Goal: Task Accomplishment & Management: Complete application form

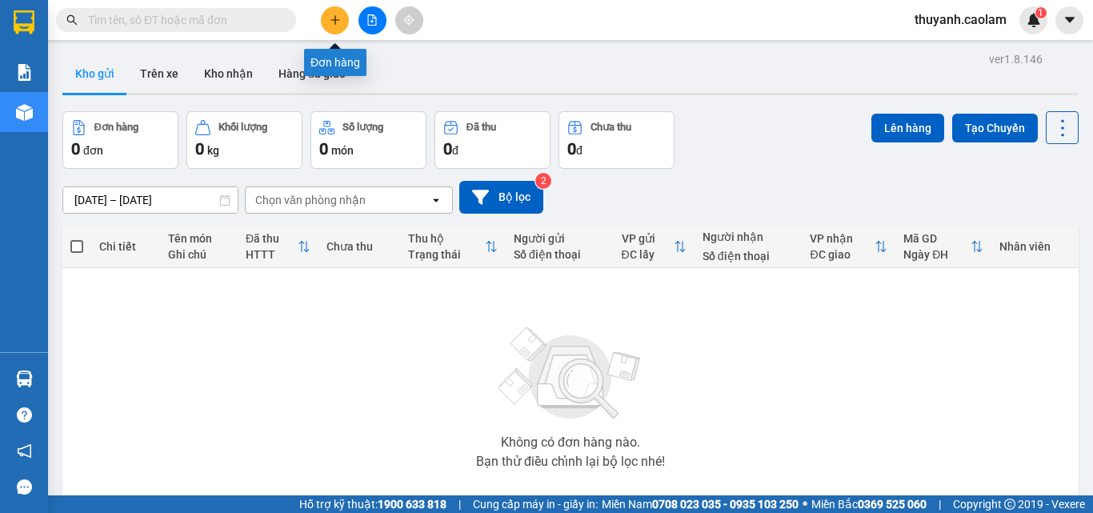
click at [328, 10] on button at bounding box center [335, 20] width 28 height 28
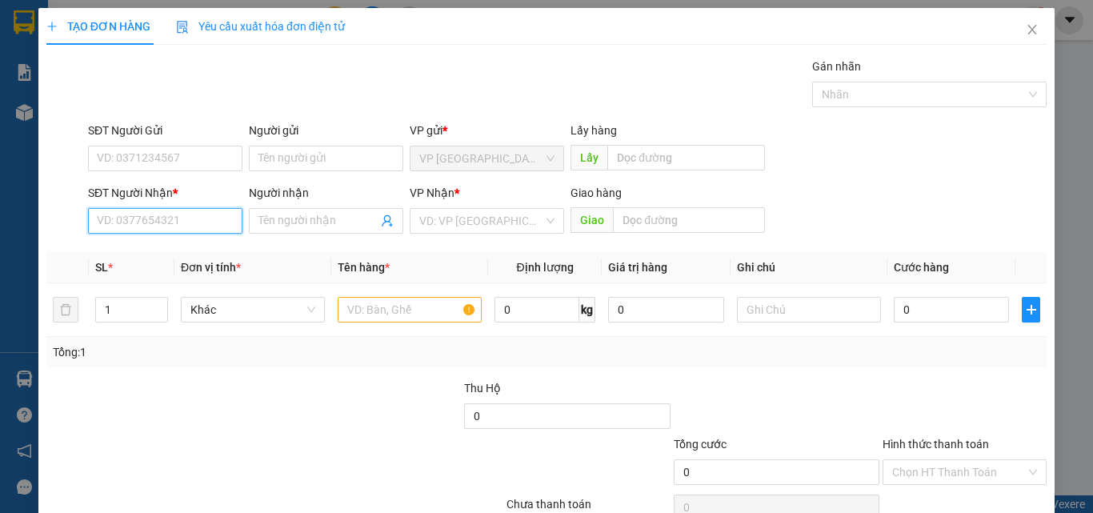
click at [194, 211] on input "SĐT Người Nhận *" at bounding box center [165, 221] width 154 height 26
click at [213, 215] on input "SĐT Người Nhận *" at bounding box center [165, 221] width 154 height 26
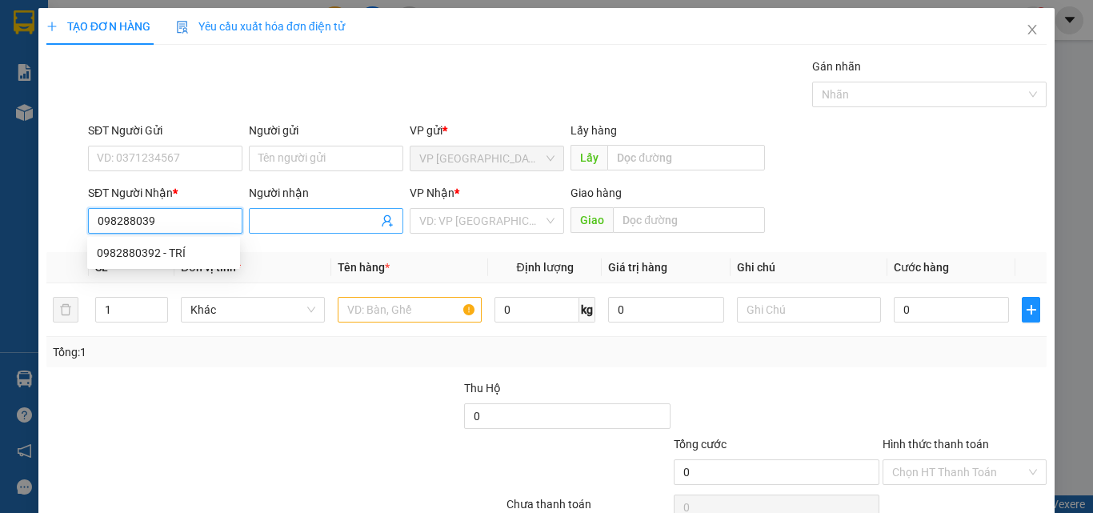
type input "0982880392"
click at [224, 251] on div "0982880392 - TRÍ" at bounding box center [164, 253] width 134 height 18
type input "TRÍ"
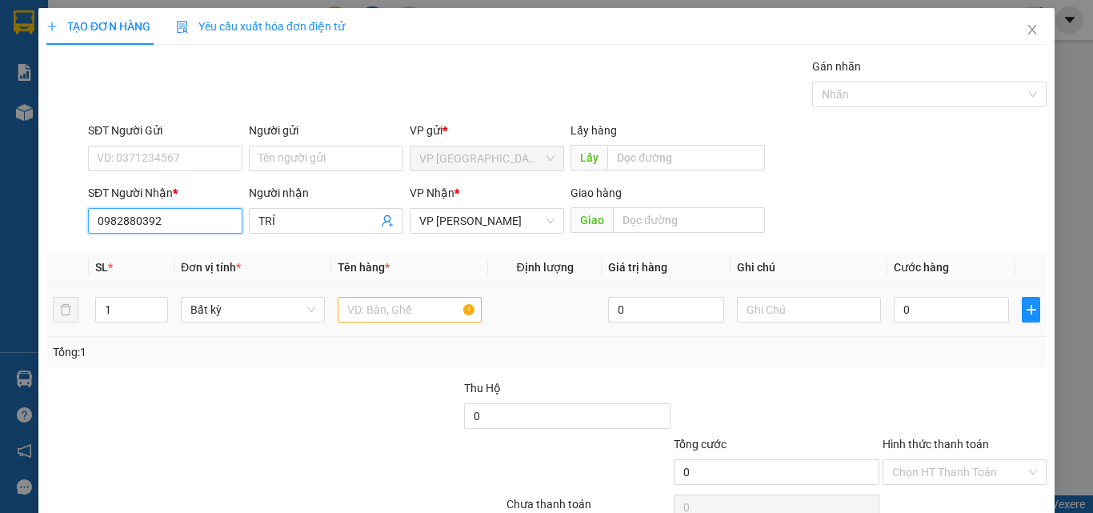
type input "0982880392"
click at [385, 308] on input "text" at bounding box center [410, 310] width 144 height 26
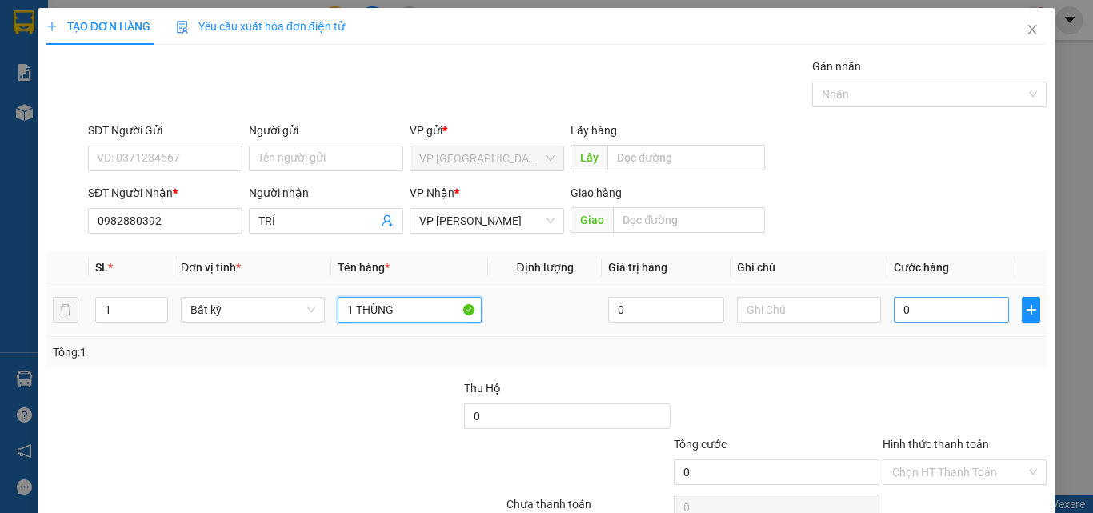
type input "1 THÙNG"
click at [917, 311] on input "0" at bounding box center [951, 310] width 115 height 26
type input "3"
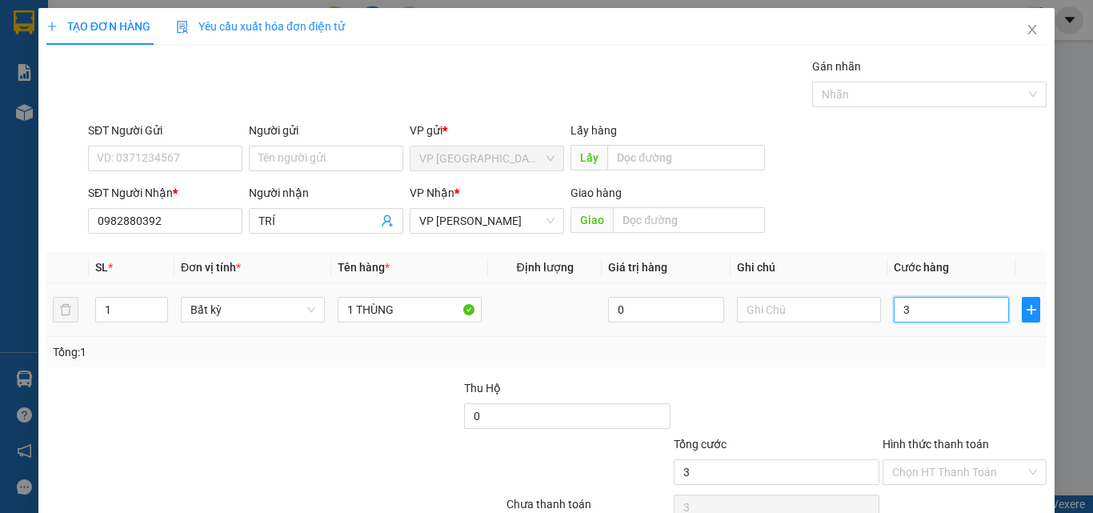
type input "30"
click at [920, 316] on input "30" at bounding box center [951, 310] width 115 height 26
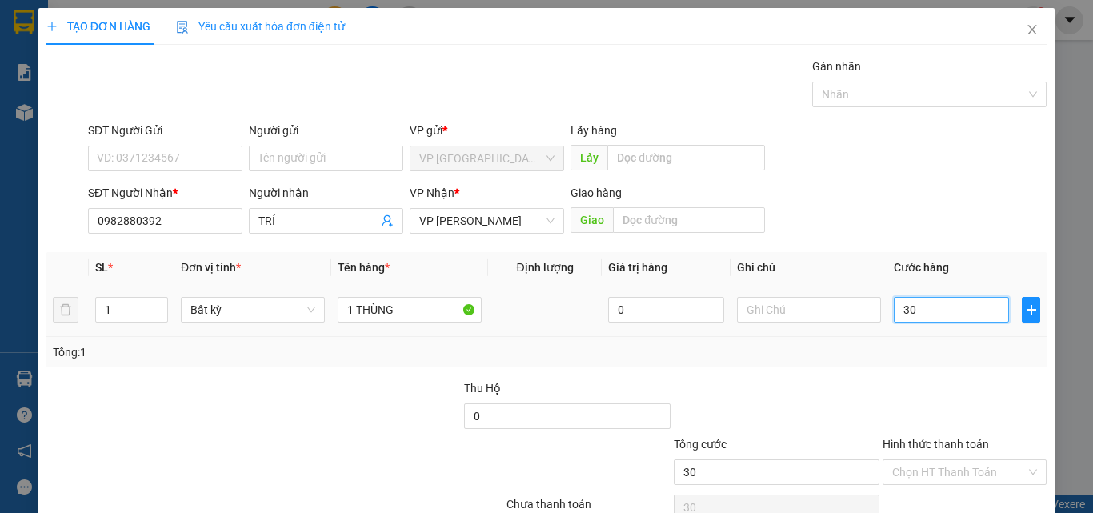
type input "4"
type input "40"
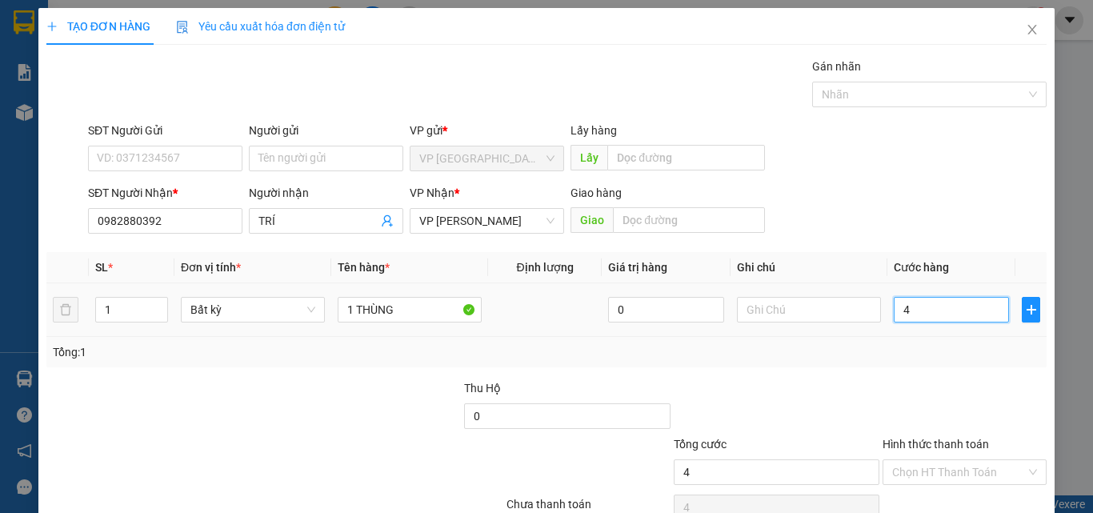
type input "40"
type input "40.000"
click at [917, 347] on div "Tổng: 1" at bounding box center [547, 352] width 988 height 18
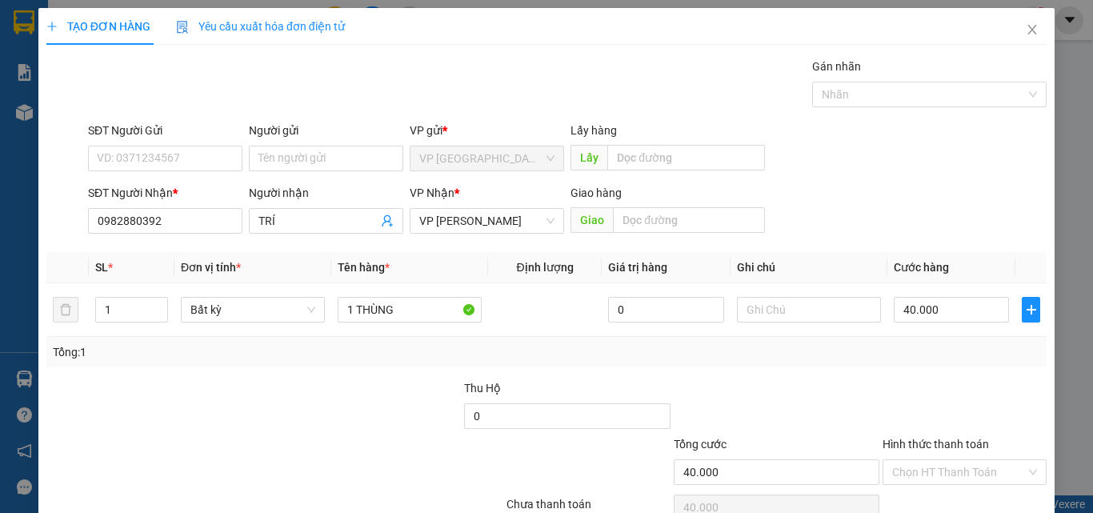
scroll to position [79, 0]
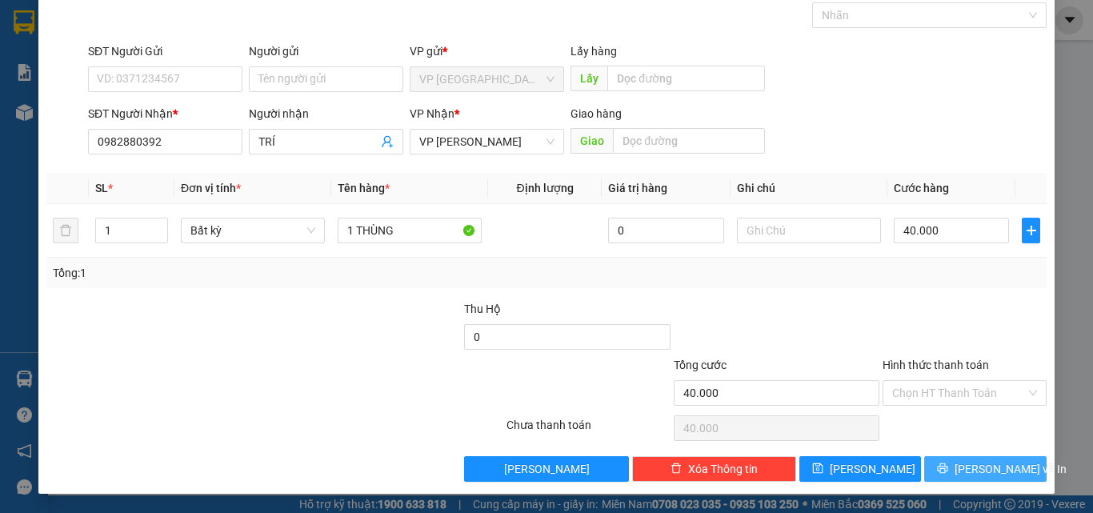
click at [971, 470] on span "[PERSON_NAME] và In" at bounding box center [1011, 469] width 112 height 18
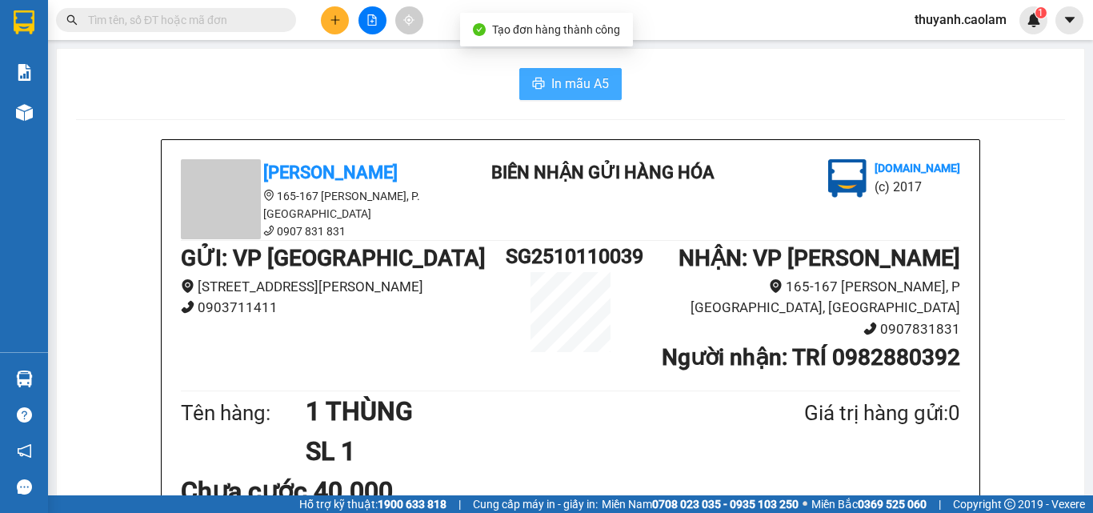
click at [539, 83] on button "In mẫu A5" at bounding box center [570, 84] width 102 height 32
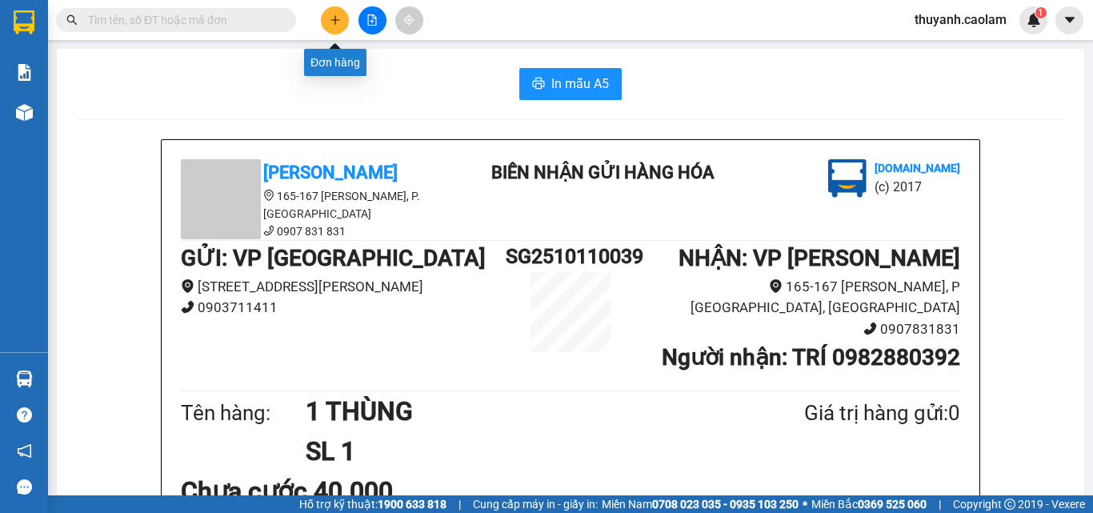
click at [344, 14] on button at bounding box center [335, 20] width 28 height 28
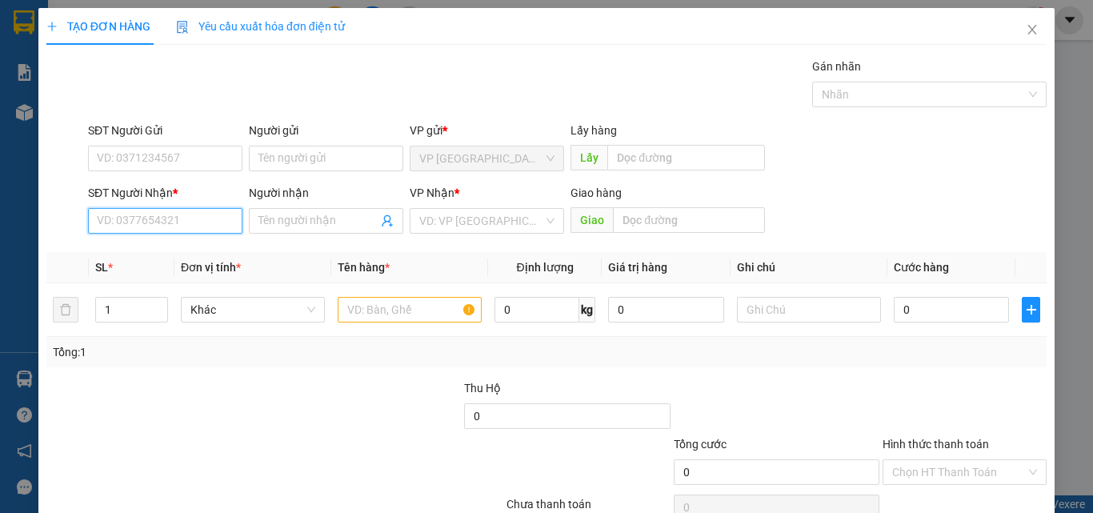
click at [152, 220] on input "SĐT Người Nhận *" at bounding box center [165, 221] width 154 height 26
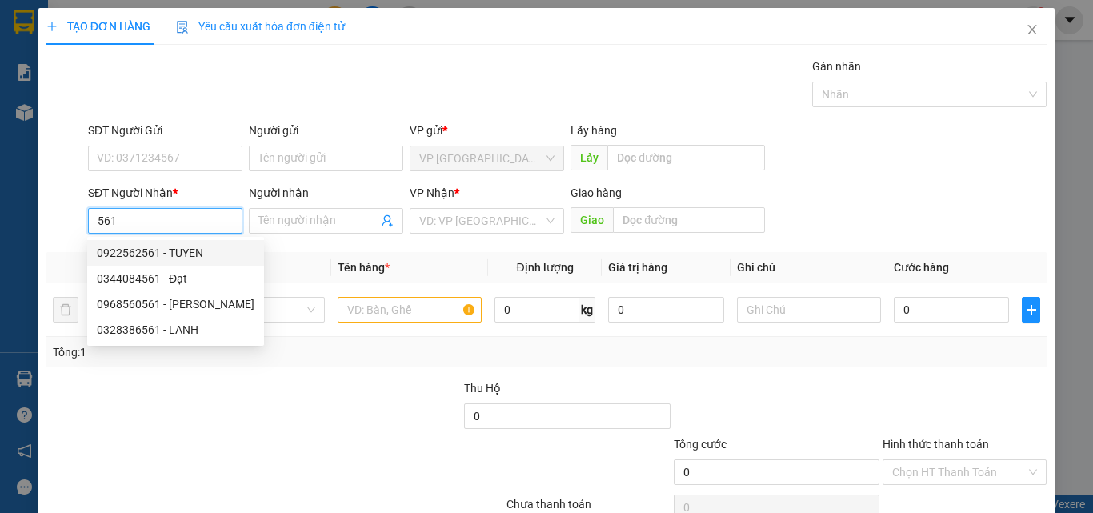
click at [184, 252] on div "0922562561 - TUYEN" at bounding box center [176, 253] width 158 height 18
type input "0922562561"
type input "TUYEN"
type input "KM 29"
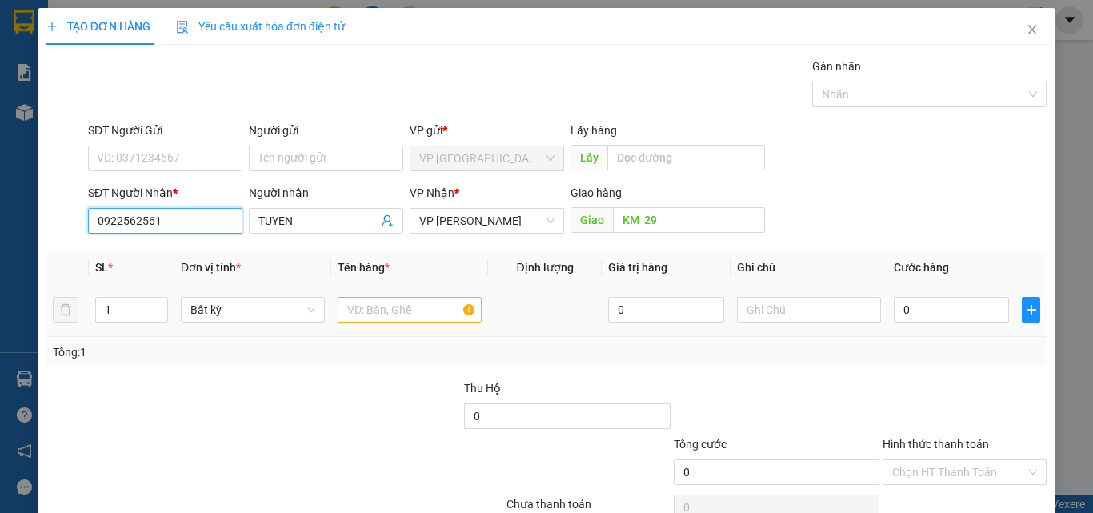
type input "0922562561"
click at [364, 304] on input "text" at bounding box center [410, 310] width 144 height 26
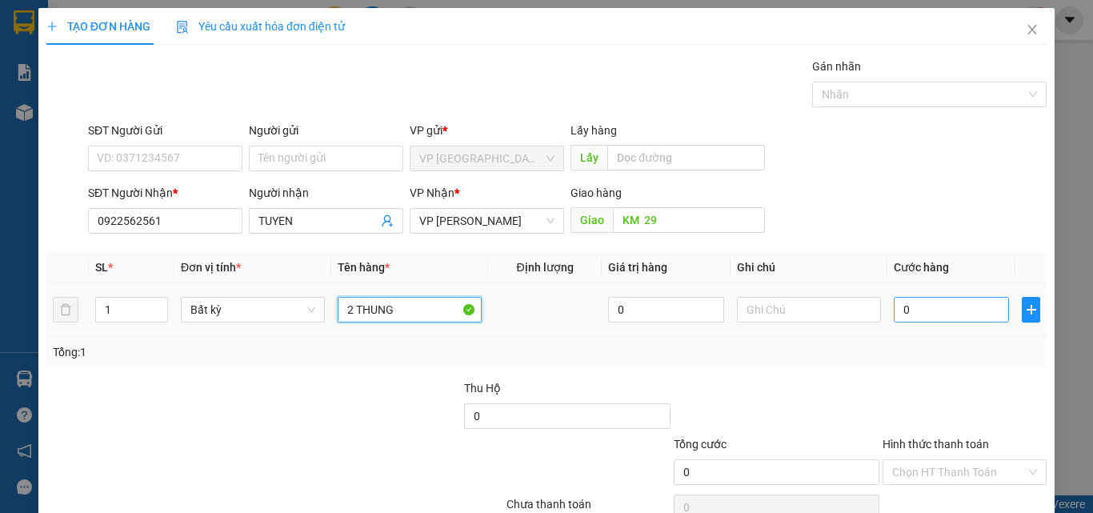
type input "2 THUNG"
click at [939, 315] on input "0" at bounding box center [951, 310] width 115 height 26
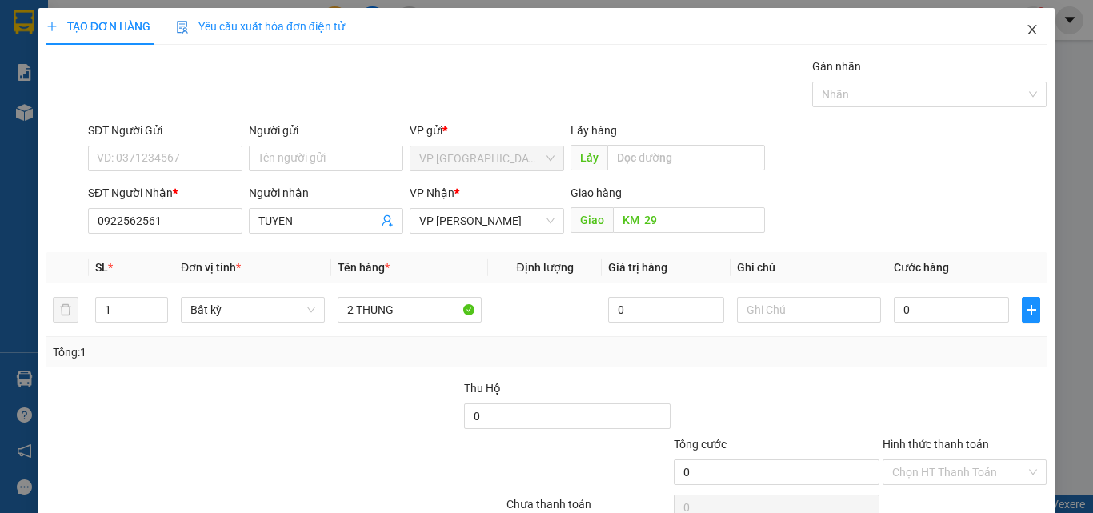
click at [1026, 27] on icon "close" at bounding box center [1032, 29] width 13 height 13
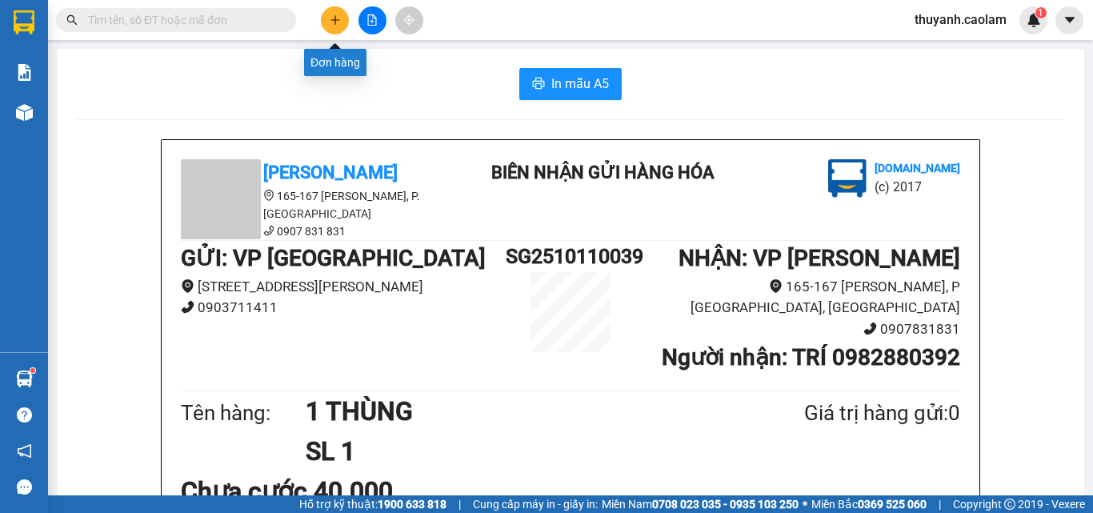
click at [346, 23] on button at bounding box center [335, 20] width 28 height 28
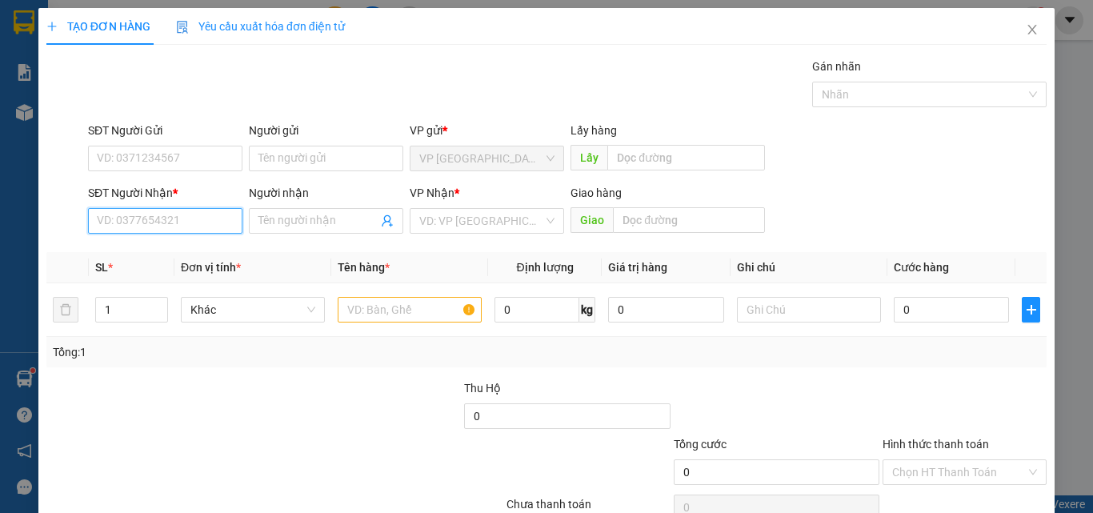
click at [201, 228] on input "SĐT Người Nhận *" at bounding box center [165, 221] width 154 height 26
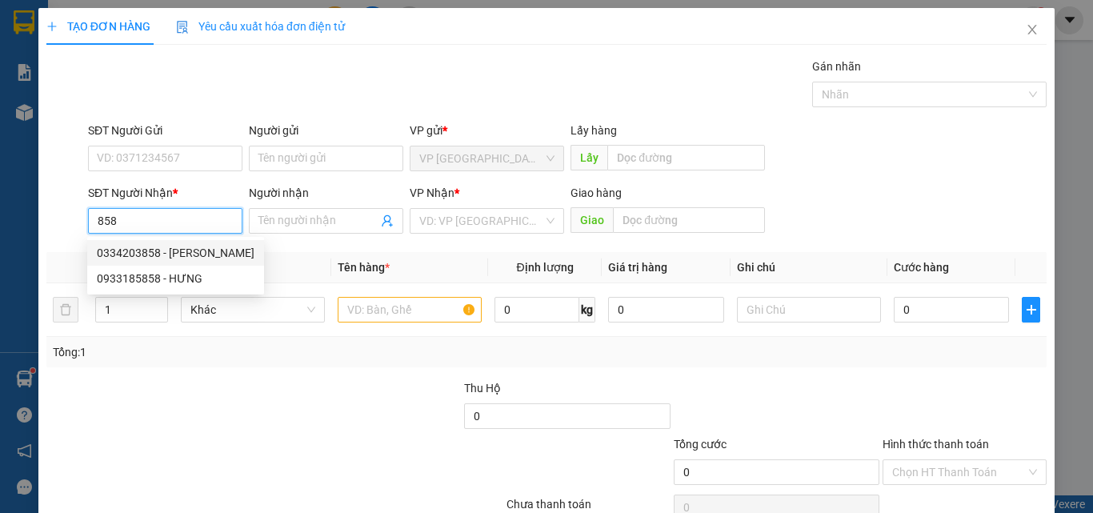
drag, startPoint x: 203, startPoint y: 255, endPoint x: 283, endPoint y: 288, distance: 87.6
click at [203, 255] on div "0334203858 - [PERSON_NAME]" at bounding box center [176, 253] width 158 height 18
type input "0334203858"
type input "[PERSON_NAME]"
type input "KM 30"
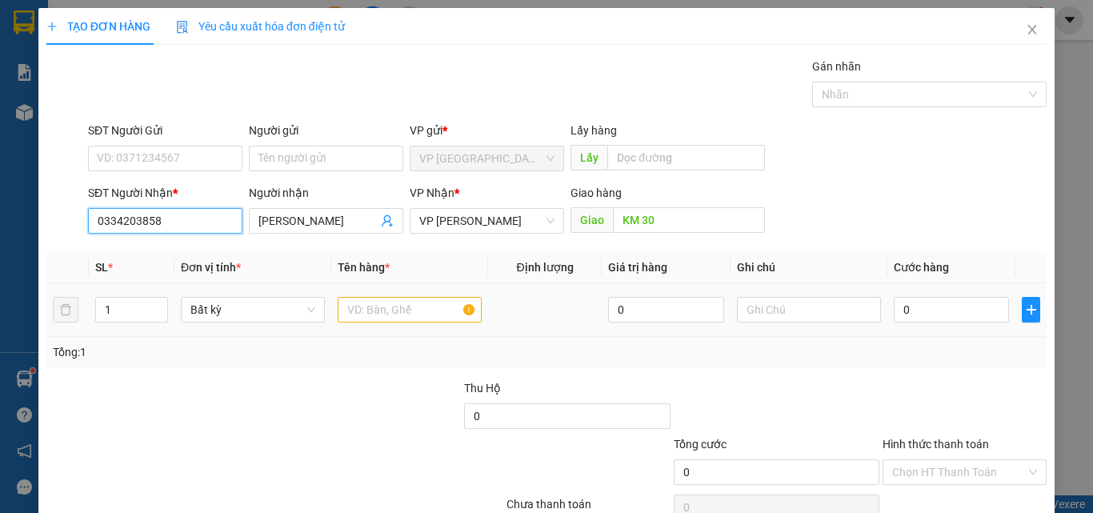
type input "0334203858"
click at [362, 311] on input "text" at bounding box center [410, 310] width 144 height 26
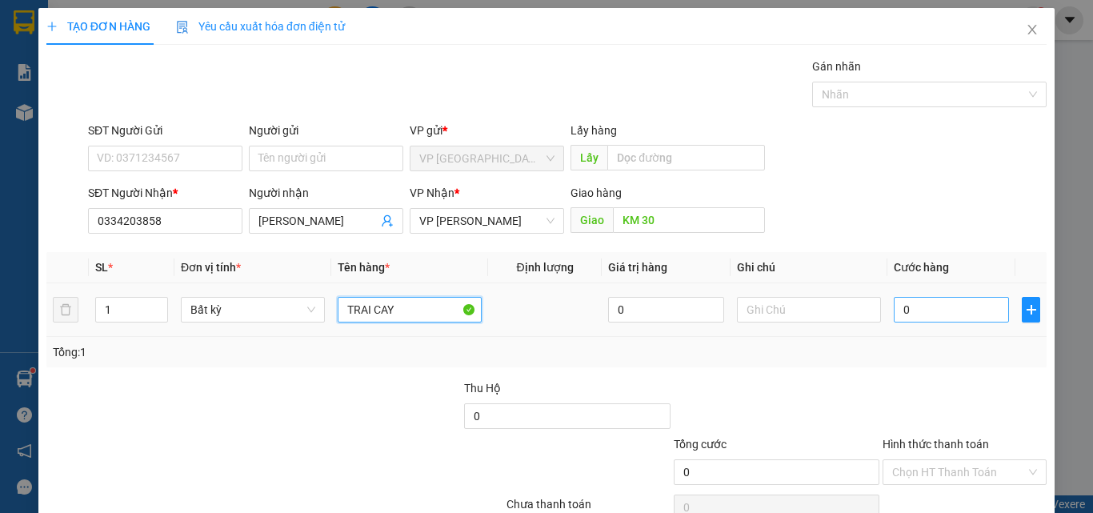
type input "TRAI CAY"
click at [912, 308] on input "0" at bounding box center [951, 310] width 115 height 26
type input "4"
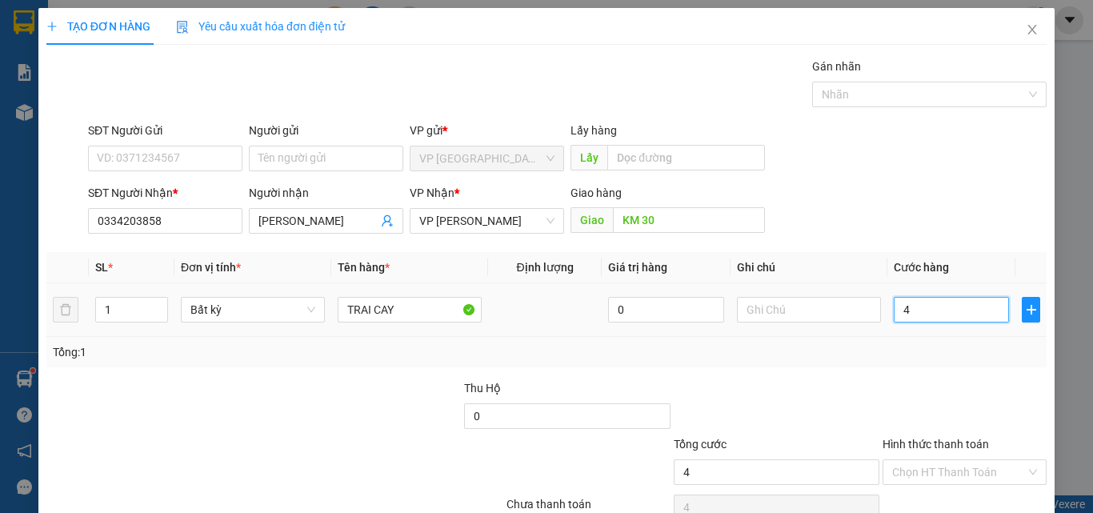
type input "40"
type input "40.000"
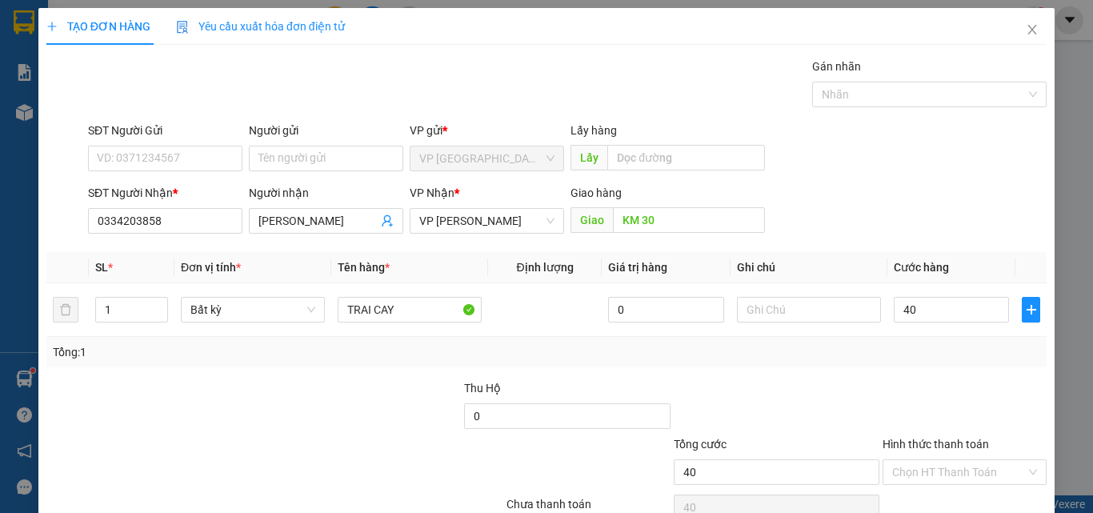
type input "40.000"
click at [898, 409] on div at bounding box center [964, 407] width 167 height 56
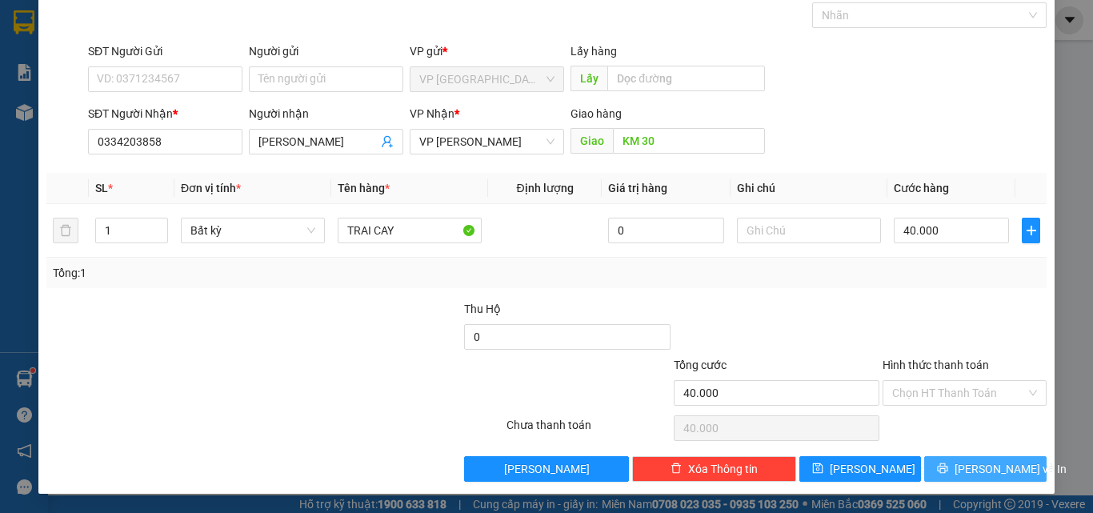
click at [930, 471] on button "[PERSON_NAME] và In" at bounding box center [986, 469] width 122 height 26
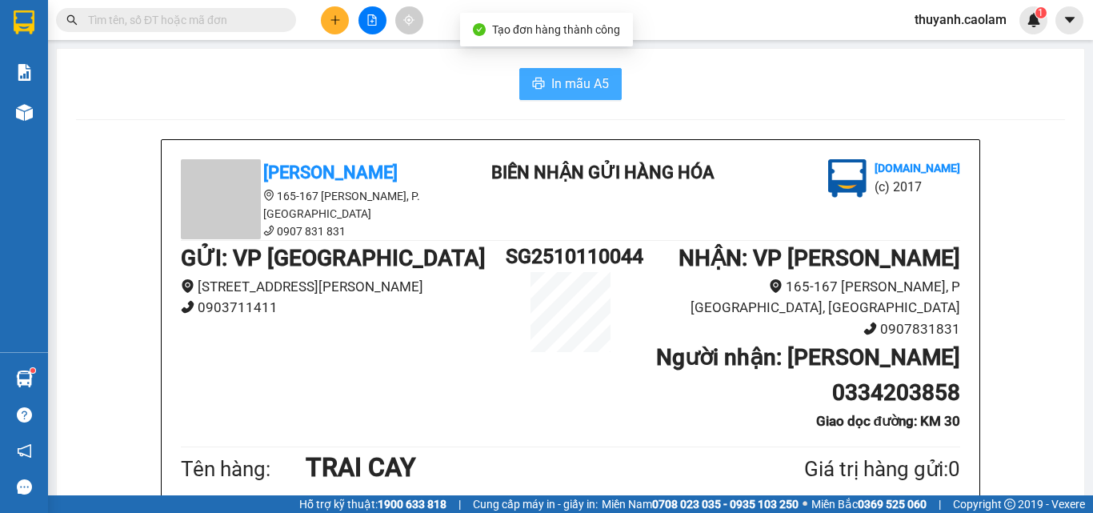
click at [540, 83] on button "In mẫu A5" at bounding box center [570, 84] width 102 height 32
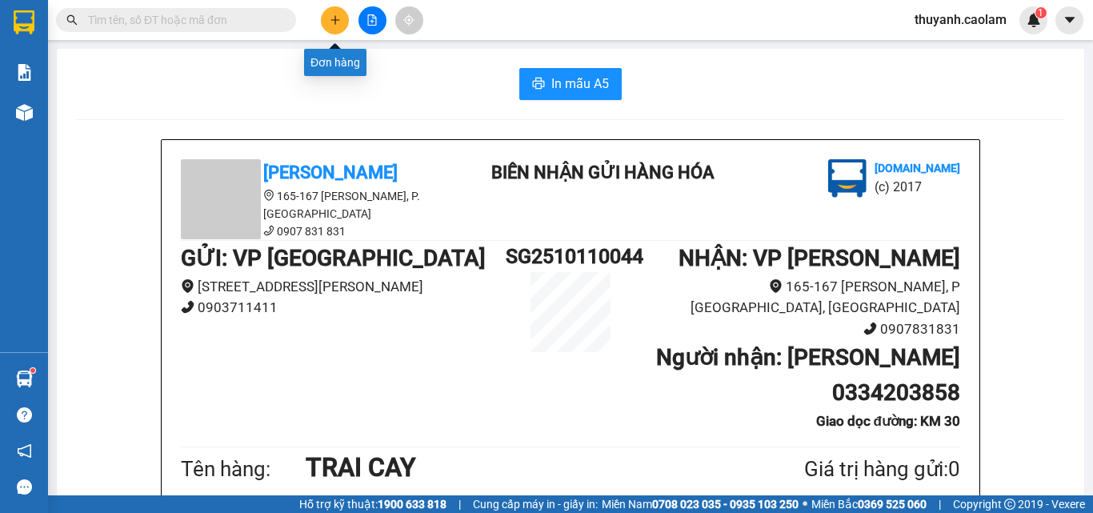
click at [338, 22] on icon "plus" at bounding box center [335, 19] width 11 height 11
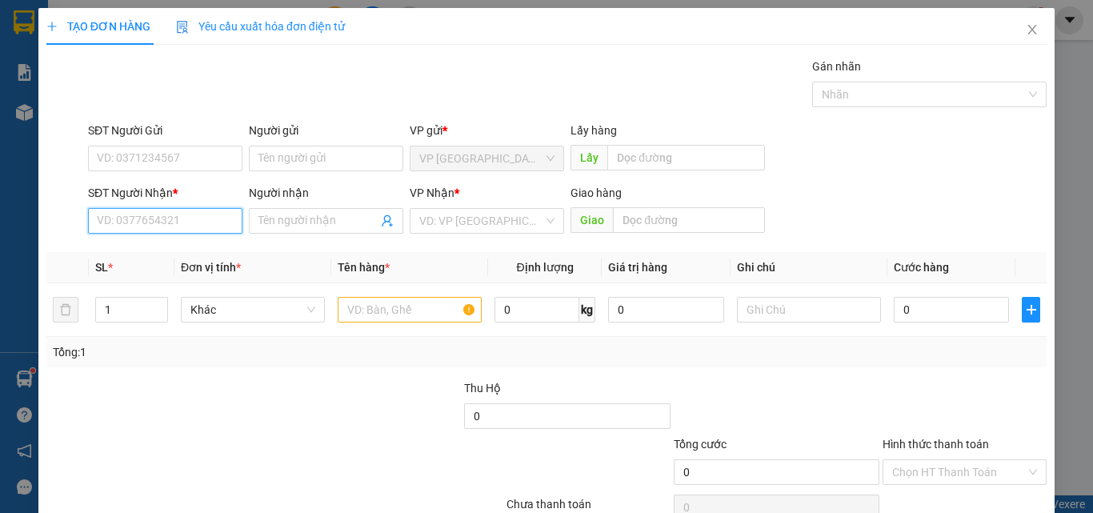
click at [188, 215] on input "SĐT Người Nhận *" at bounding box center [165, 221] width 154 height 26
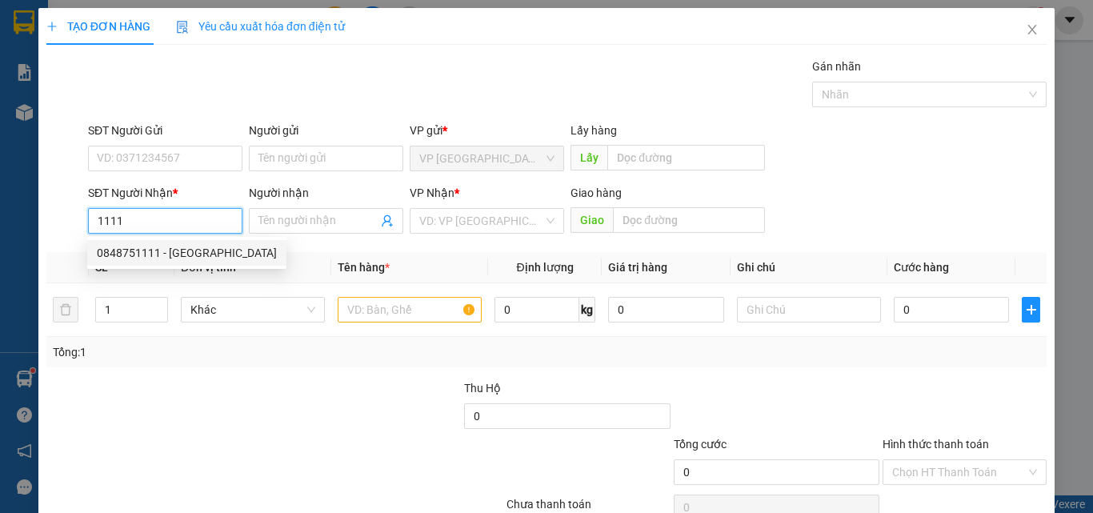
click at [208, 252] on div "0848751111 - [GEOGRAPHIC_DATA]" at bounding box center [187, 253] width 180 height 18
type input "0848751111"
type input "Minh"
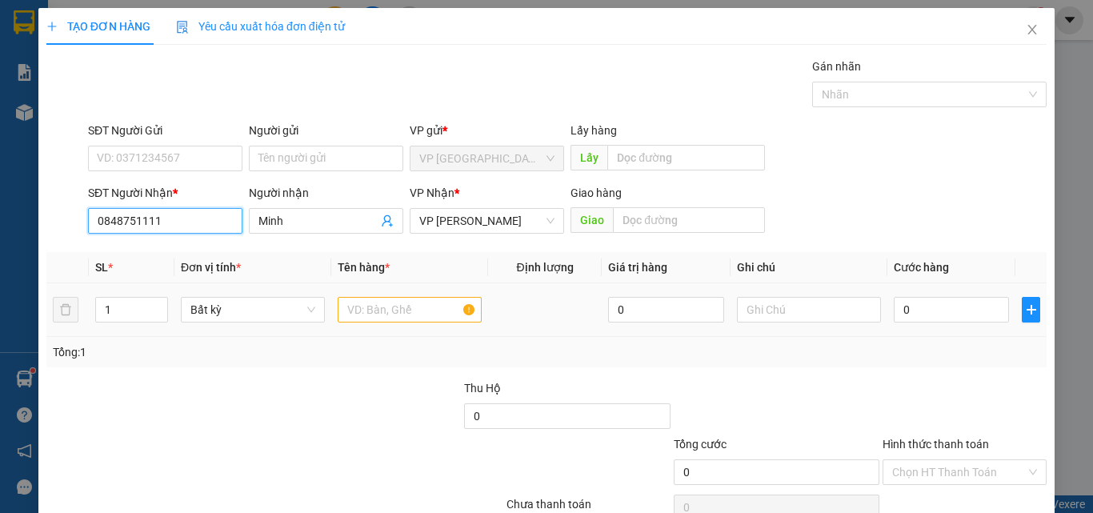
type input "0848751111"
click at [419, 311] on input "text" at bounding box center [410, 310] width 144 height 26
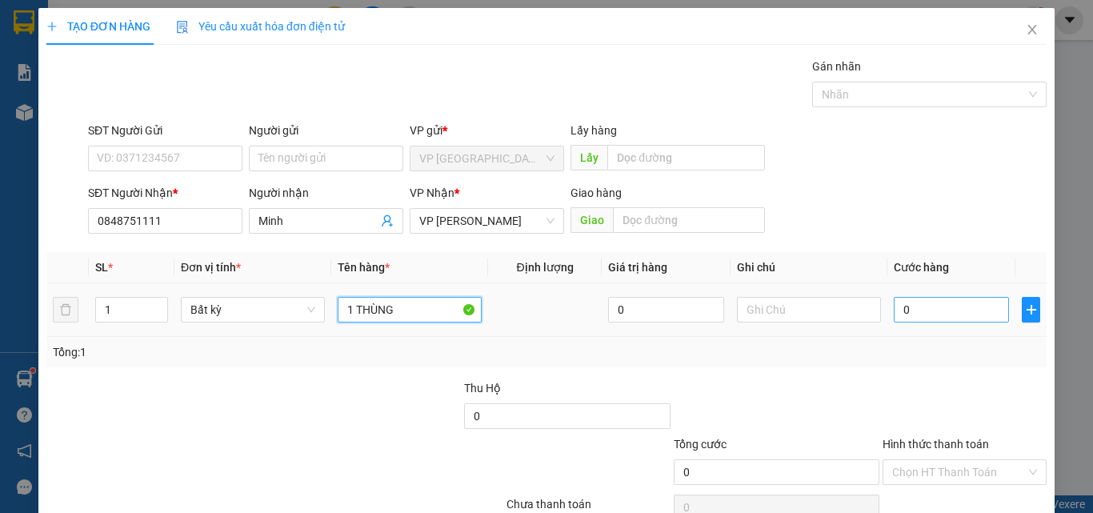
type input "1 THÙNG"
click at [929, 304] on input "0" at bounding box center [951, 310] width 115 height 26
type input "6"
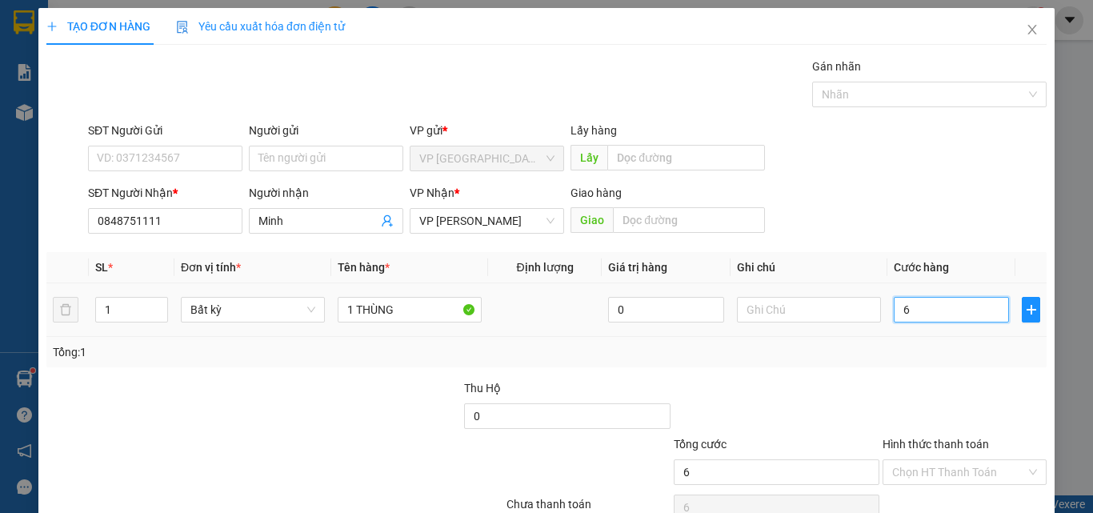
type input "60"
type input "60.000"
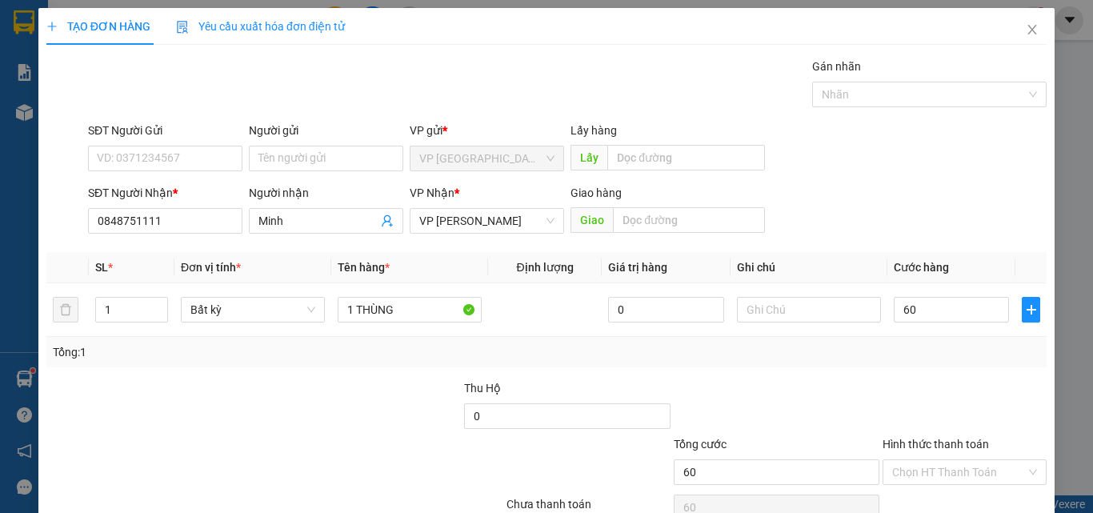
type input "60.000"
click at [884, 395] on div at bounding box center [964, 407] width 167 height 56
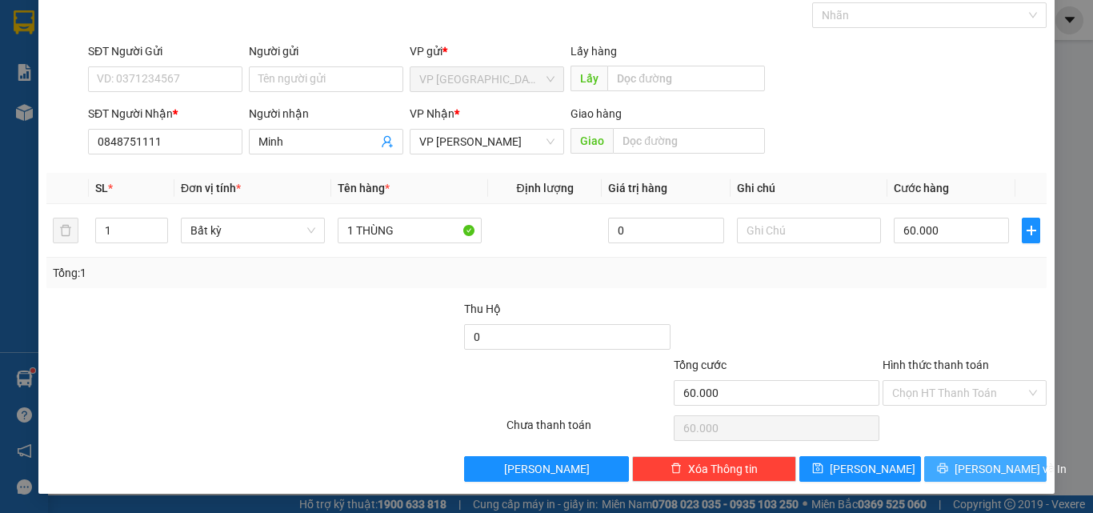
click at [938, 465] on button "[PERSON_NAME] và In" at bounding box center [986, 469] width 122 height 26
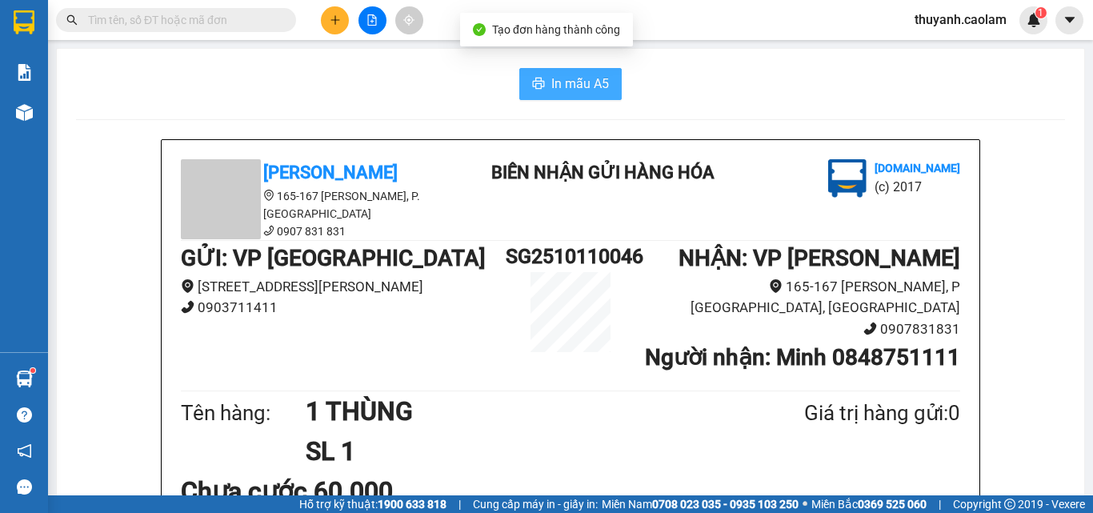
click at [612, 82] on button "In mẫu A5" at bounding box center [570, 84] width 102 height 32
click at [275, 18] on input "text" at bounding box center [182, 20] width 189 height 18
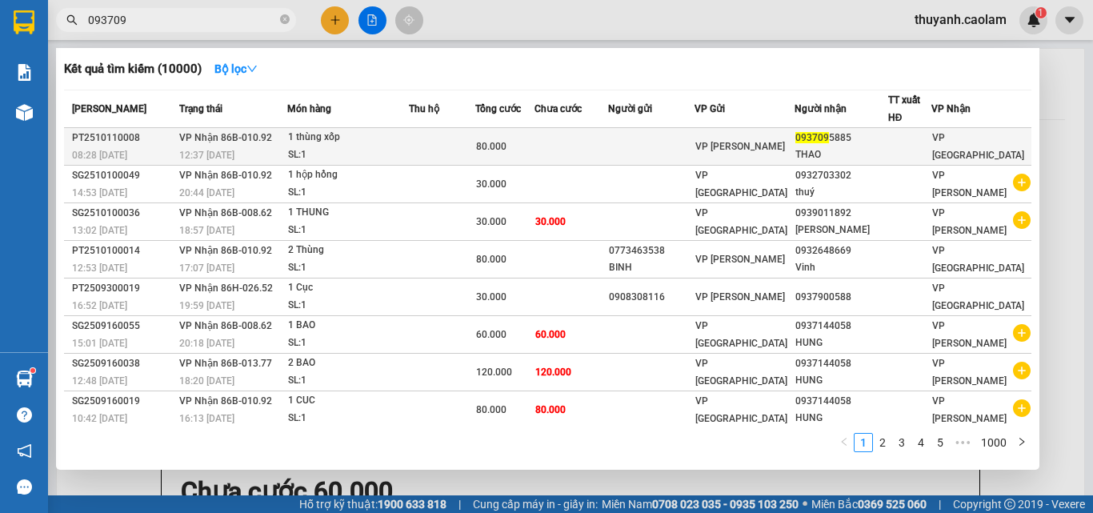
type input "093709"
click at [608, 143] on td at bounding box center [572, 147] width 74 height 38
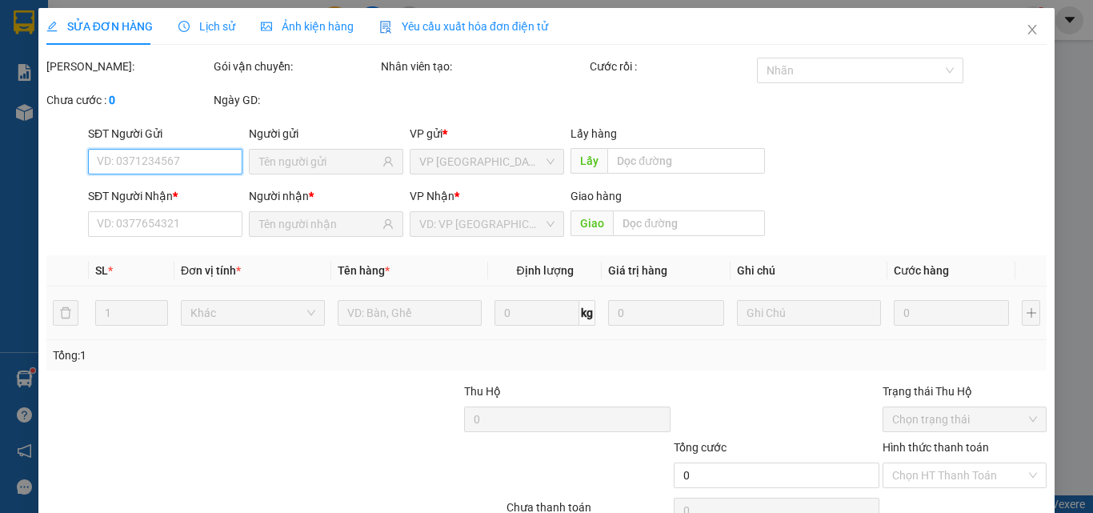
type input "0937095885"
type input "THAO"
type input "80.000"
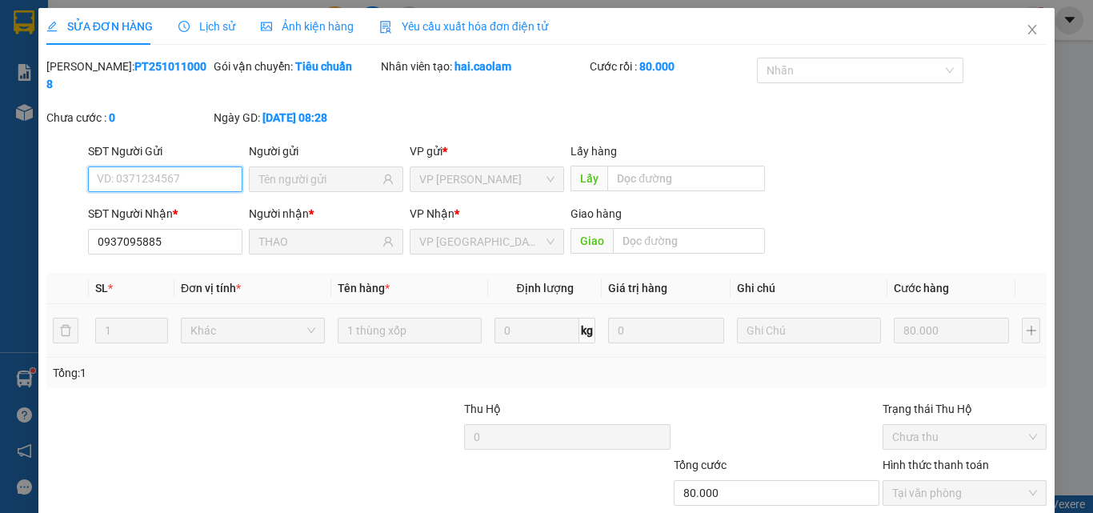
scroll to position [82, 0]
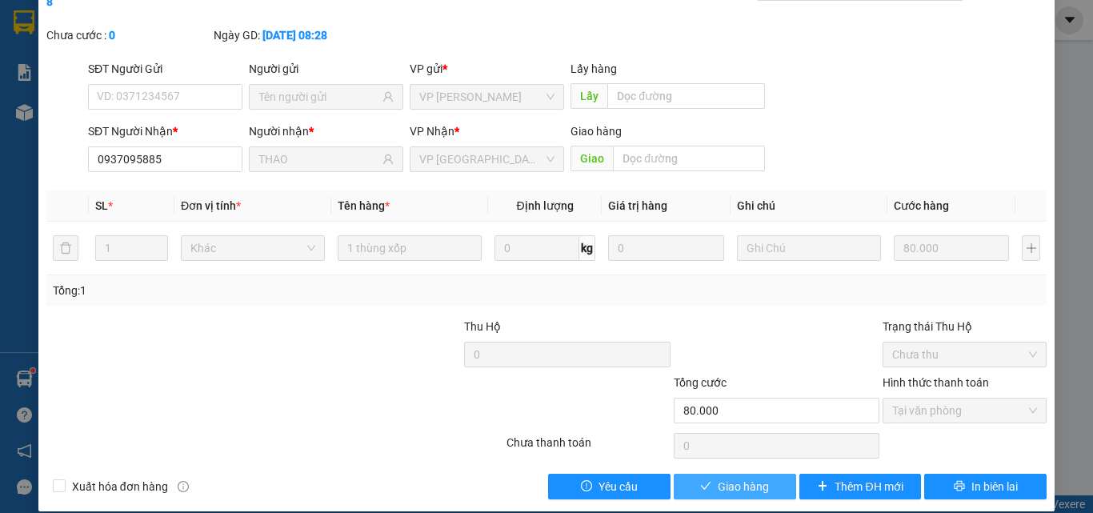
click at [749, 478] on span "Giao hàng" at bounding box center [743, 487] width 51 height 18
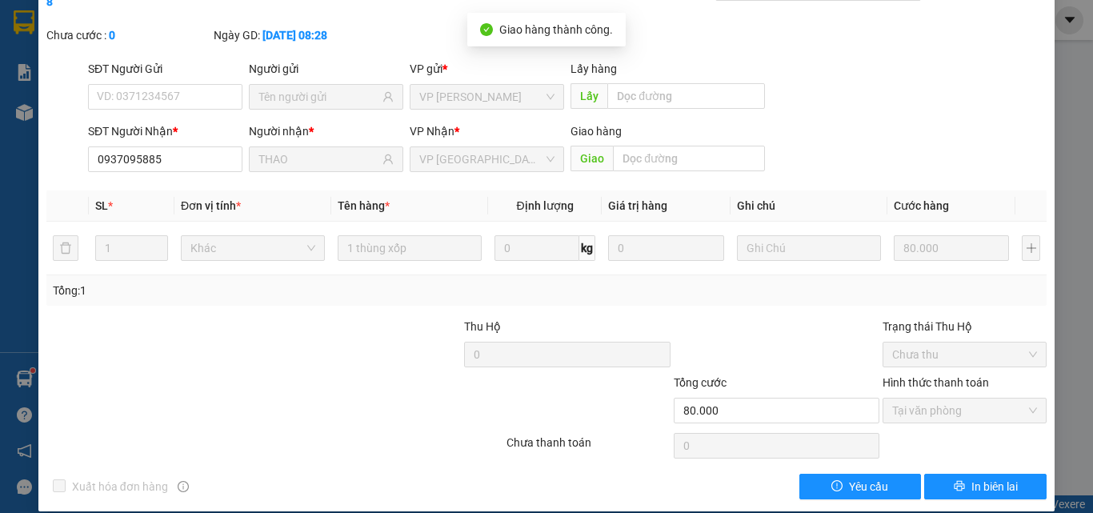
scroll to position [0, 0]
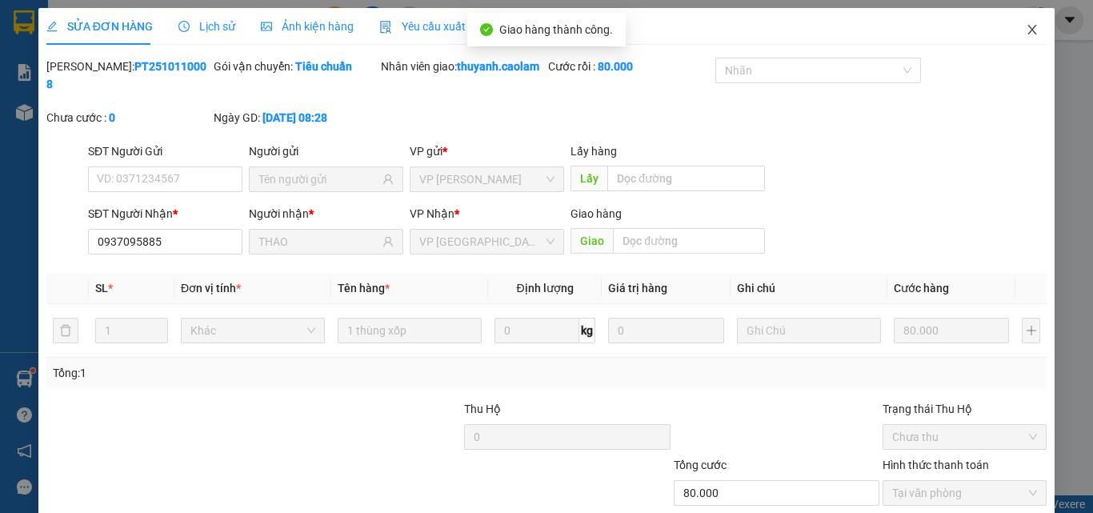
click at [1029, 32] on icon "close" at bounding box center [1033, 30] width 9 height 10
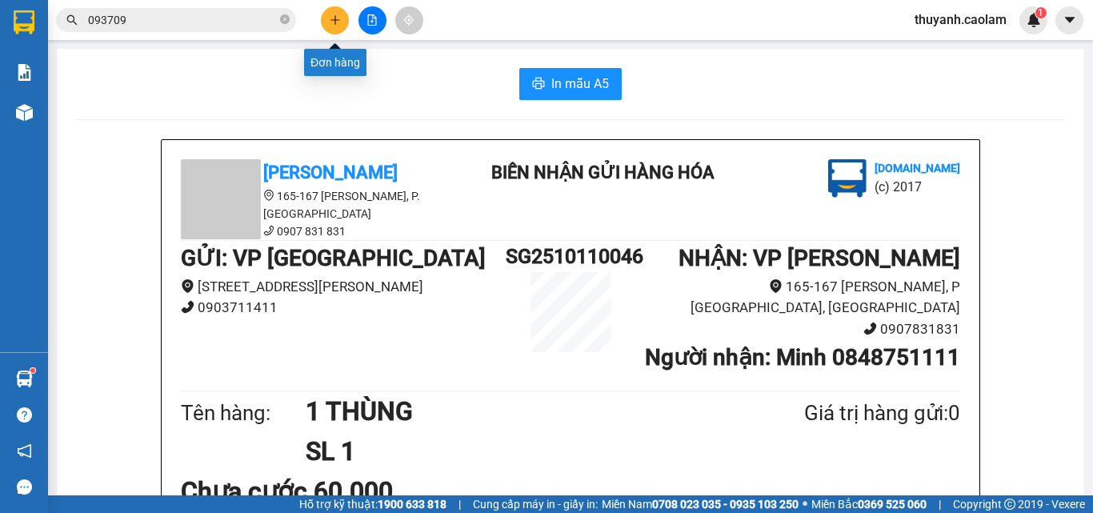
click at [327, 20] on button at bounding box center [335, 20] width 28 height 28
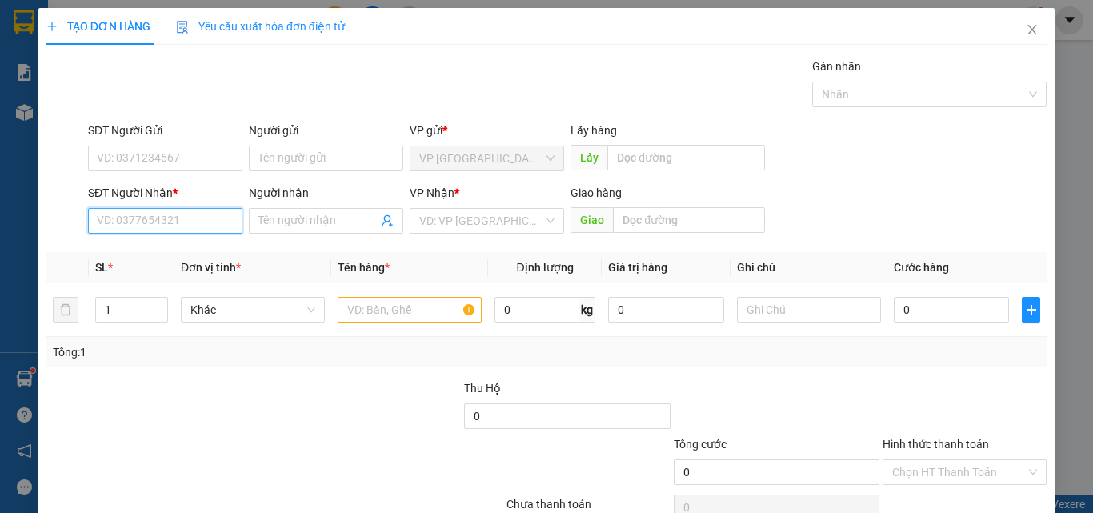
click at [203, 218] on input "SĐT Người Nhận *" at bounding box center [165, 221] width 154 height 26
click at [1029, 34] on icon "close" at bounding box center [1033, 30] width 9 height 10
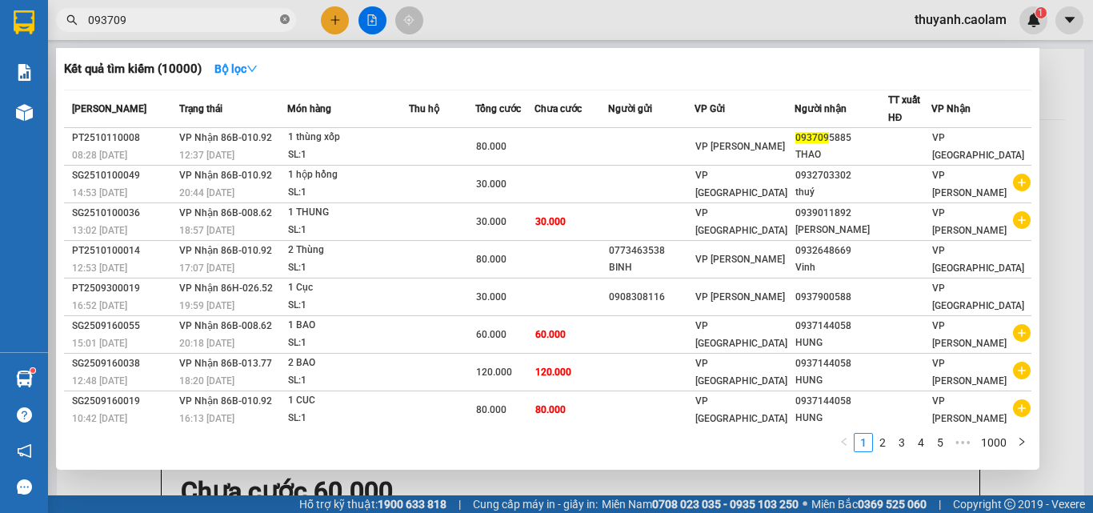
click at [281, 22] on icon "close-circle" at bounding box center [285, 19] width 10 height 10
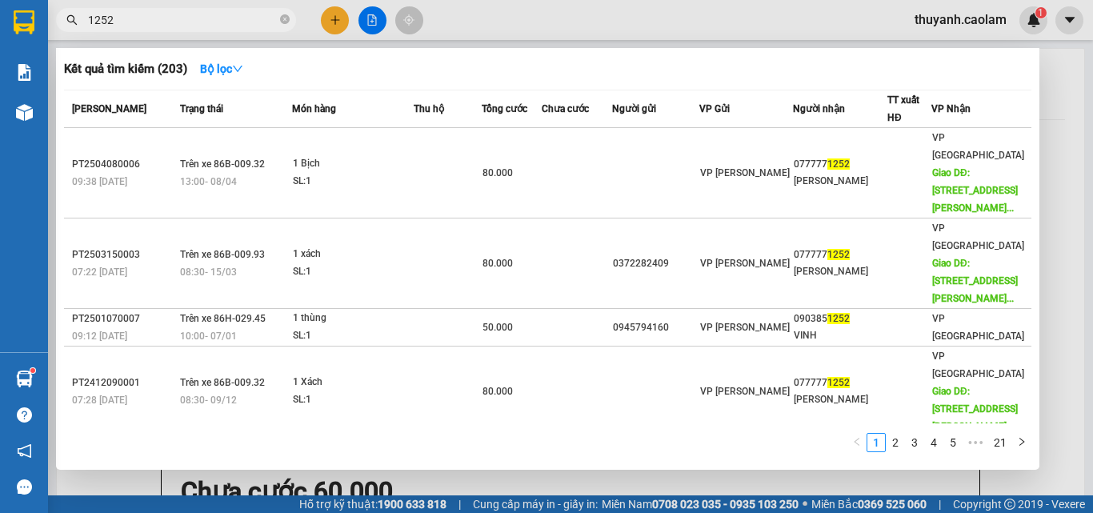
click at [242, 18] on input "1252" at bounding box center [182, 20] width 189 height 18
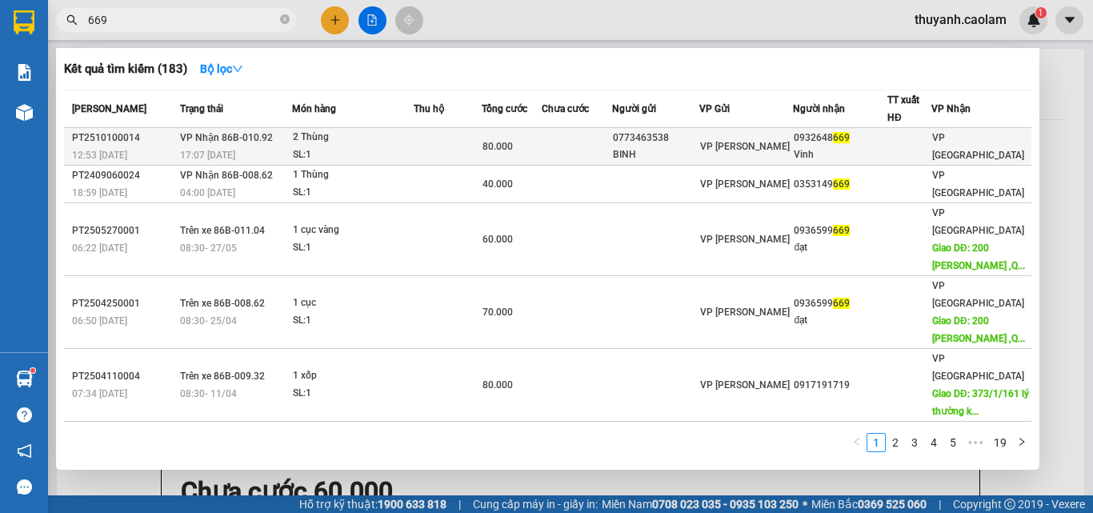
type input "669"
click at [664, 146] on div "0773463538" at bounding box center [656, 138] width 86 height 17
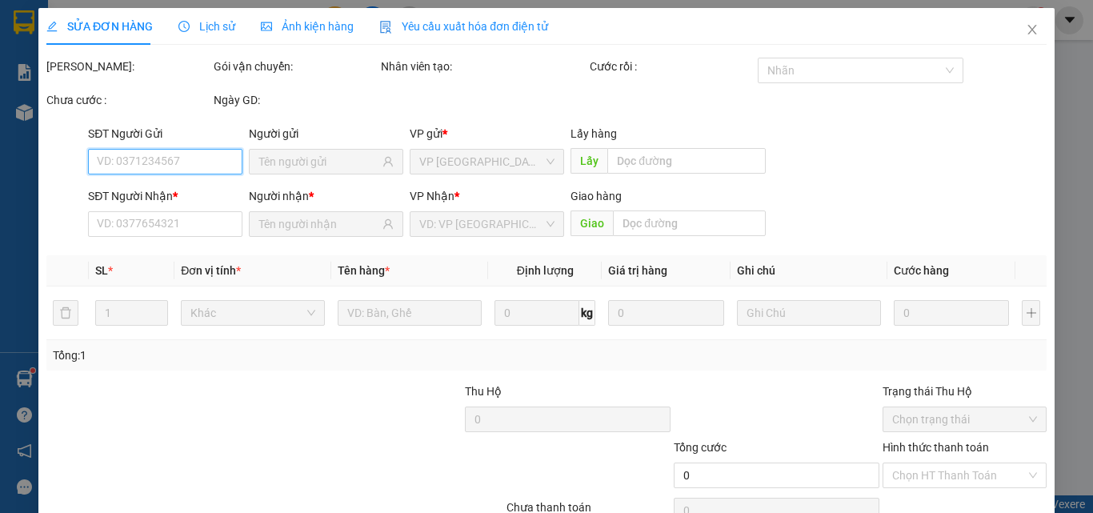
type input "0773463538"
type input "BINH"
type input "0932648669"
type input "Vinh"
type input "80.000"
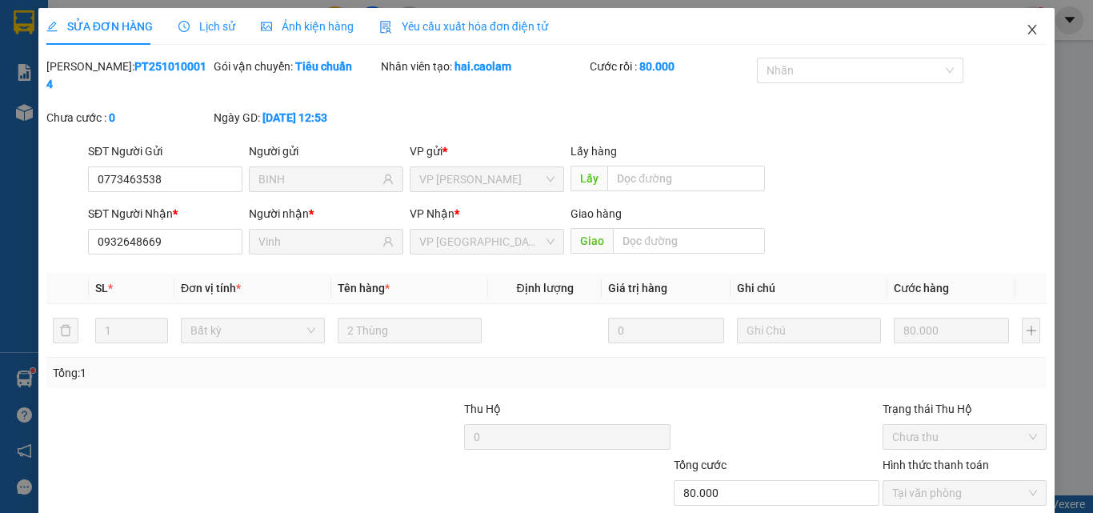
click at [1029, 27] on icon "close" at bounding box center [1033, 30] width 9 height 10
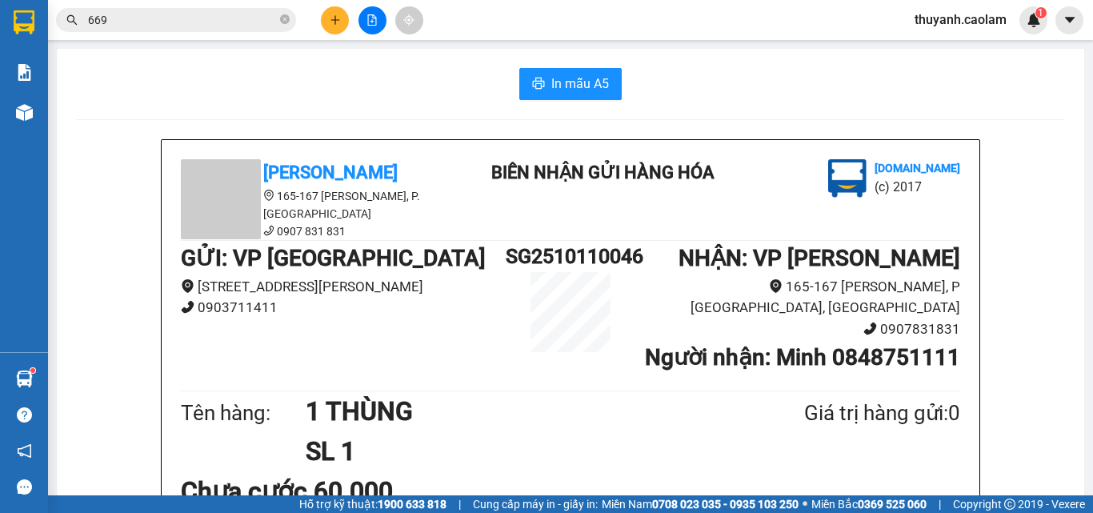
click at [333, 18] on icon "plus" at bounding box center [335, 19] width 11 height 11
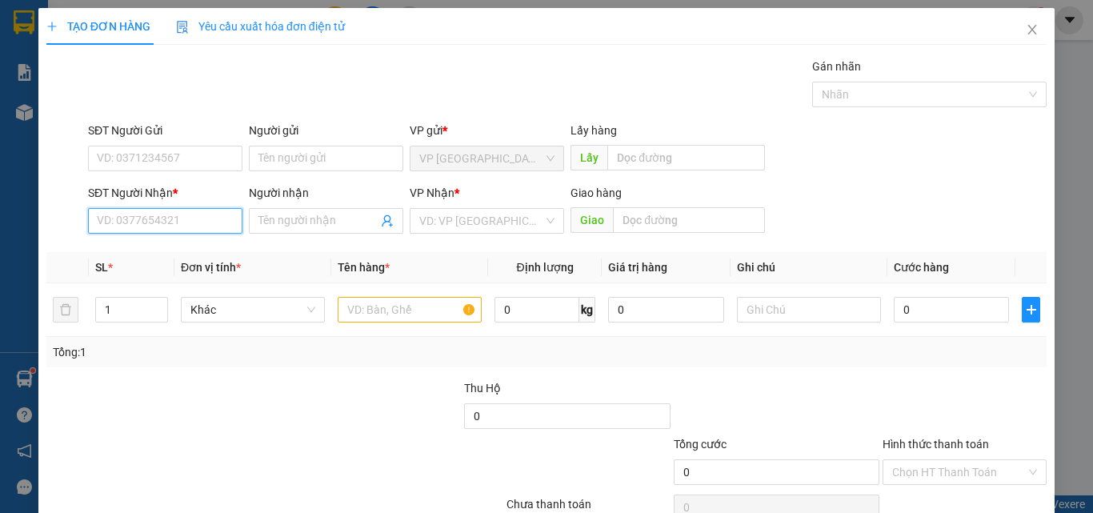
click at [205, 231] on input "SĐT Người Nhận *" at bounding box center [165, 221] width 154 height 26
click at [185, 256] on div "0937288384 - BẢO" at bounding box center [164, 253] width 134 height 18
type input "0937288384"
type input "BẢO"
type input "0937288384"
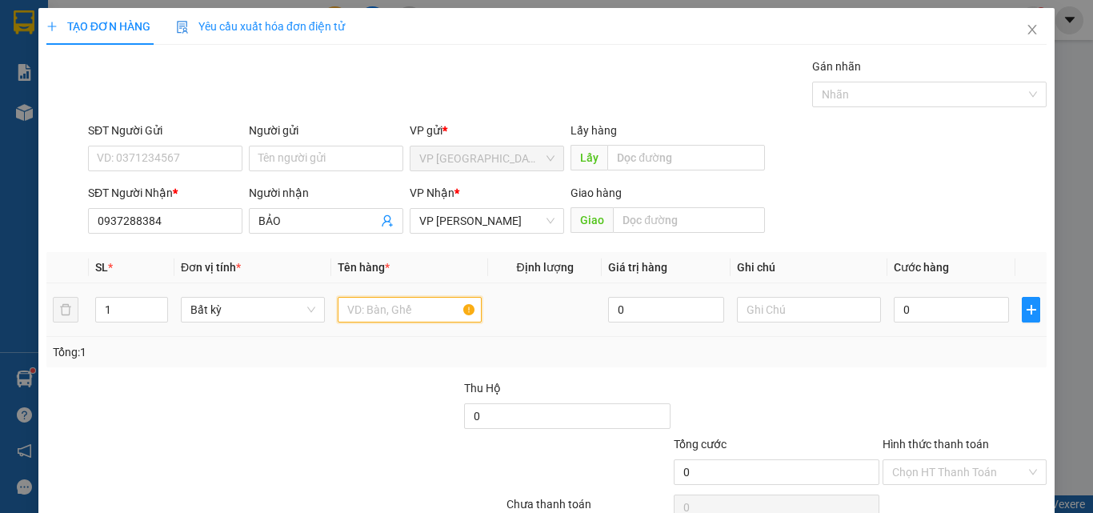
click at [381, 311] on input "text" at bounding box center [410, 310] width 144 height 26
type input "1 CÂY"
click at [925, 305] on input "0" at bounding box center [951, 310] width 115 height 26
type input "7"
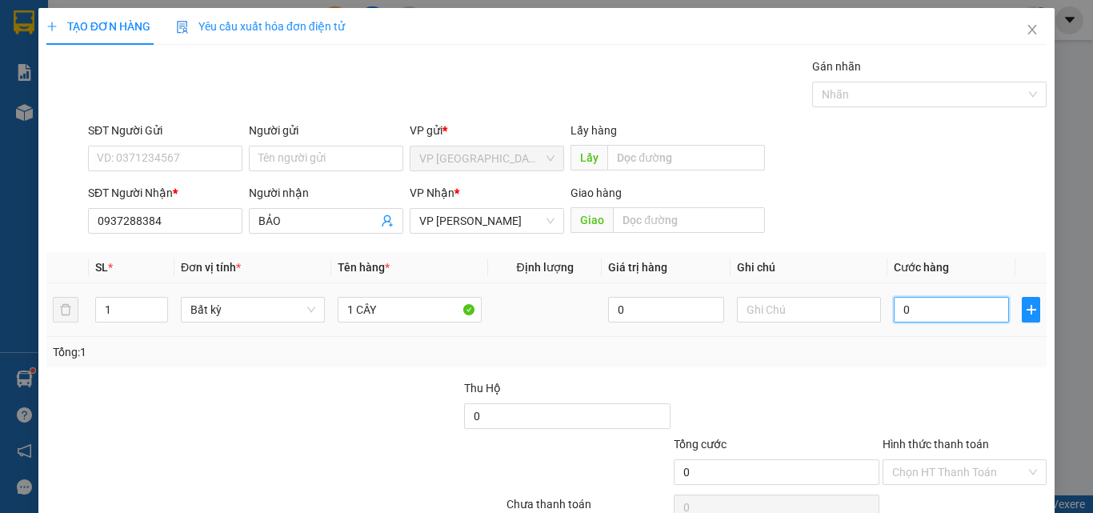
type input "7"
type input "70"
type input "70.000"
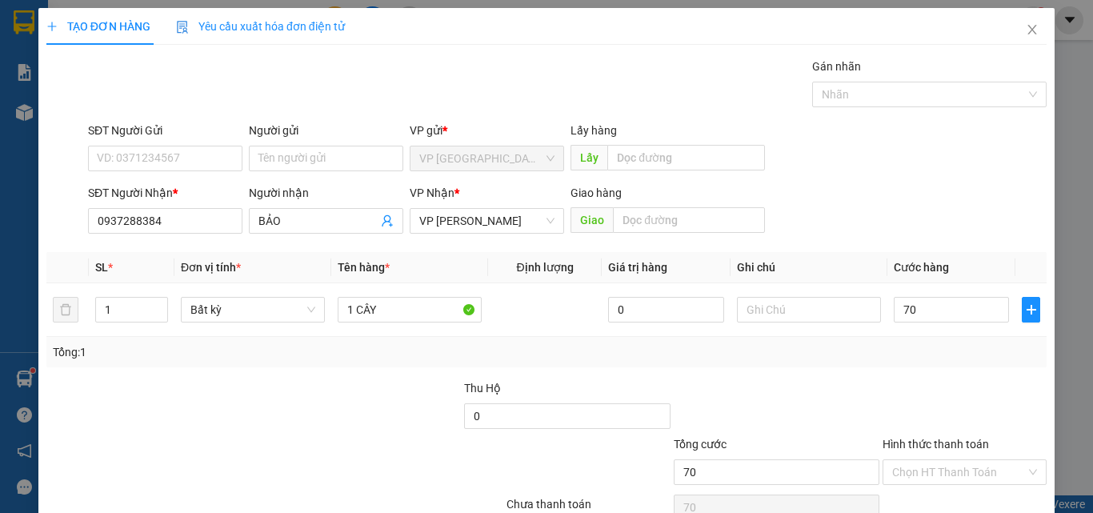
type input "70.000"
click at [759, 391] on div at bounding box center [776, 407] width 209 height 56
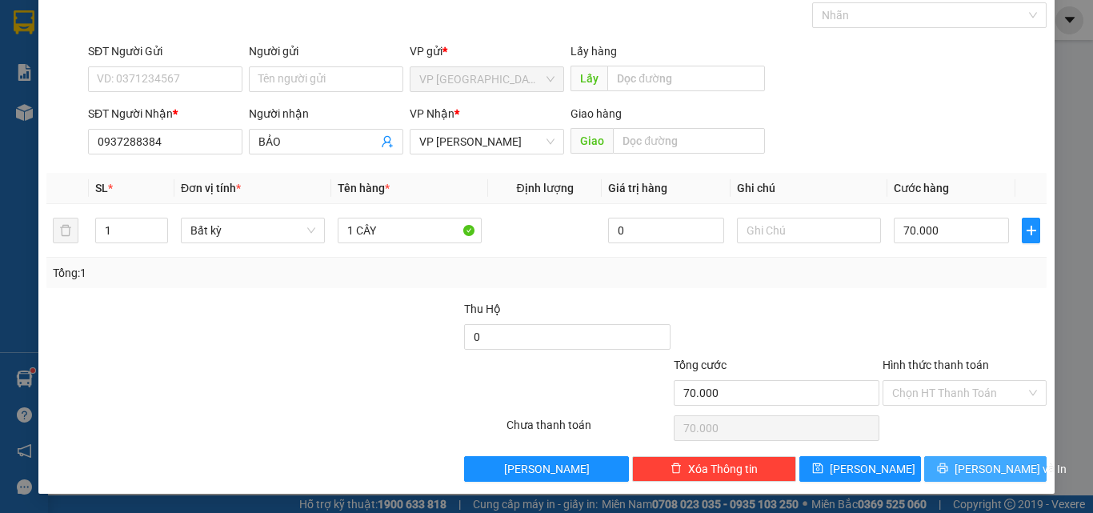
click at [963, 467] on span "[PERSON_NAME] và In" at bounding box center [1011, 469] width 112 height 18
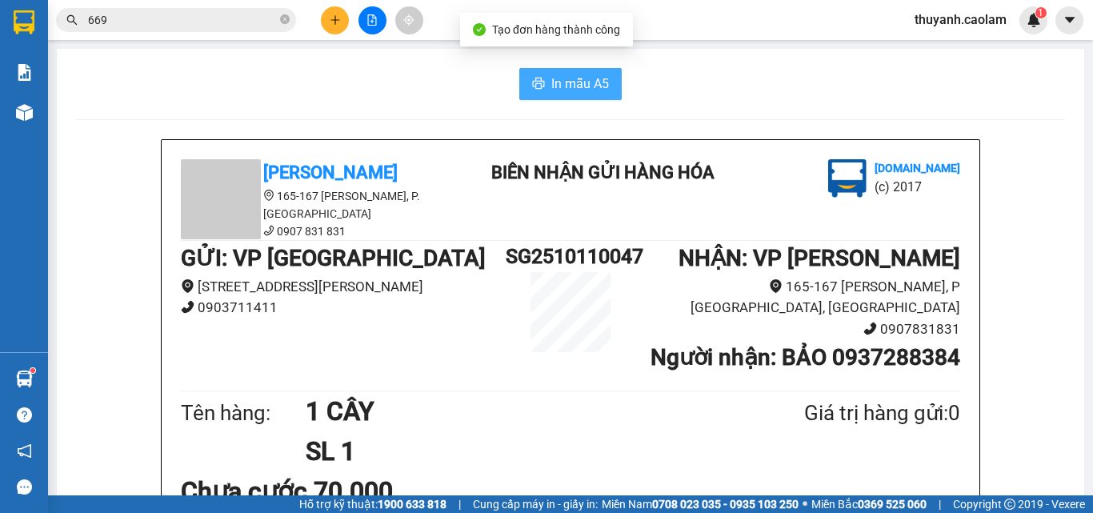
click at [584, 89] on span "In mẫu A5" at bounding box center [581, 84] width 58 height 20
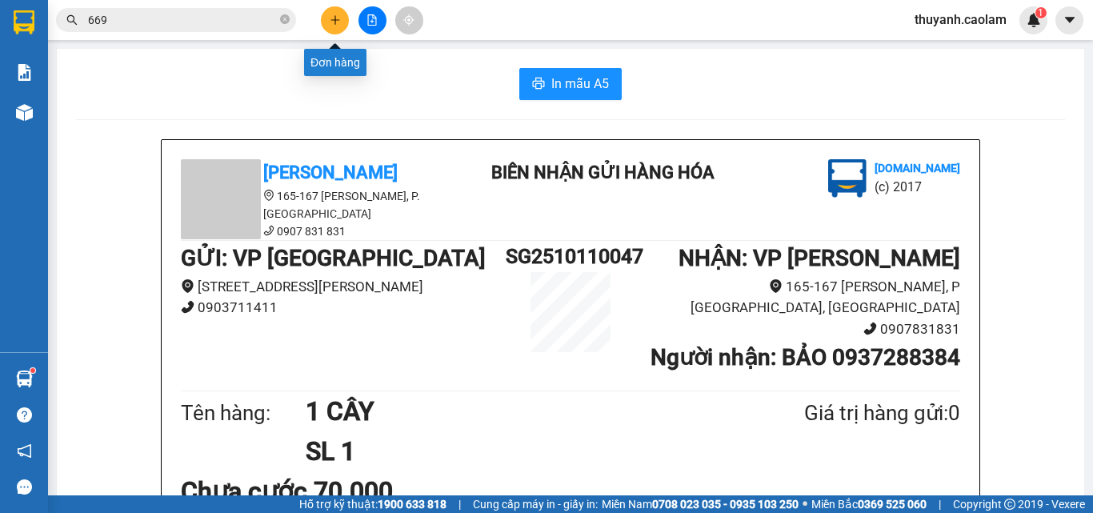
click at [331, 22] on icon "plus" at bounding box center [335, 19] width 11 height 11
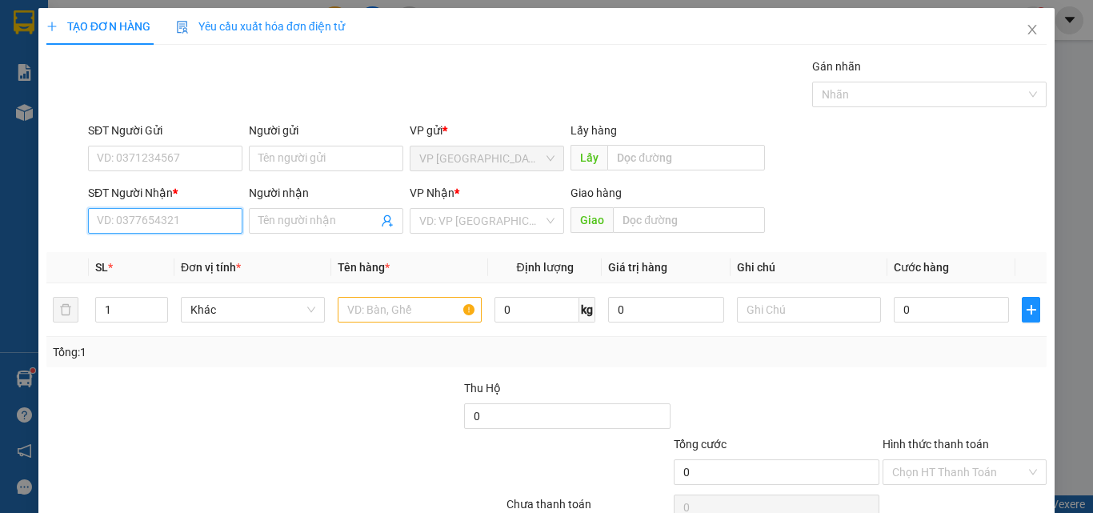
click at [199, 229] on input "SĐT Người Nhận *" at bounding box center [165, 221] width 154 height 26
type input "0397786007"
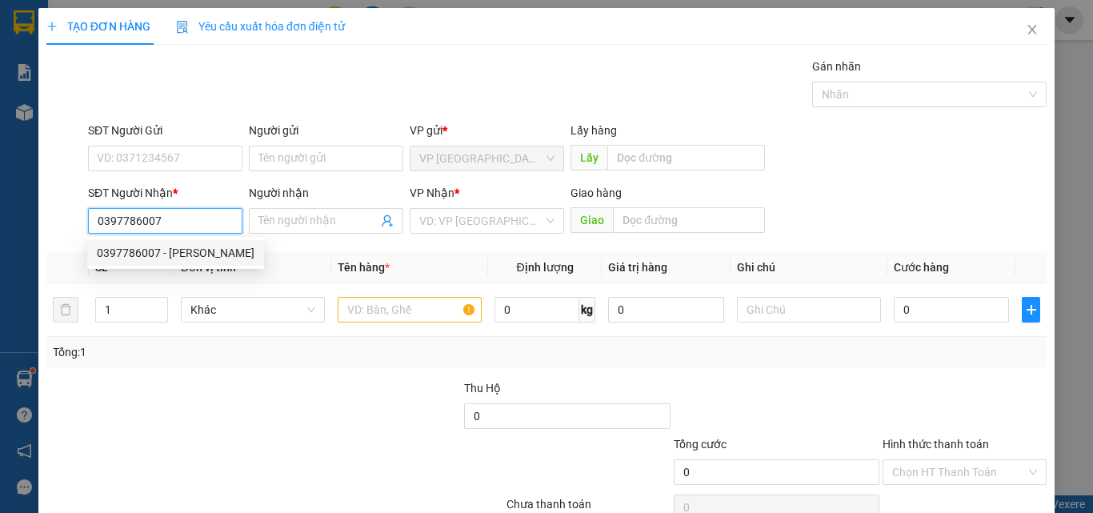
click at [154, 252] on div "0397786007 - [PERSON_NAME]" at bounding box center [176, 253] width 158 height 18
type input "[PERSON_NAME]"
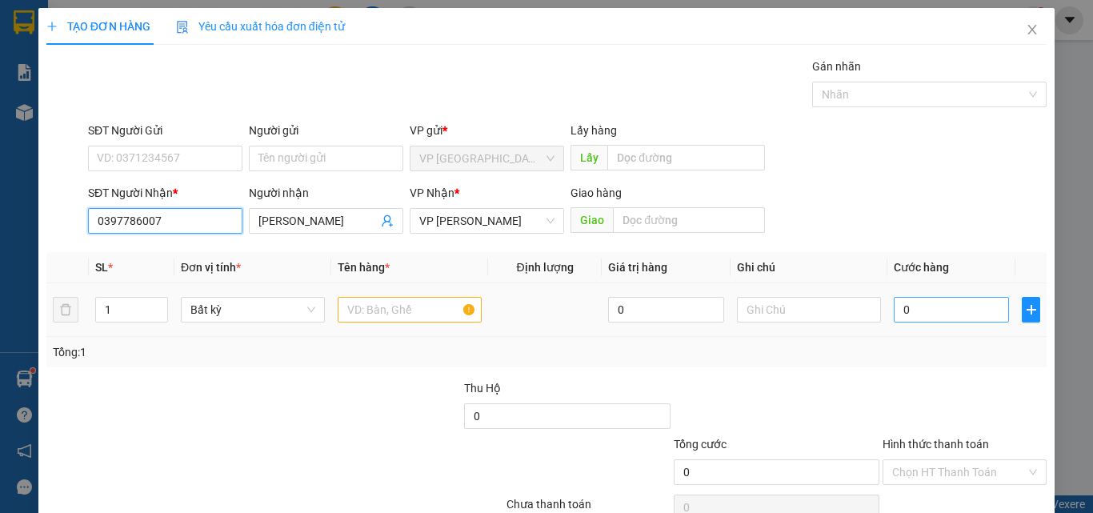
type input "0397786007"
click at [955, 309] on input "0" at bounding box center [951, 310] width 115 height 26
type input "8"
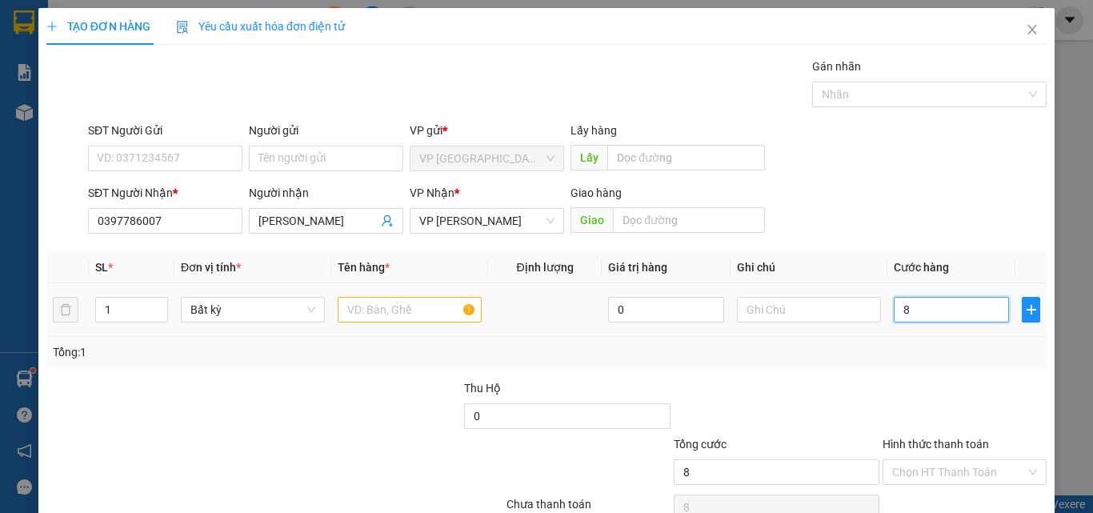
type input "80"
type input "80.000"
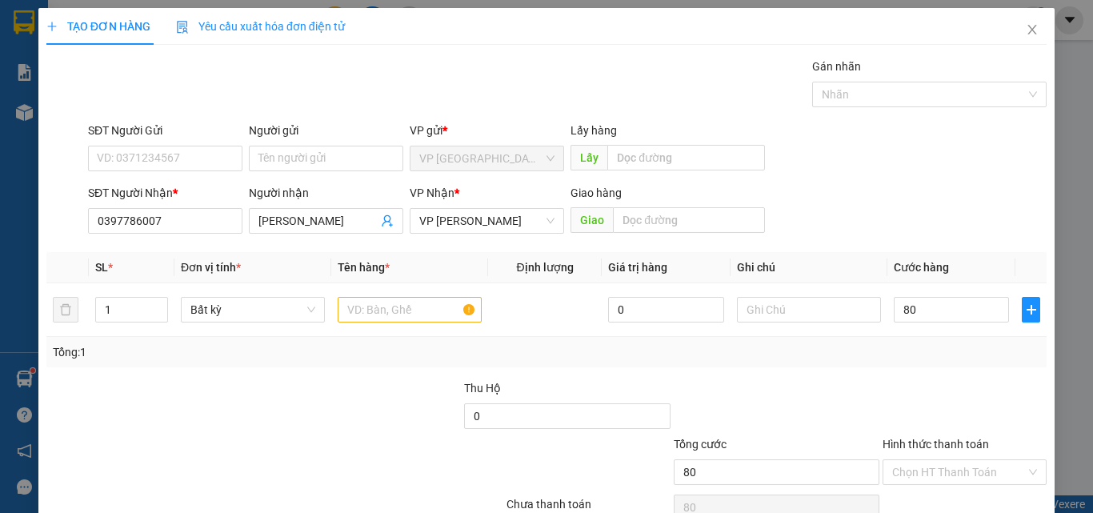
type input "80.000"
click at [923, 357] on div "Tổng: 1" at bounding box center [547, 352] width 988 height 18
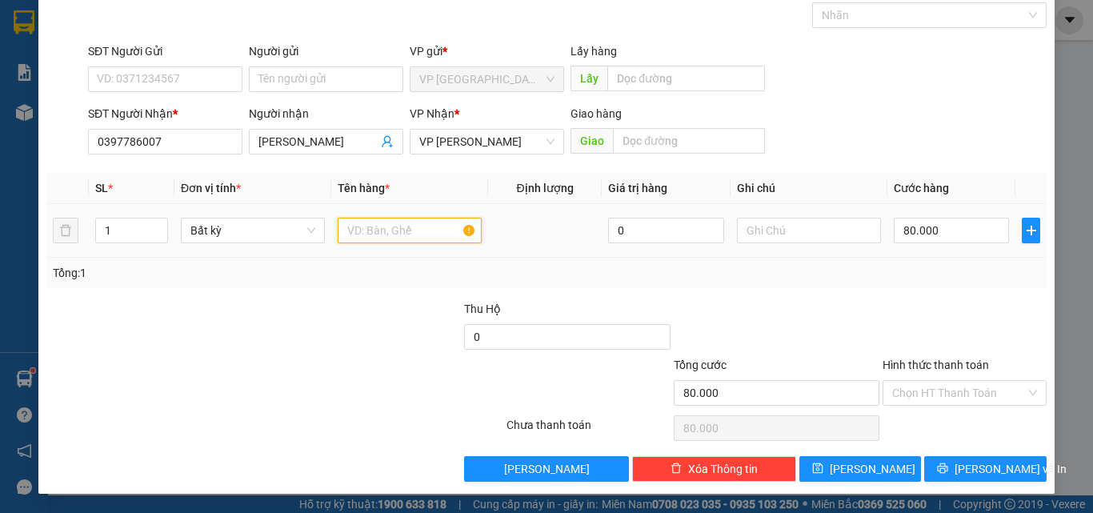
click at [443, 233] on input "text" at bounding box center [410, 231] width 144 height 26
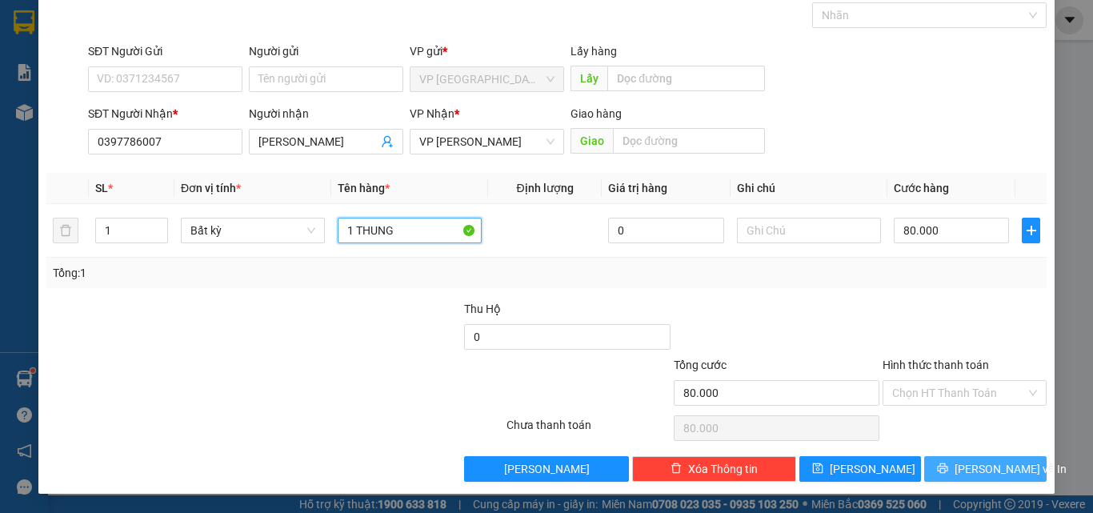
type input "1 THUNG"
click at [949, 469] on icon "printer" at bounding box center [943, 468] width 10 height 10
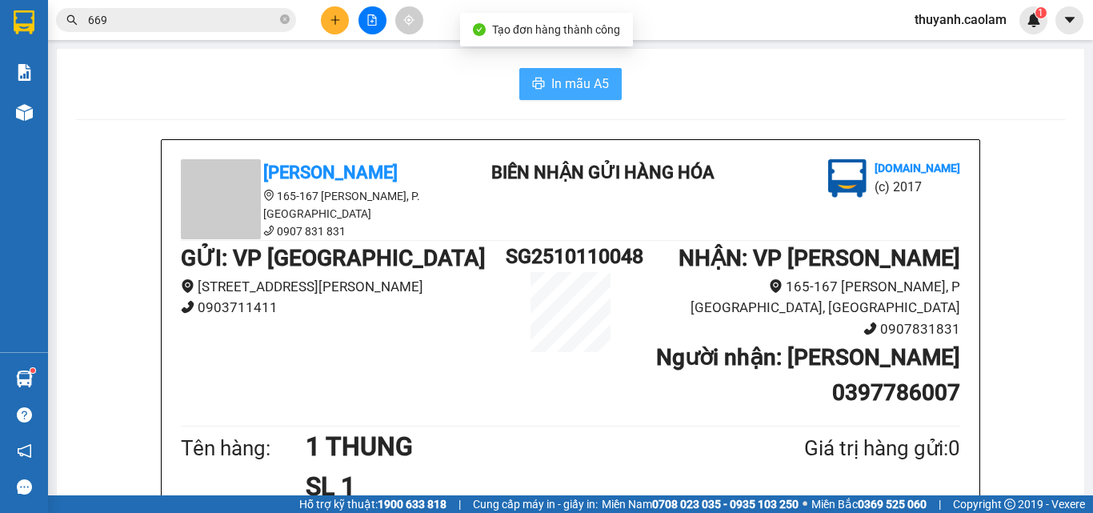
click at [582, 80] on span "In mẫu A5" at bounding box center [581, 84] width 58 height 20
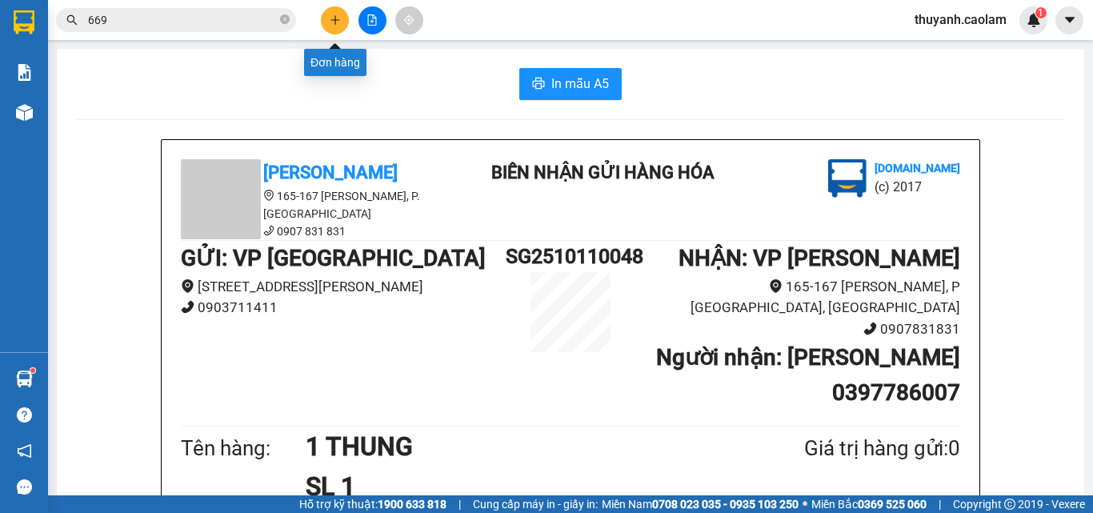
click at [343, 22] on button at bounding box center [335, 20] width 28 height 28
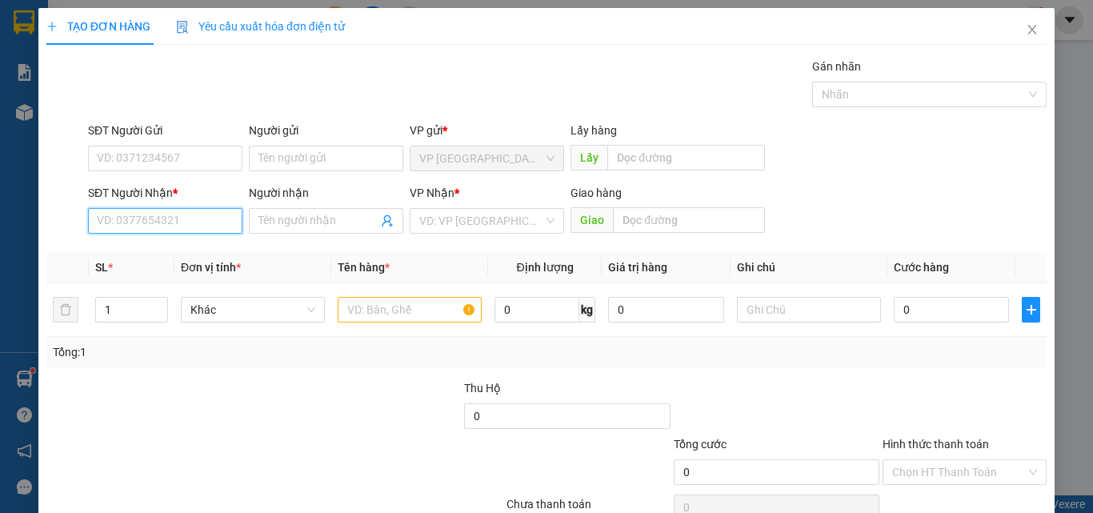
click at [194, 215] on input "SĐT Người Nhận *" at bounding box center [165, 221] width 154 height 26
click at [370, 307] on input "text" at bounding box center [410, 310] width 144 height 26
type input "1"
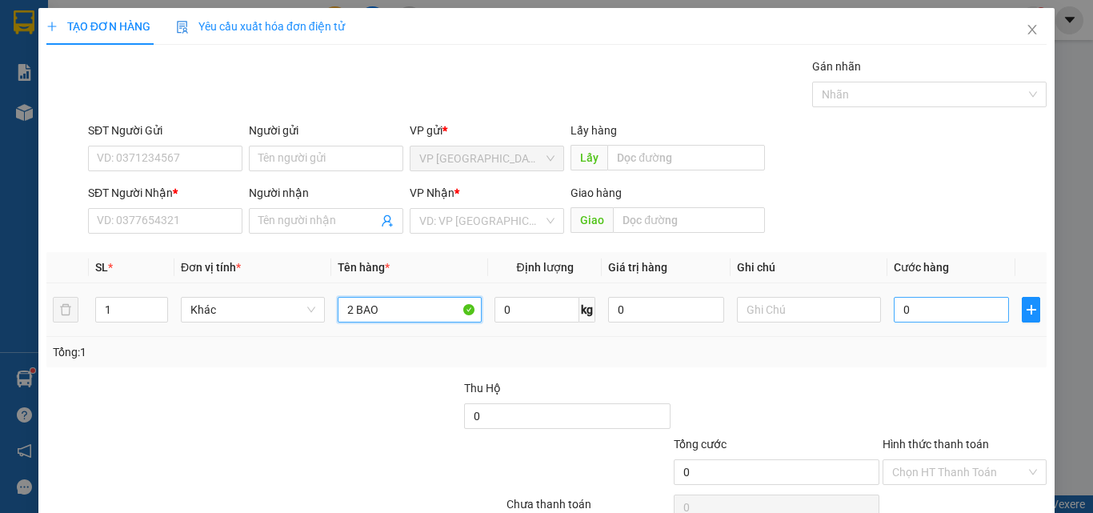
type input "2 BAO"
click at [941, 308] on input "0" at bounding box center [951, 310] width 115 height 26
type input "6"
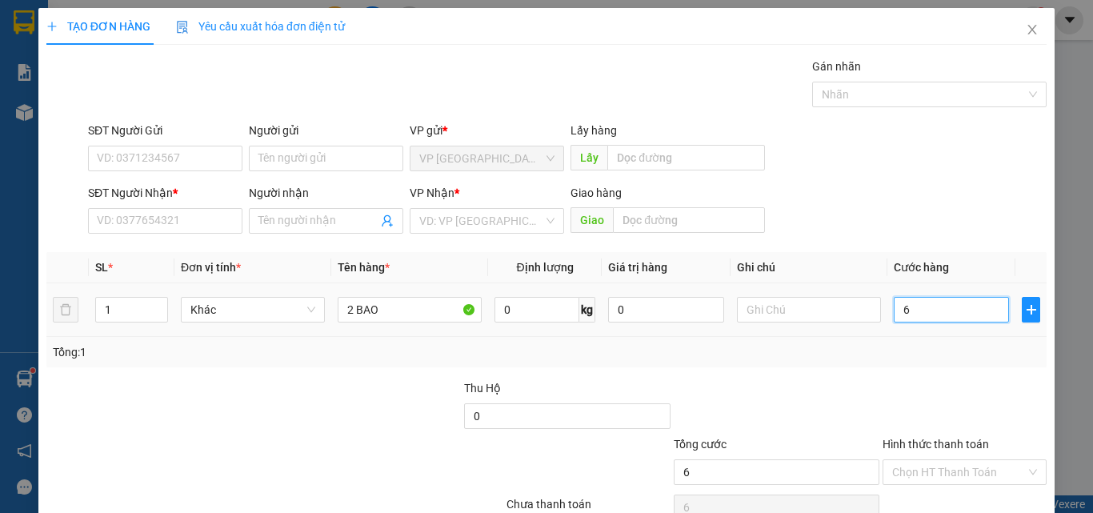
type input "60"
type input "60.000"
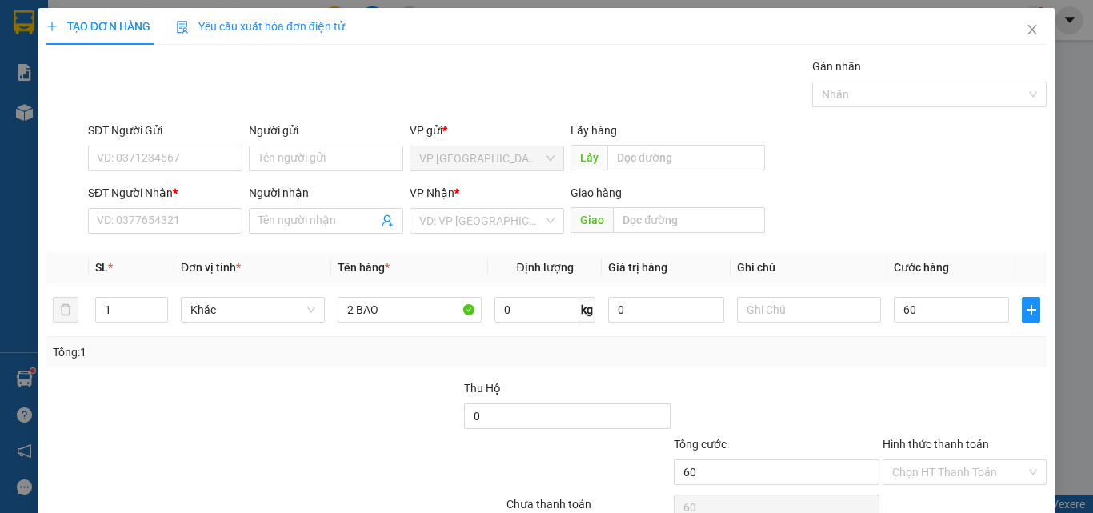
type input "60.000"
click at [718, 419] on div at bounding box center [776, 407] width 209 height 56
click at [498, 221] on input "search" at bounding box center [481, 221] width 124 height 24
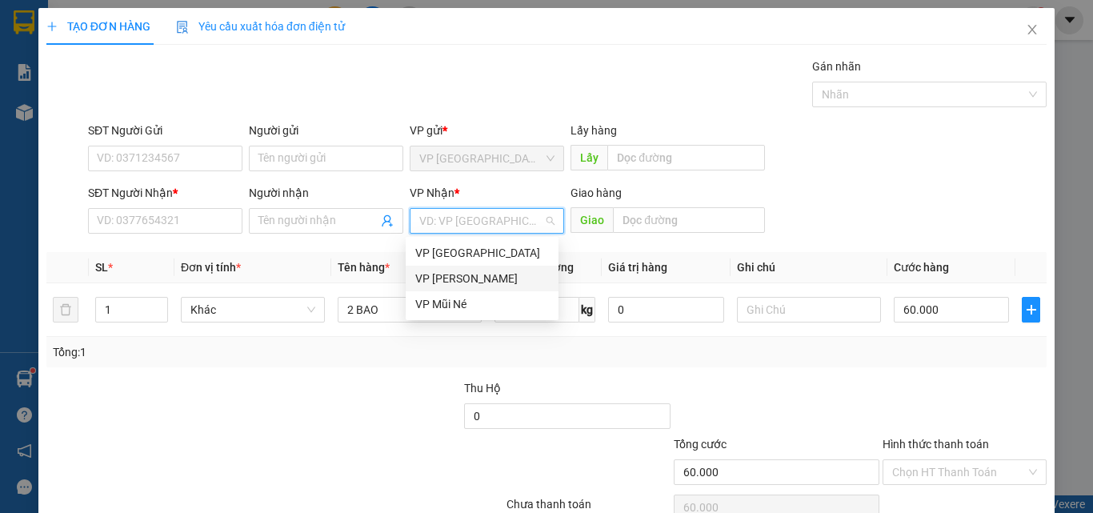
click at [479, 286] on div "VP [PERSON_NAME]" at bounding box center [482, 279] width 134 height 18
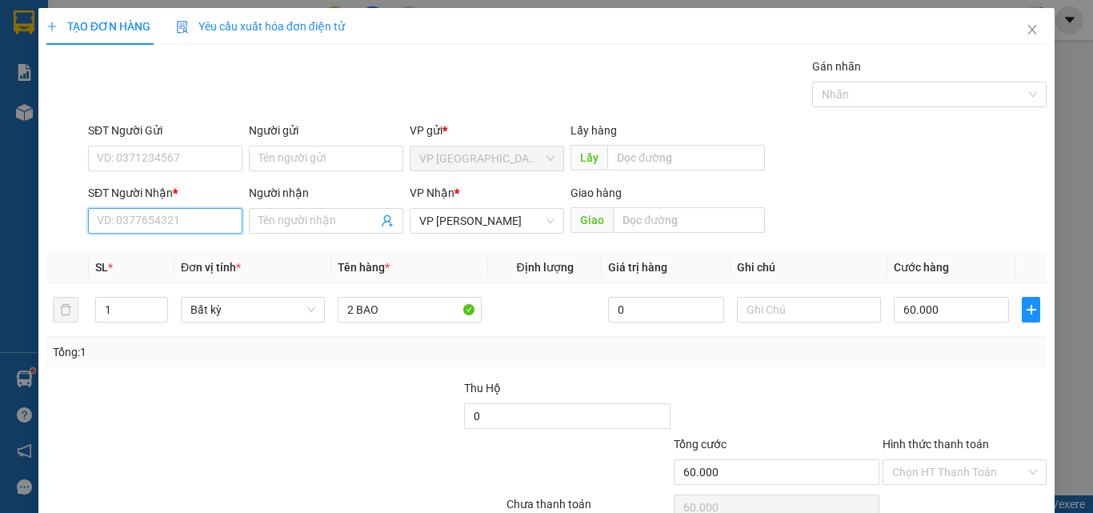
click at [222, 223] on input "SĐT Người Nhận *" at bounding box center [165, 221] width 154 height 26
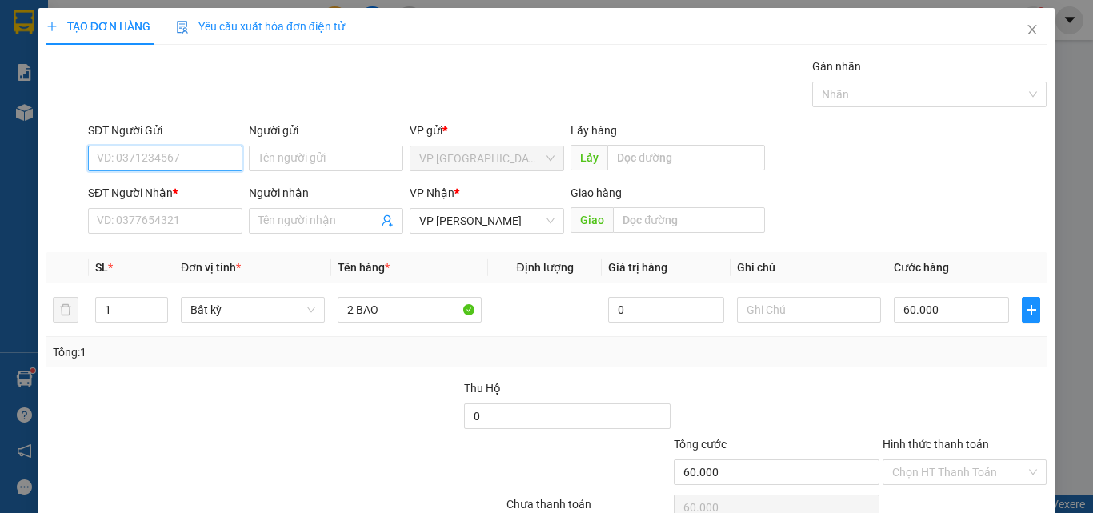
click at [223, 150] on input "SĐT Người Gửi" at bounding box center [165, 159] width 154 height 26
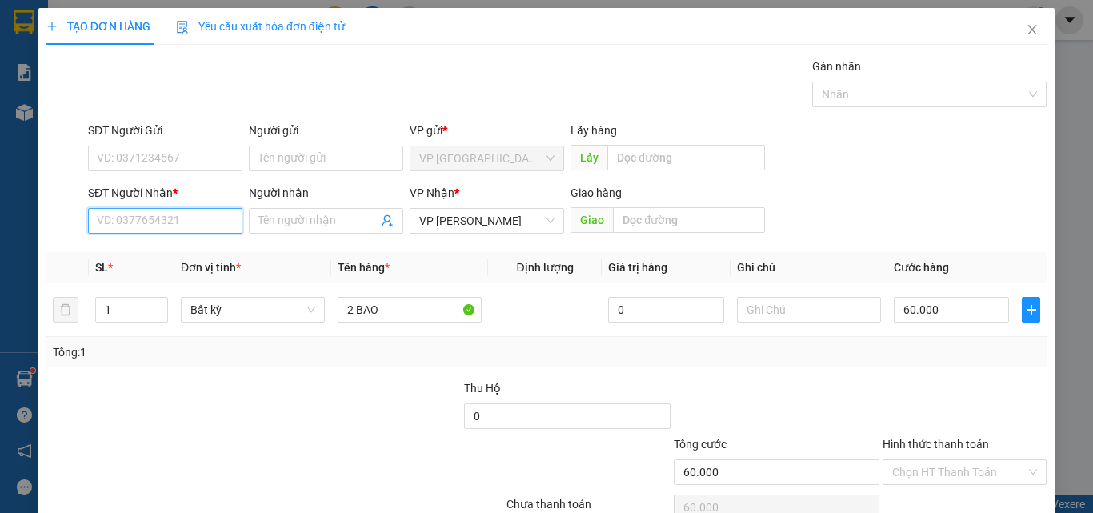
click at [207, 224] on input "SĐT Người Nhận *" at bounding box center [165, 221] width 154 height 26
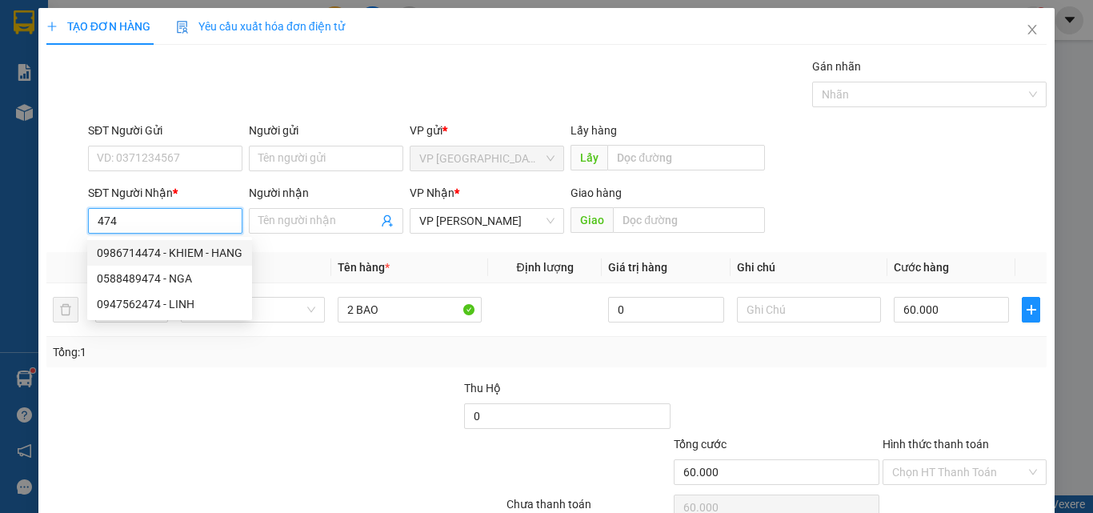
click at [96, 224] on input "474" at bounding box center [165, 221] width 154 height 26
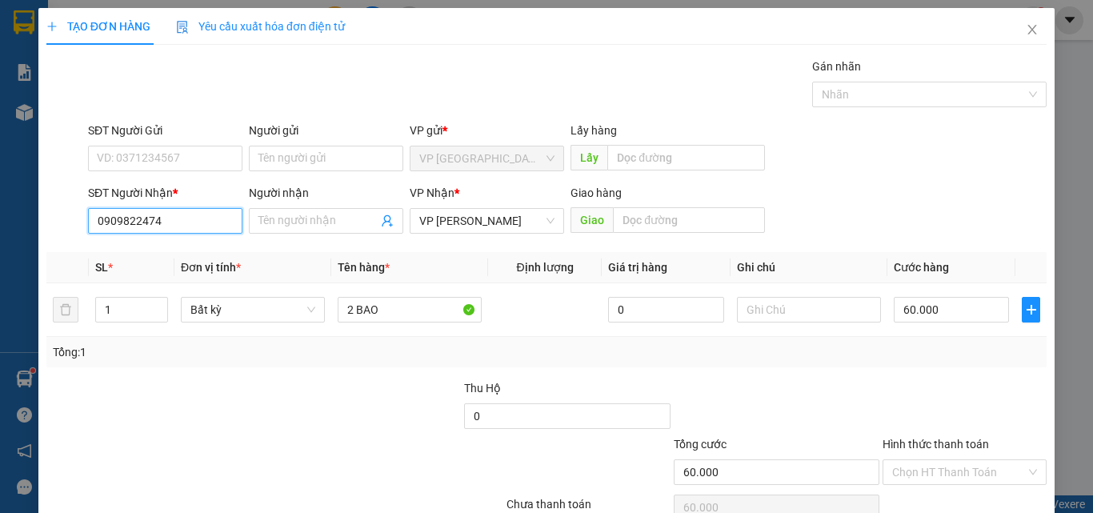
click at [113, 224] on input "0909822474" at bounding box center [165, 221] width 154 height 26
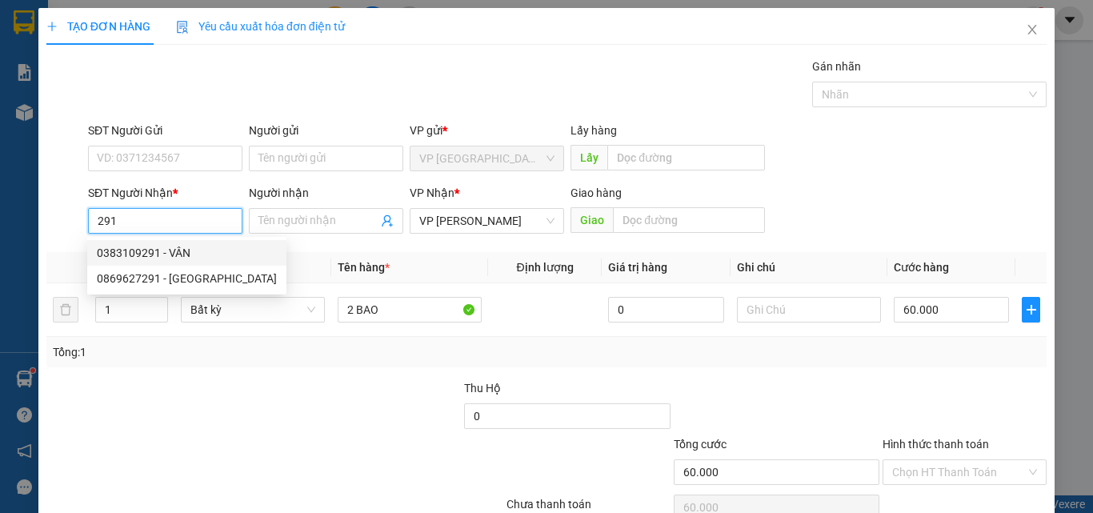
click at [165, 259] on div "0383109291 - VÂN" at bounding box center [187, 253] width 180 height 18
type input "0383109291"
type input "VÂN"
type input "KM 29"
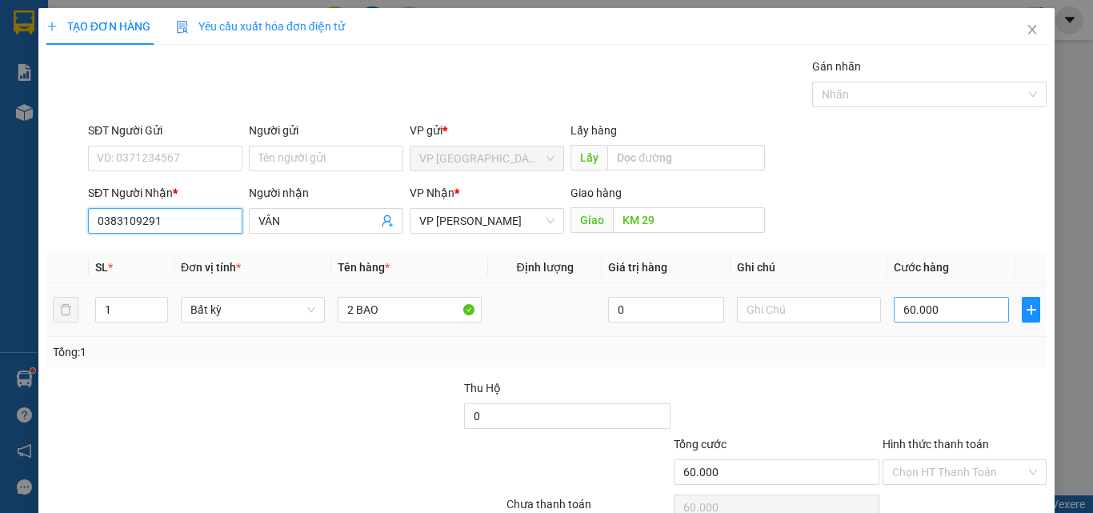
type input "0383109291"
click at [938, 311] on input "60.000" at bounding box center [951, 310] width 115 height 26
type input "3"
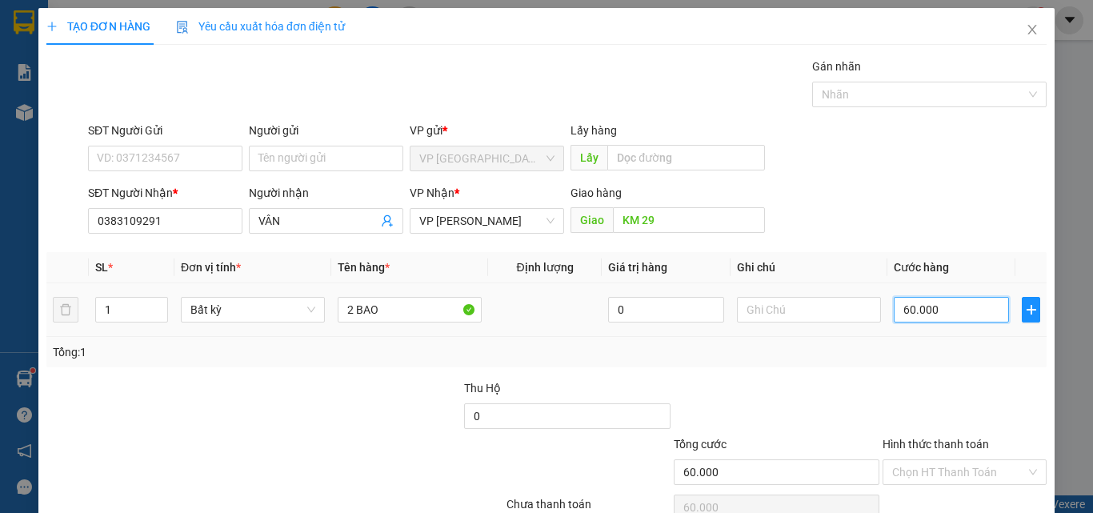
type input "3"
type input "30"
click at [938, 311] on input "30" at bounding box center [951, 310] width 115 height 26
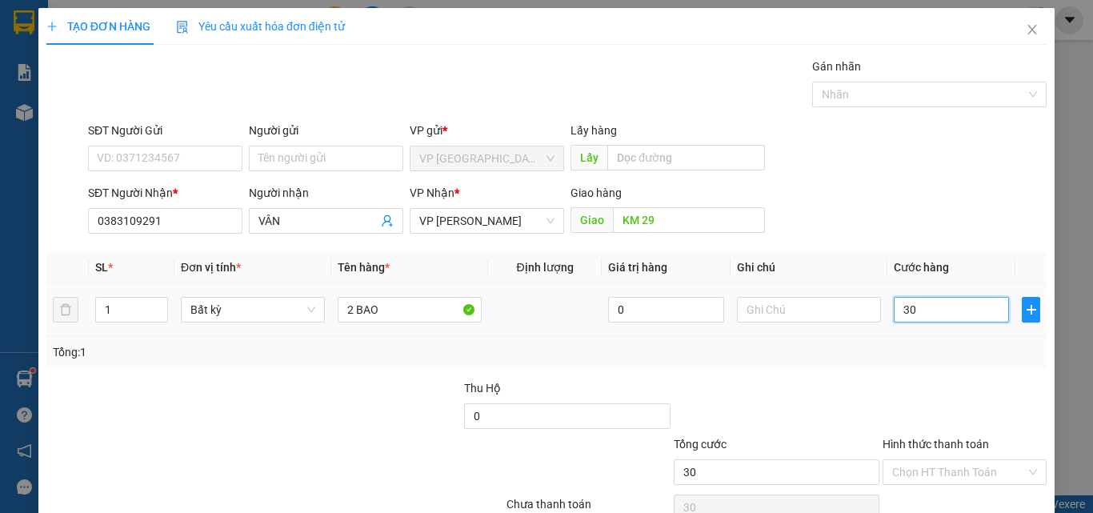
click at [939, 310] on input "30" at bounding box center [951, 310] width 115 height 26
type input "5"
type input "50"
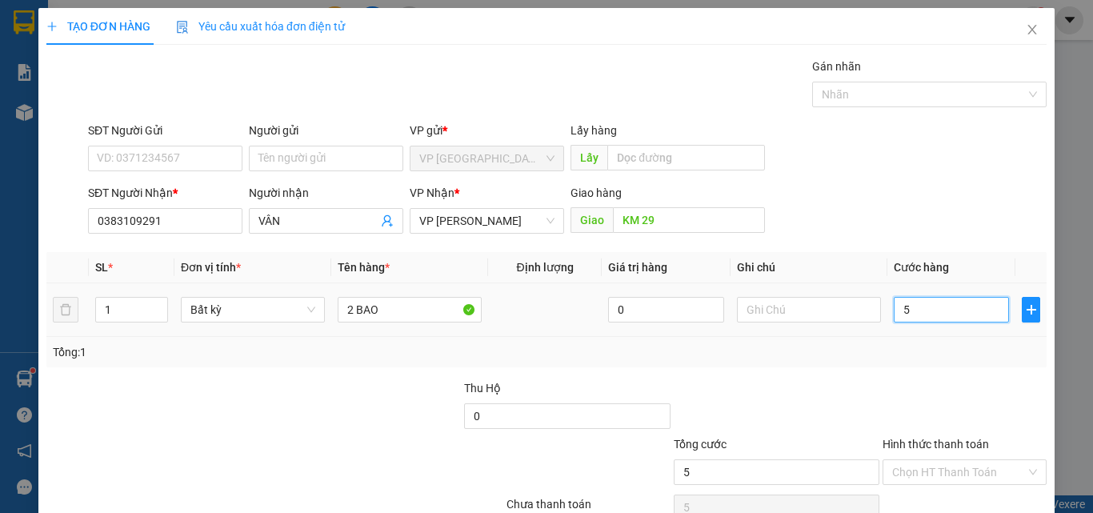
type input "50"
type input "50.000"
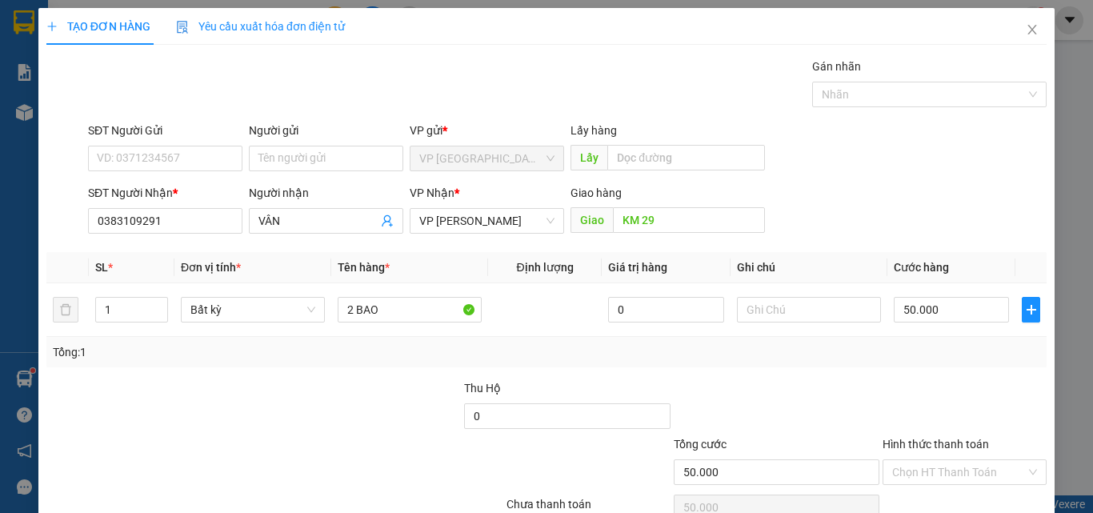
click at [925, 347] on div "Tổng: 1" at bounding box center [547, 352] width 988 height 18
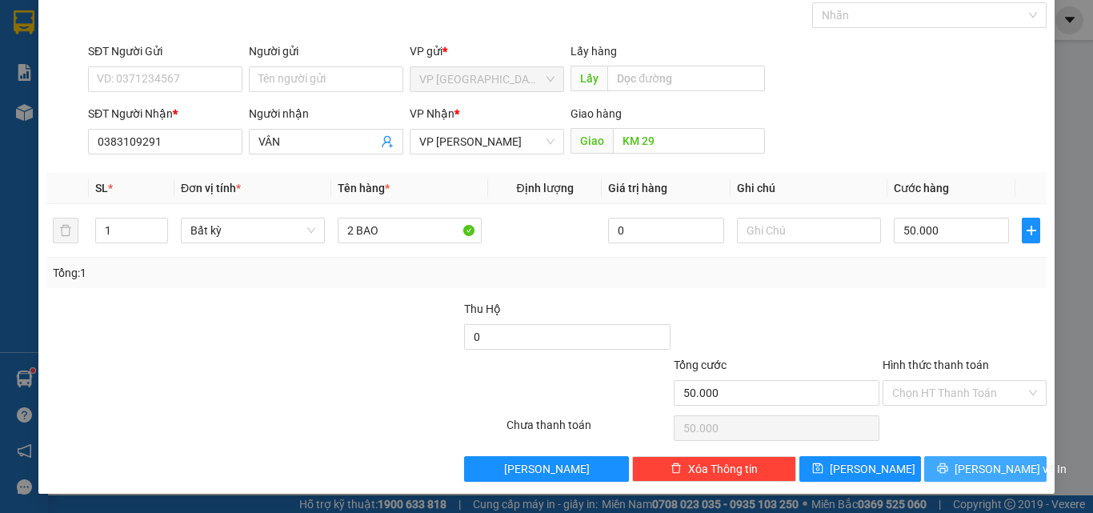
click at [1000, 477] on span "[PERSON_NAME] và In" at bounding box center [1011, 469] width 112 height 18
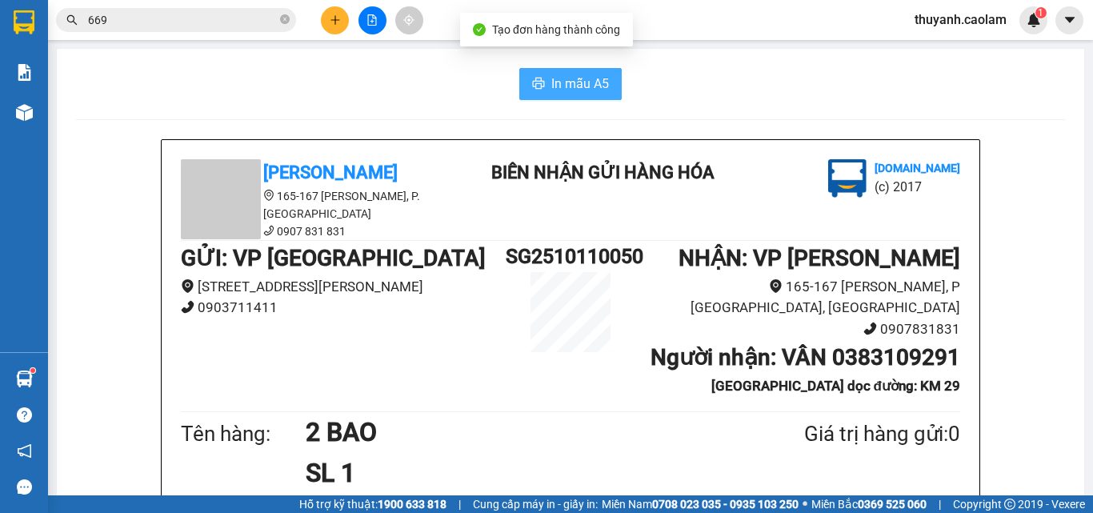
click at [591, 88] on span "In mẫu A5" at bounding box center [581, 84] width 58 height 20
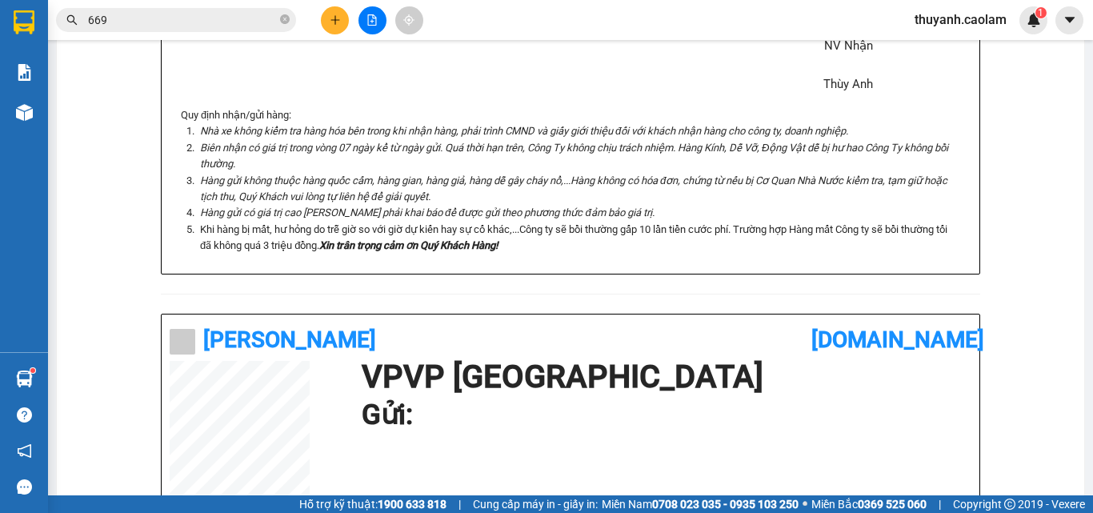
scroll to position [320, 0]
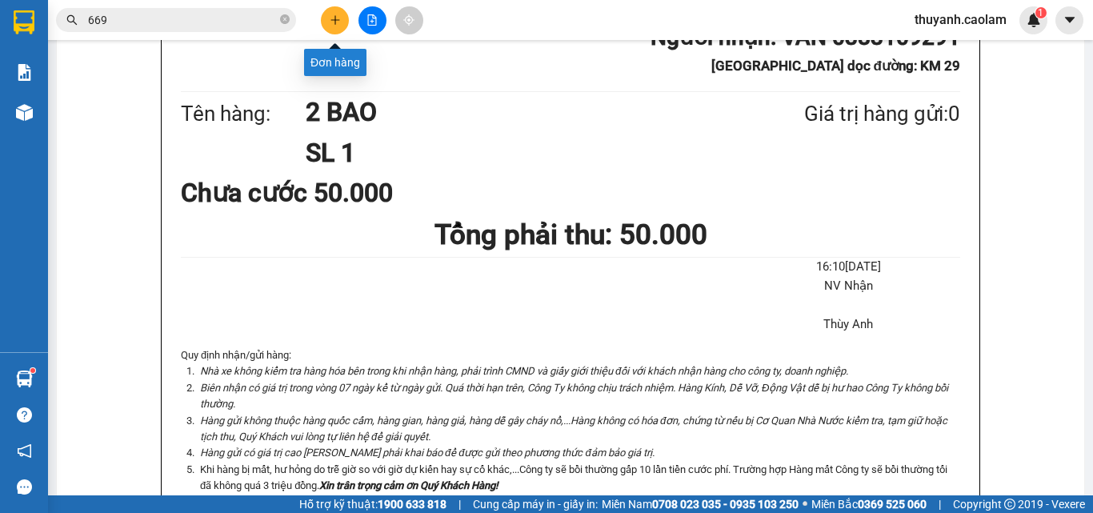
click at [331, 28] on button at bounding box center [335, 20] width 28 height 28
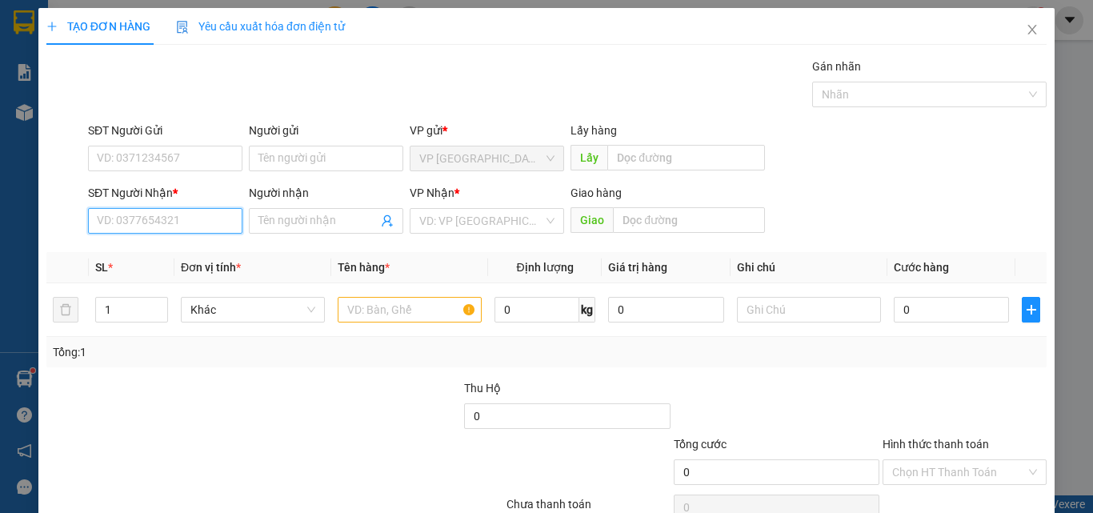
click at [201, 221] on input "SĐT Người Nhận *" at bounding box center [165, 221] width 154 height 26
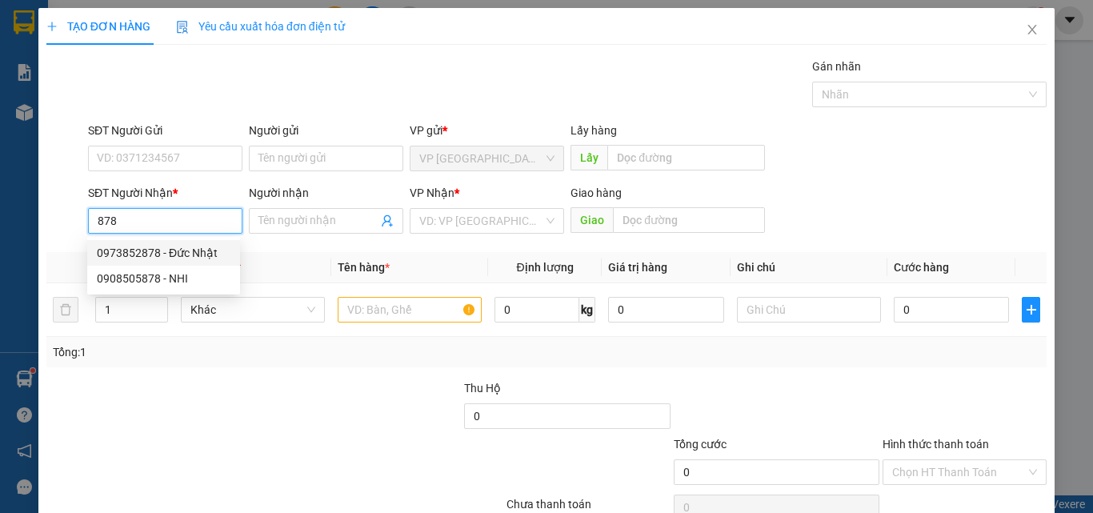
click at [211, 259] on div "0973852878 - Đức Nhật" at bounding box center [164, 253] width 134 height 18
type input "0973852878"
type input "Đức Nhật"
type input "KM 30"
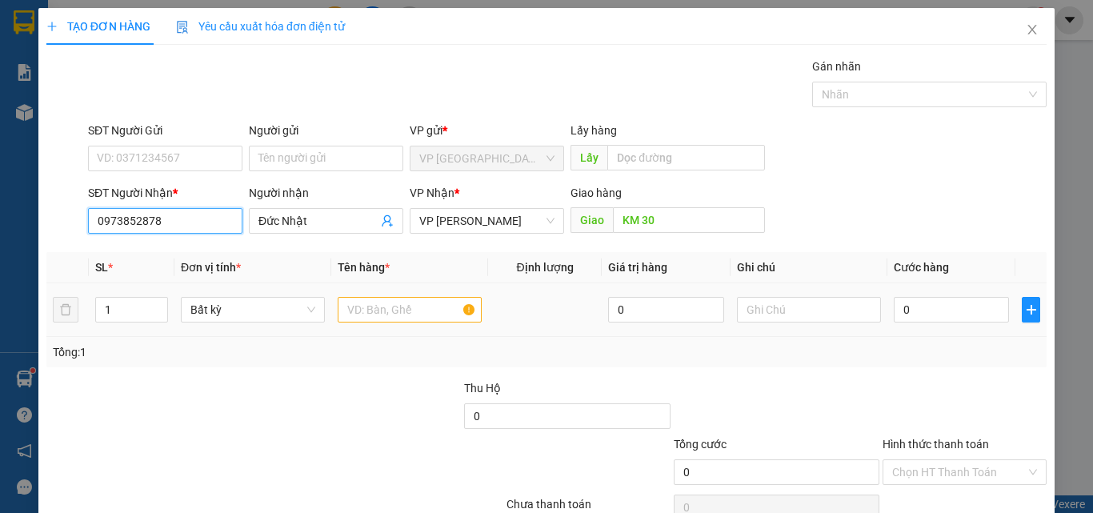
type input "0973852878"
click at [363, 317] on input "text" at bounding box center [410, 310] width 144 height 26
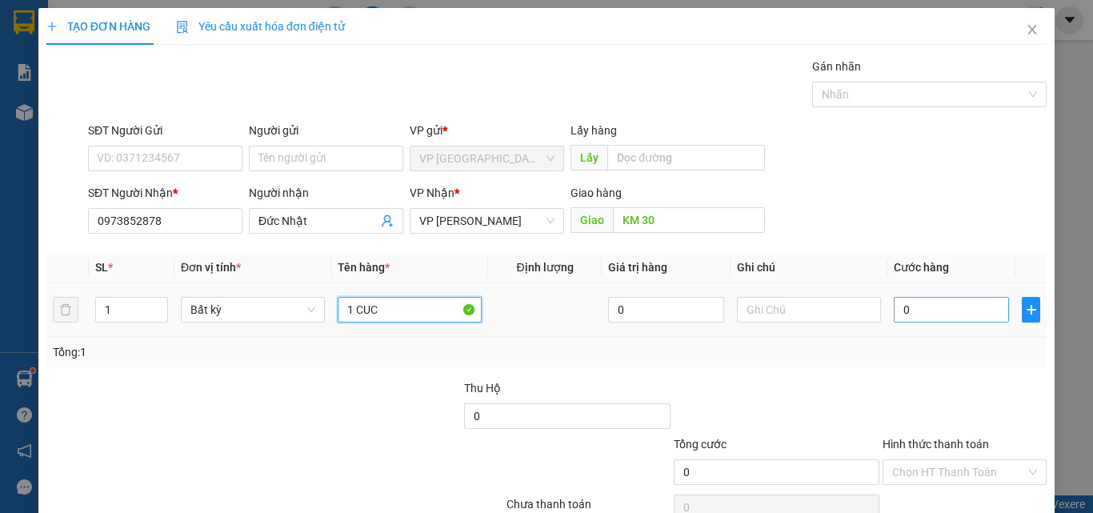
type input "1 CUC"
click at [955, 299] on input "0" at bounding box center [951, 310] width 115 height 26
type input "3"
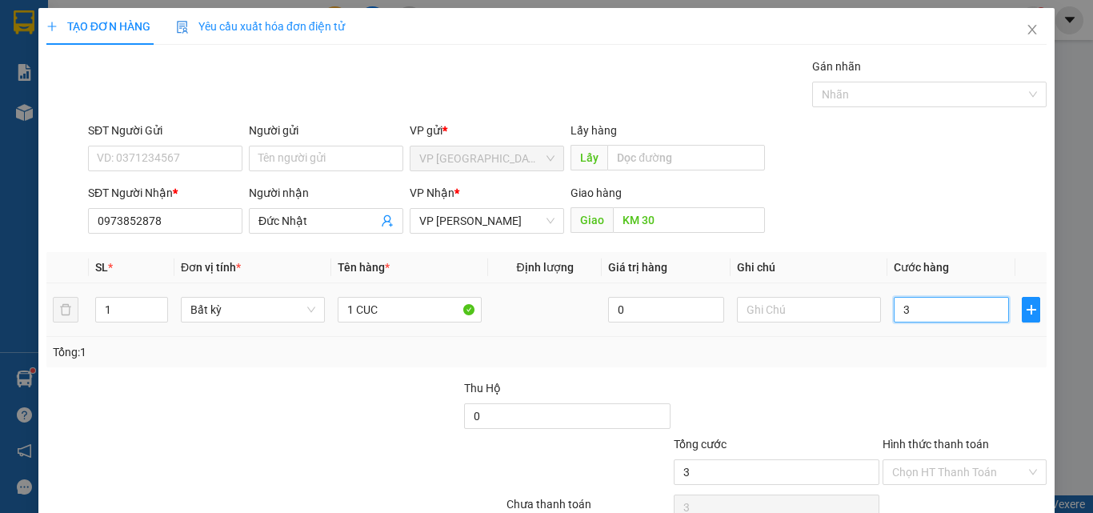
type input "30"
type input "30.000"
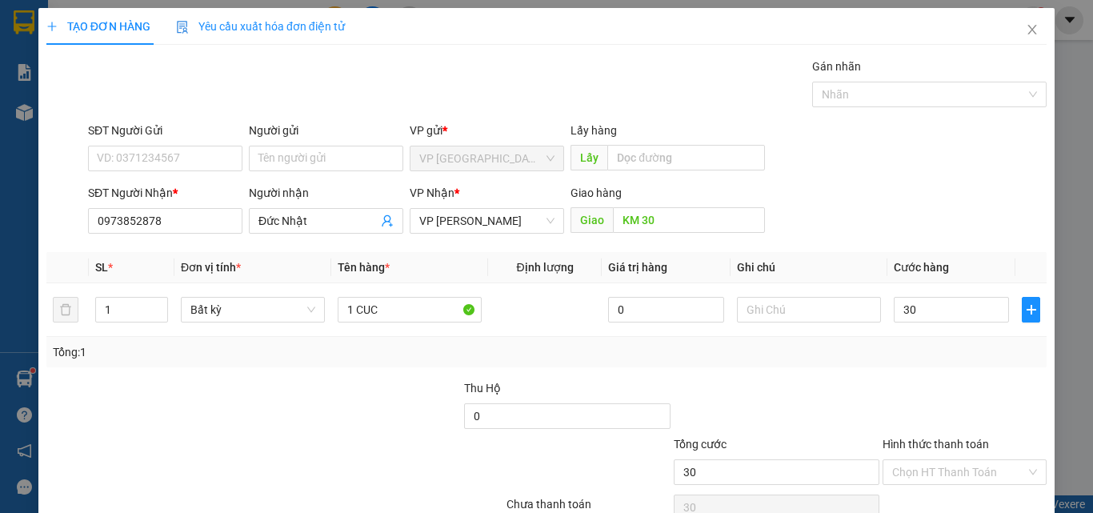
type input "30.000"
drag, startPoint x: 817, startPoint y: 360, endPoint x: 840, endPoint y: 361, distance: 23.2
click at [817, 359] on div "Tổng: 1" at bounding box center [547, 352] width 988 height 18
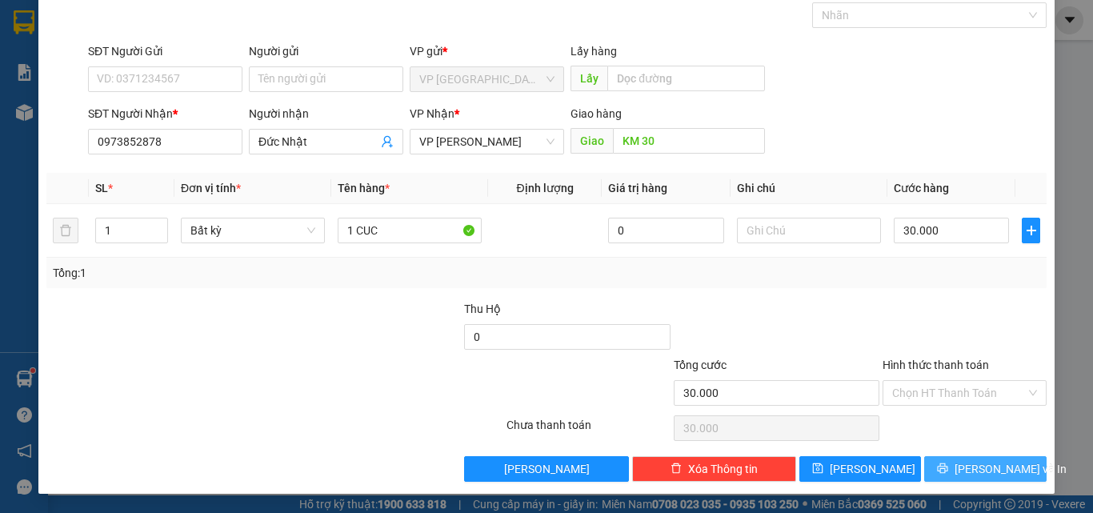
click at [953, 463] on button "[PERSON_NAME] và In" at bounding box center [986, 469] width 122 height 26
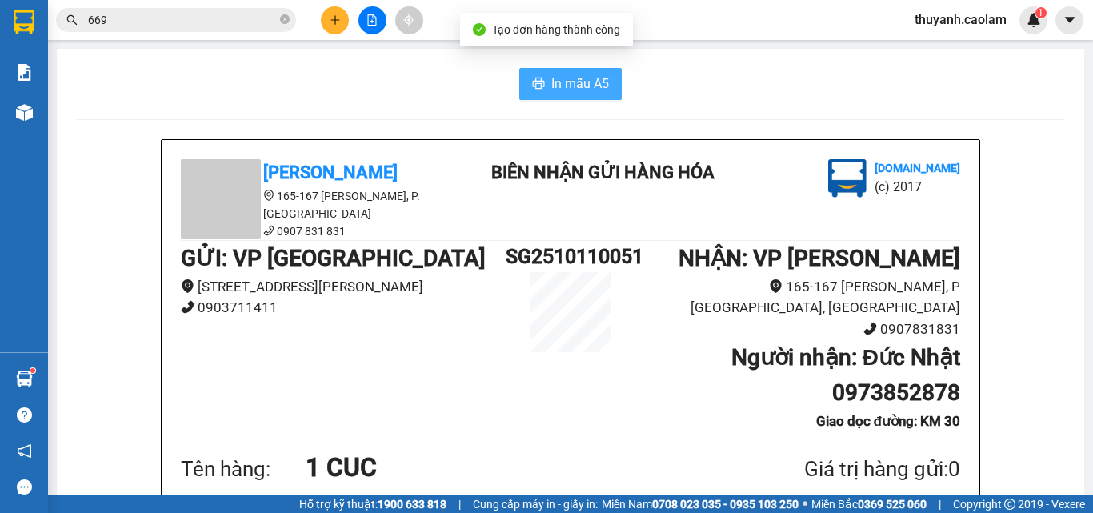
click at [579, 75] on span "In mẫu A5" at bounding box center [581, 84] width 58 height 20
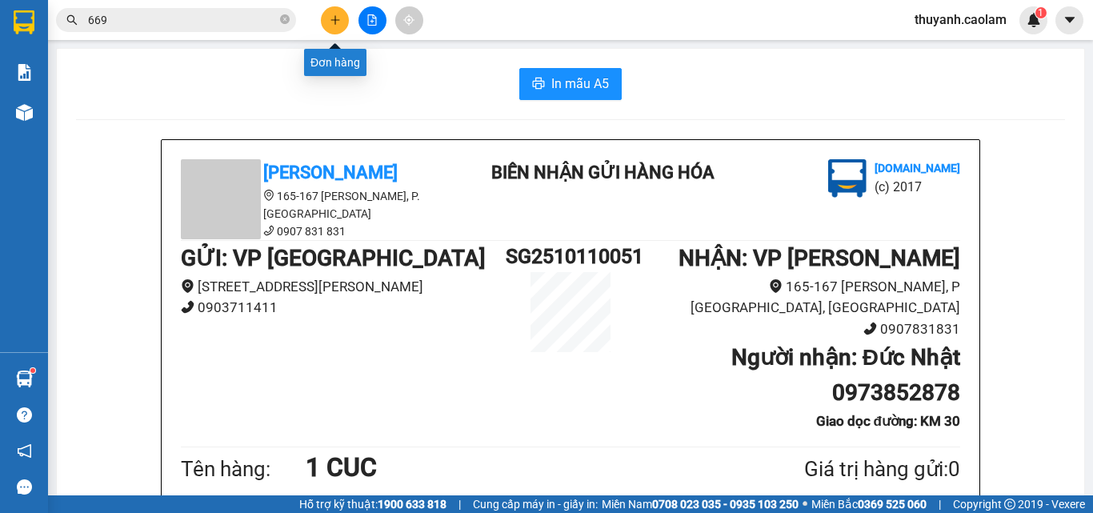
click at [332, 17] on icon "plus" at bounding box center [335, 19] width 11 height 11
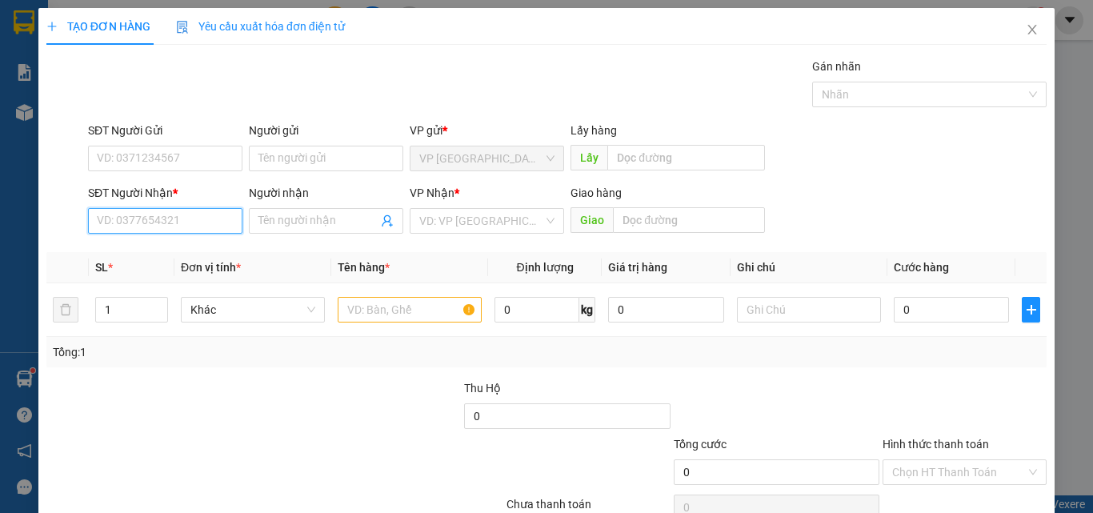
click at [210, 230] on input "SĐT Người Nhận *" at bounding box center [165, 221] width 154 height 26
click at [211, 254] on div "0339717137 - THUONG" at bounding box center [164, 253] width 134 height 18
type input "0339717137"
type input "THUONG"
type input "KM 12"
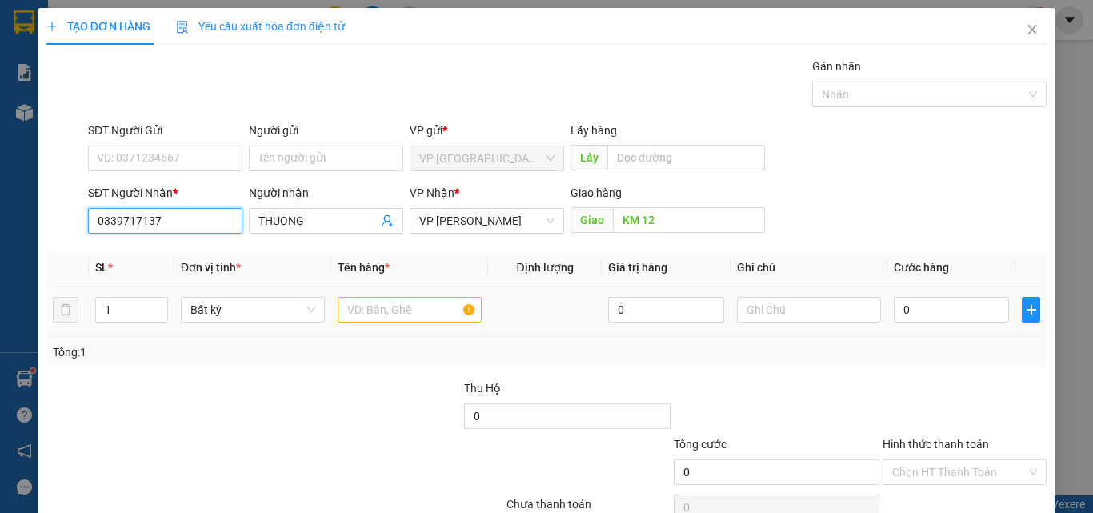
type input "0339717137"
click at [397, 305] on input "text" at bounding box center [410, 310] width 144 height 26
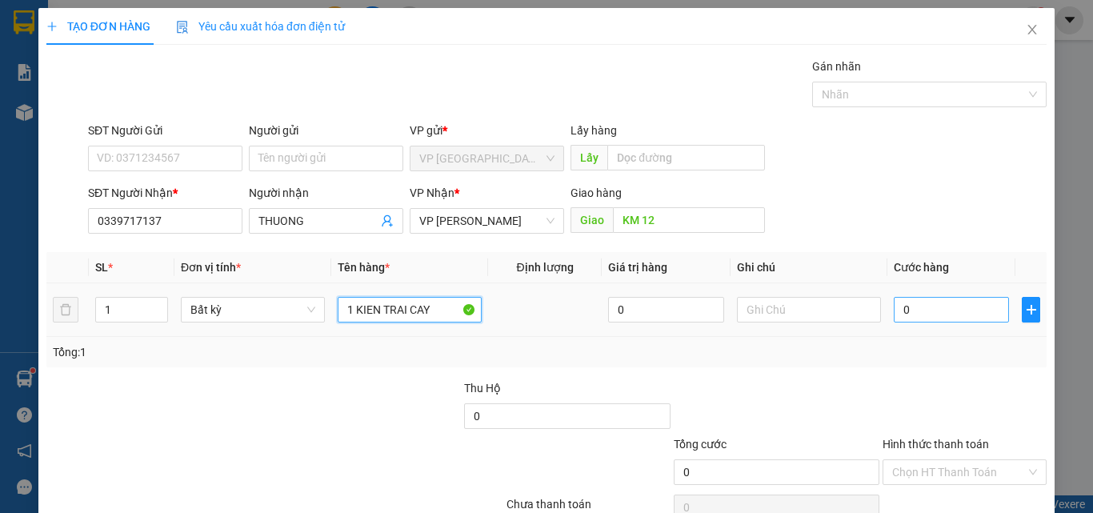
type input "1 KIEN TRAI CAY"
click at [939, 312] on input "0" at bounding box center [951, 310] width 115 height 26
type input "5"
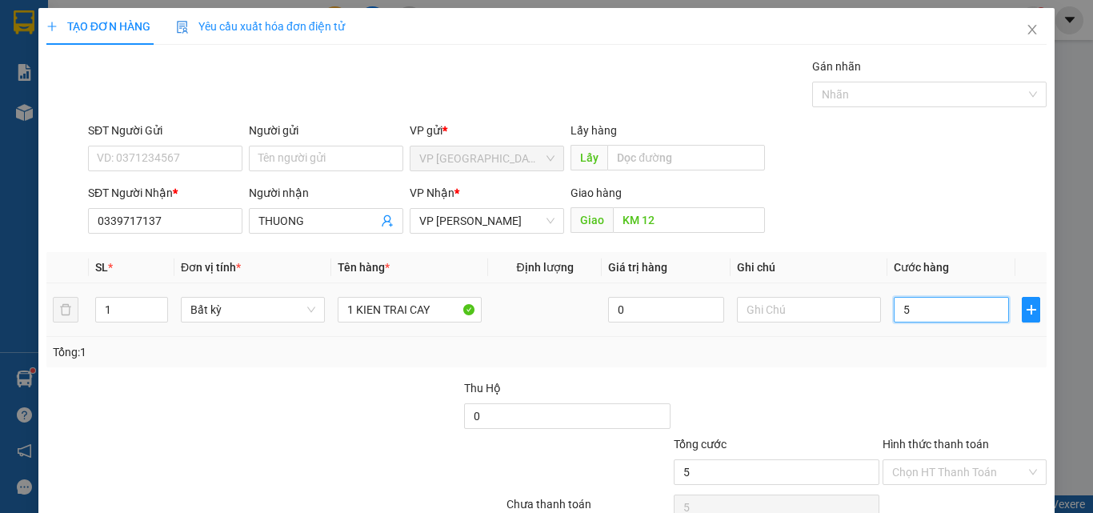
type input "50"
type input "50.000"
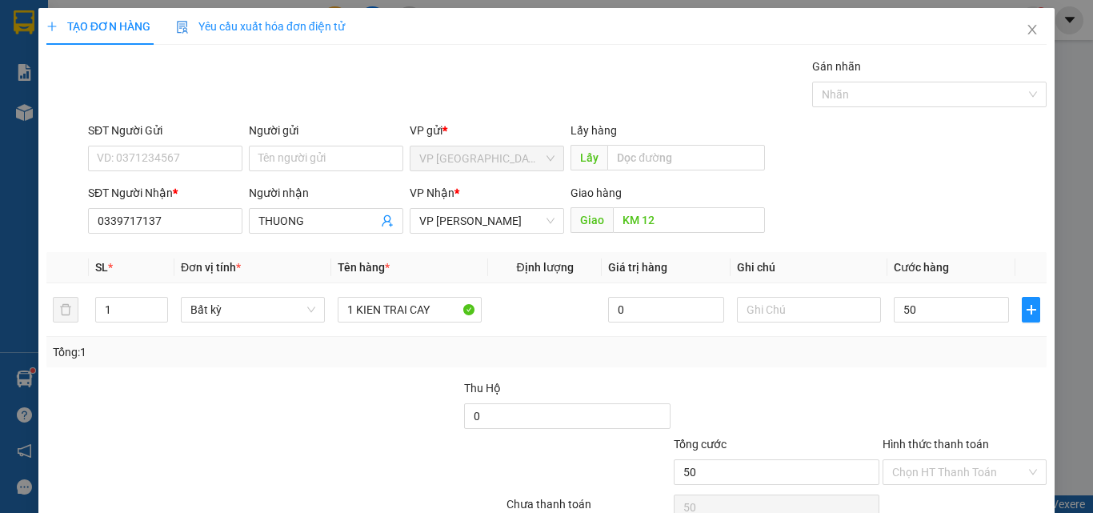
type input "50.000"
drag, startPoint x: 557, startPoint y: 356, endPoint x: 572, endPoint y: 357, distance: 14.4
click at [561, 356] on div "Tổng: 1" at bounding box center [547, 352] width 988 height 18
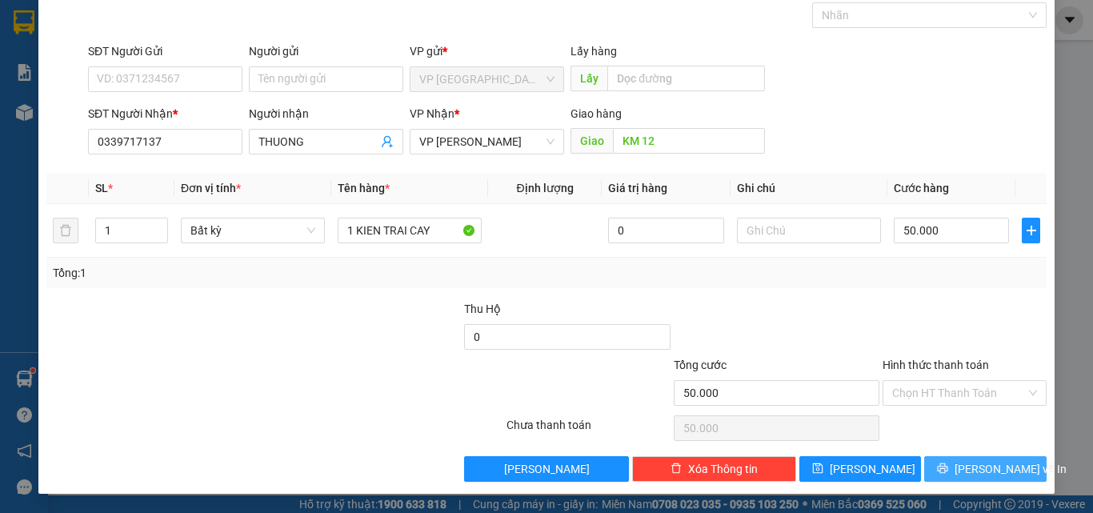
click at [963, 475] on span "[PERSON_NAME] và In" at bounding box center [1011, 469] width 112 height 18
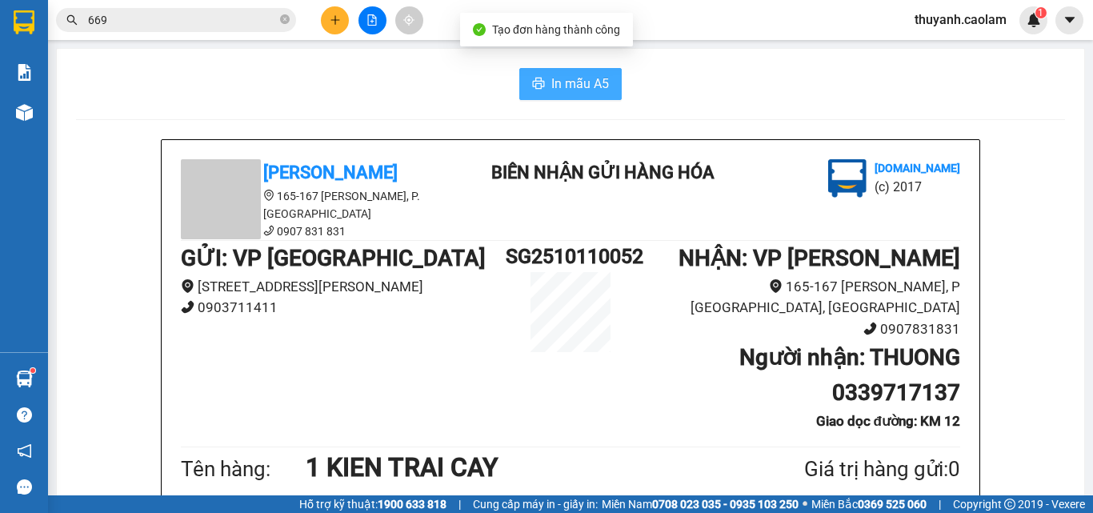
click at [560, 86] on span "In mẫu A5" at bounding box center [581, 84] width 58 height 20
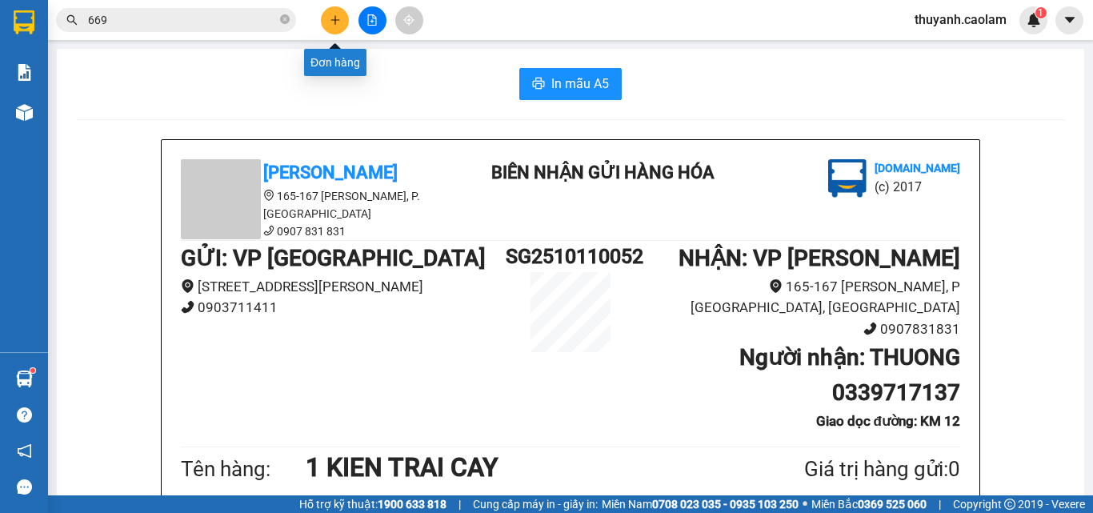
click at [339, 28] on button at bounding box center [335, 20] width 28 height 28
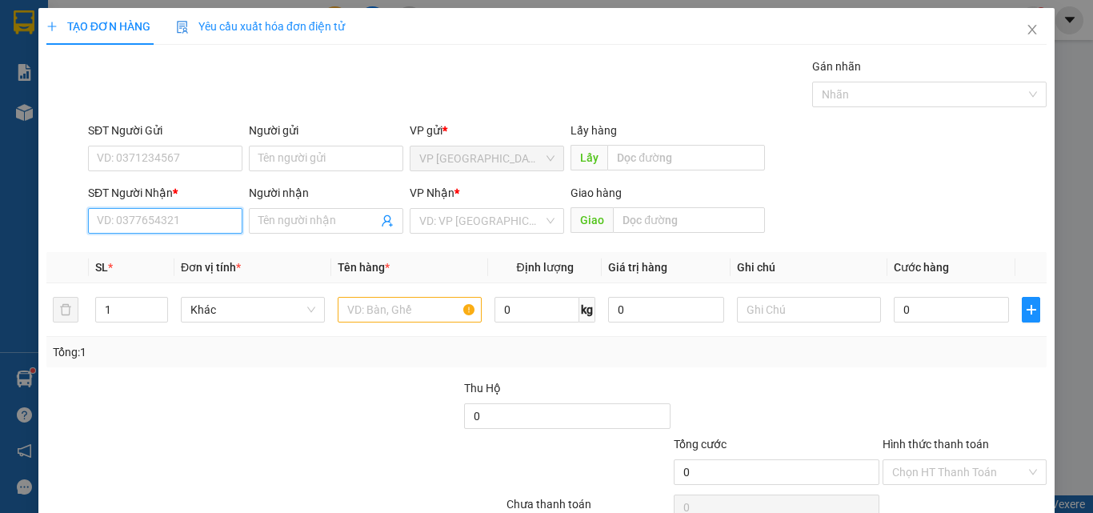
click at [211, 224] on input "SĐT Người Nhận *" at bounding box center [165, 221] width 154 height 26
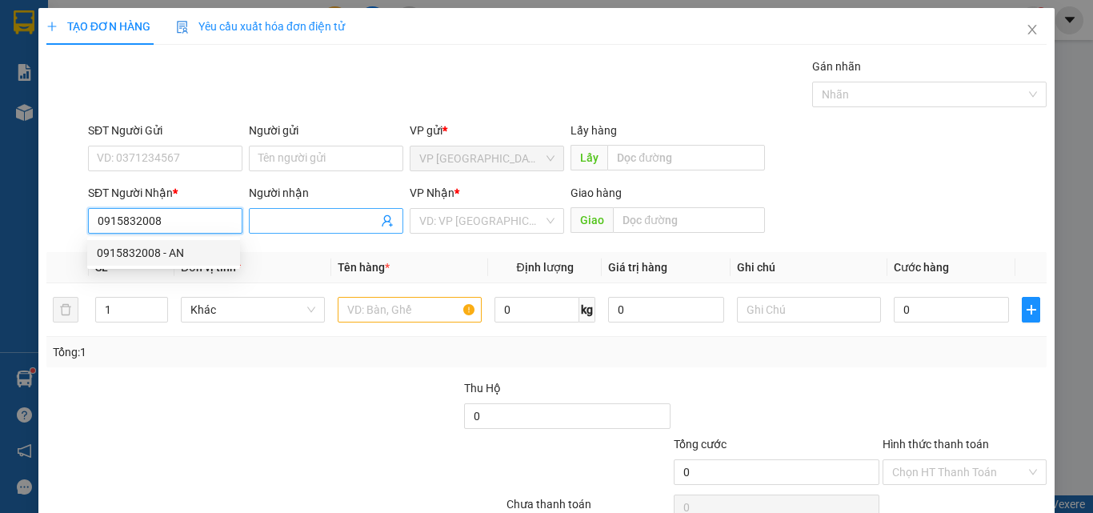
type input "0915832008"
click at [284, 228] on input "Người nhận" at bounding box center [318, 221] width 119 height 18
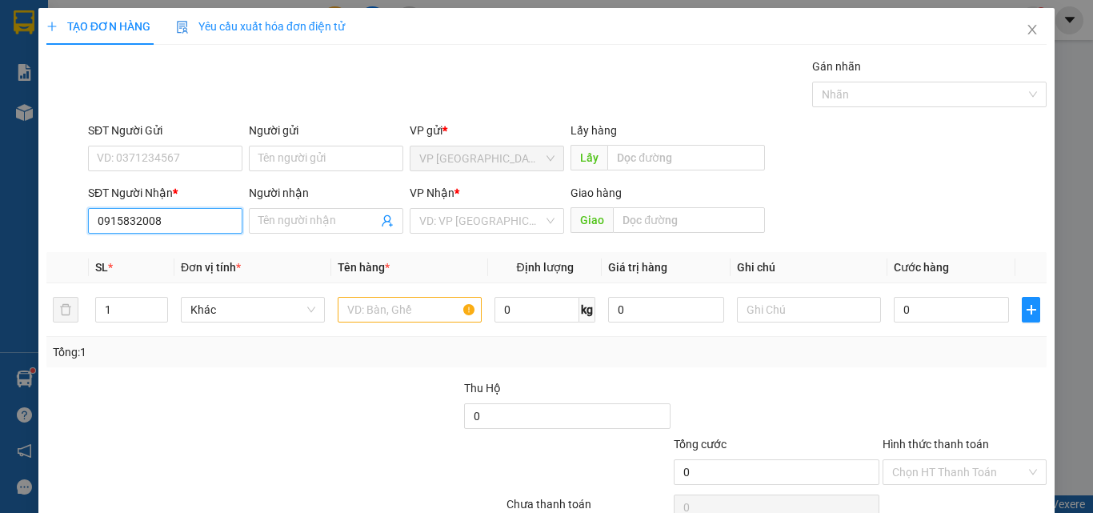
click at [206, 227] on input "0915832008" at bounding box center [165, 221] width 154 height 26
click at [199, 255] on div "0915832008 - AN" at bounding box center [164, 253] width 134 height 18
type input "AN"
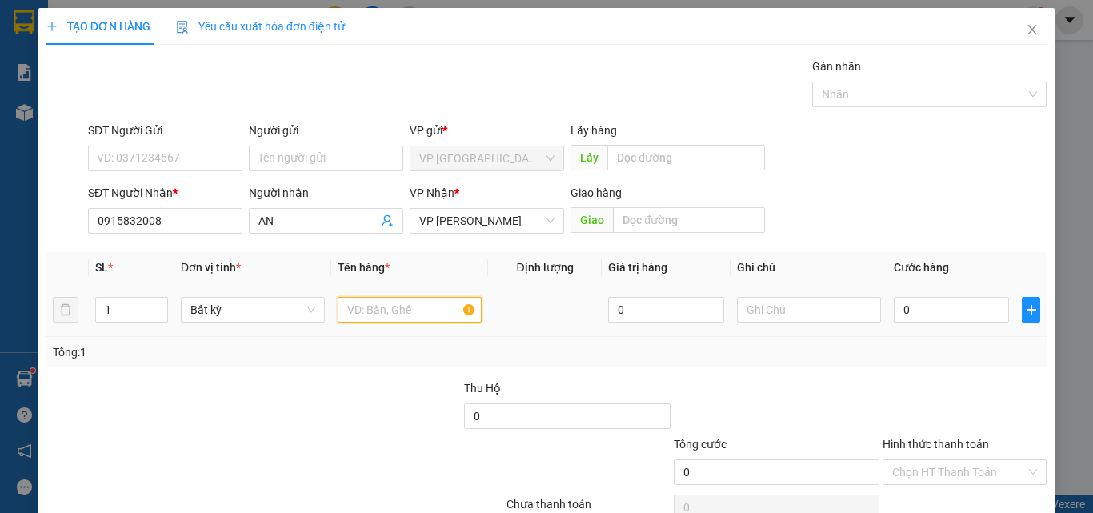
click at [362, 311] on input "text" at bounding box center [410, 310] width 144 height 26
click at [351, 306] on input "1 BAO ĐEN" at bounding box center [410, 310] width 144 height 26
click at [363, 314] on input "1 BAO ĐEN" at bounding box center [410, 310] width 144 height 26
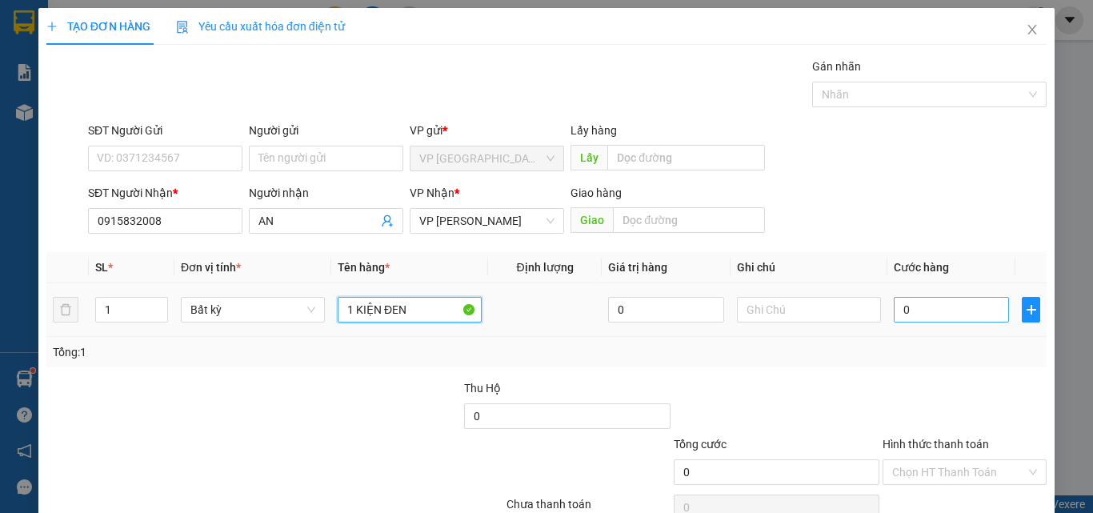
type input "1 KIỆN ĐEN"
click at [923, 308] on input "0" at bounding box center [951, 310] width 115 height 26
type input "3"
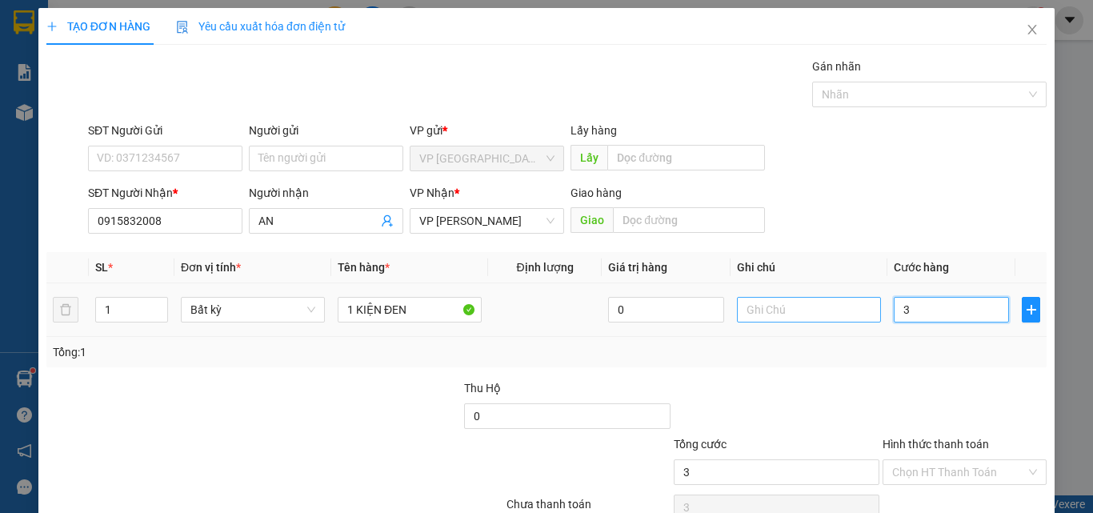
type input "30"
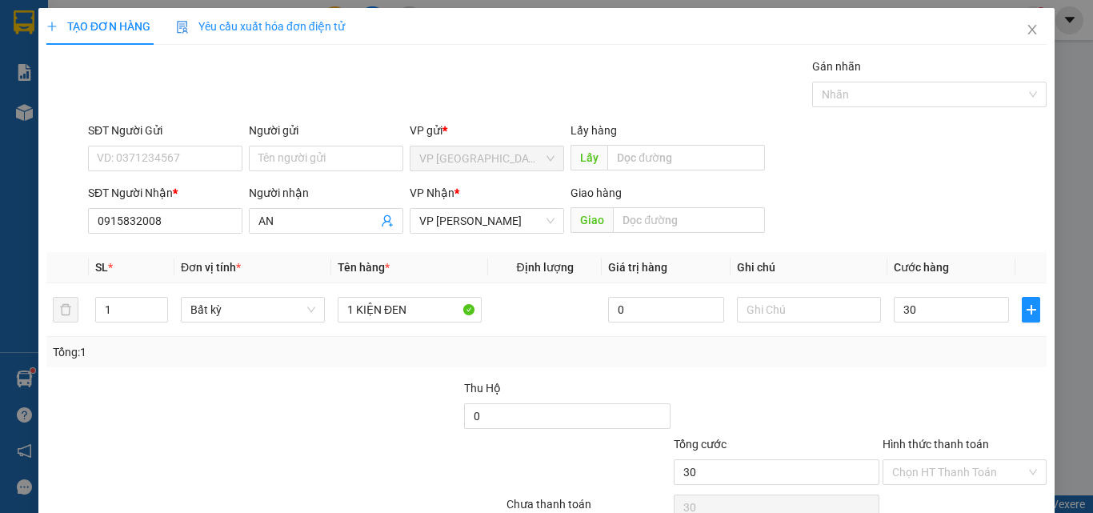
type input "30.000"
click at [876, 363] on div "Tổng: 1" at bounding box center [546, 352] width 1001 height 30
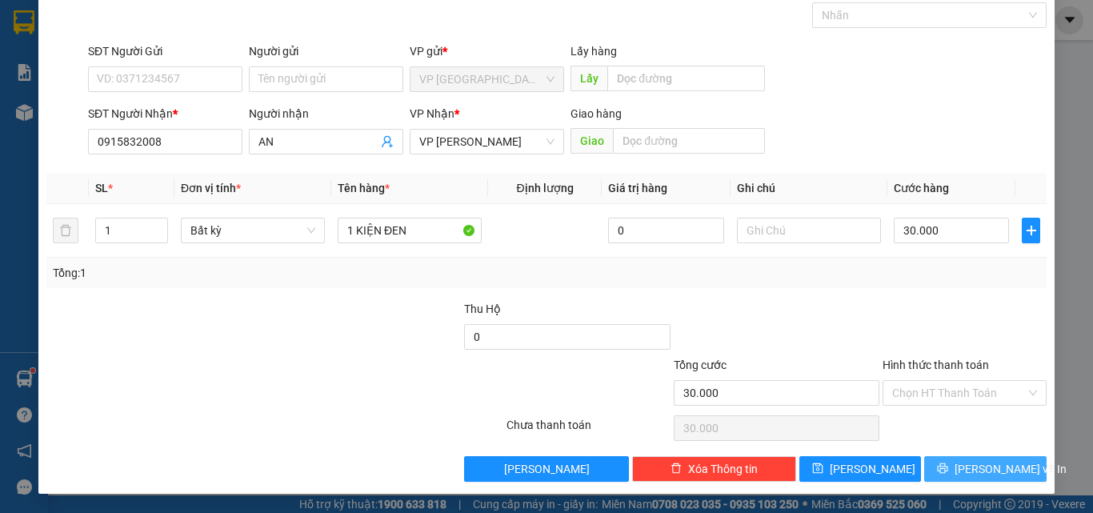
click at [949, 470] on icon "printer" at bounding box center [942, 468] width 11 height 11
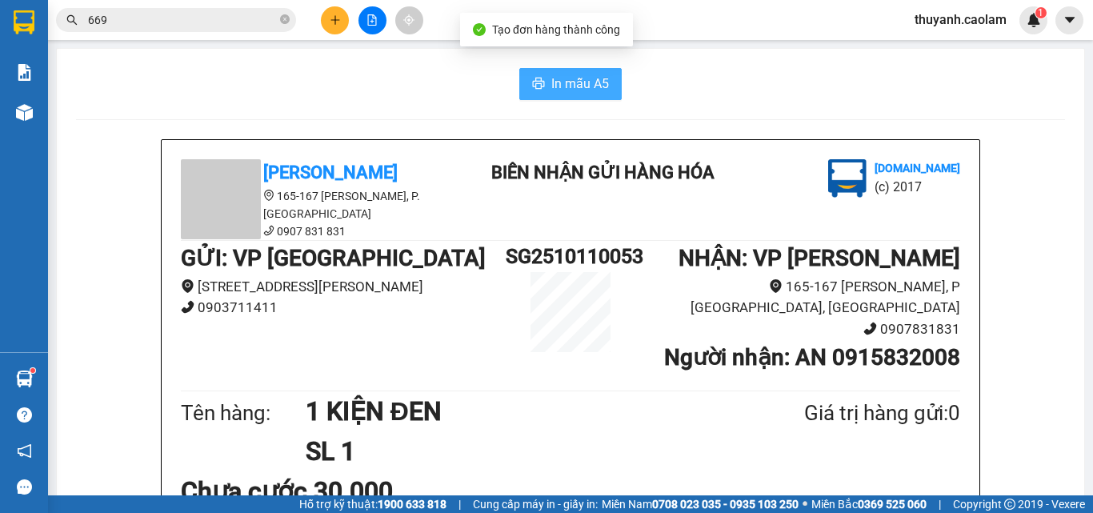
click at [606, 90] on button "In mẫu A5" at bounding box center [570, 84] width 102 height 32
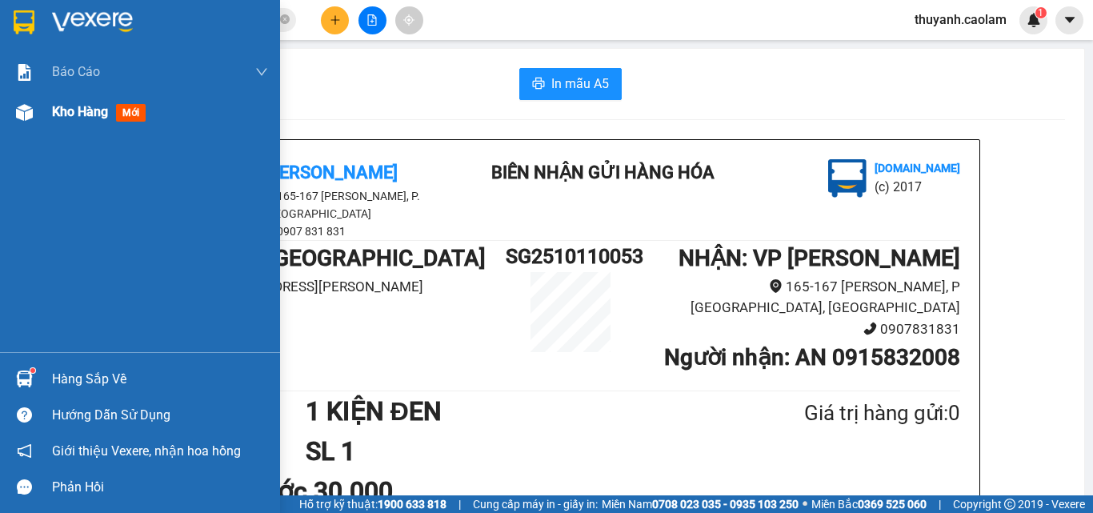
drag, startPoint x: 80, startPoint y: 121, endPoint x: 87, endPoint y: 129, distance: 10.8
click at [75, 120] on div "Kho hàng mới" at bounding box center [102, 112] width 100 height 20
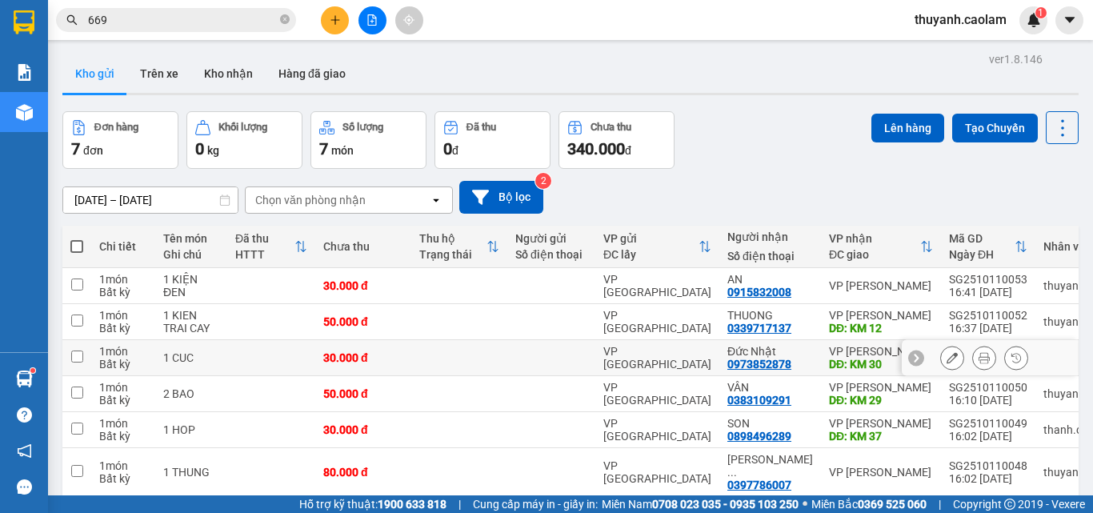
scroll to position [97, 0]
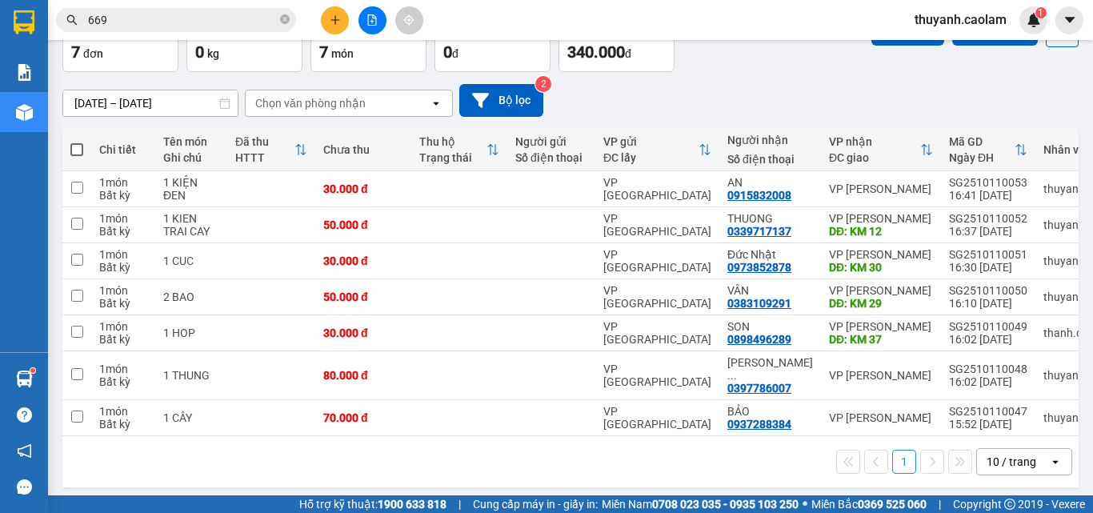
click at [343, 22] on button at bounding box center [335, 20] width 28 height 28
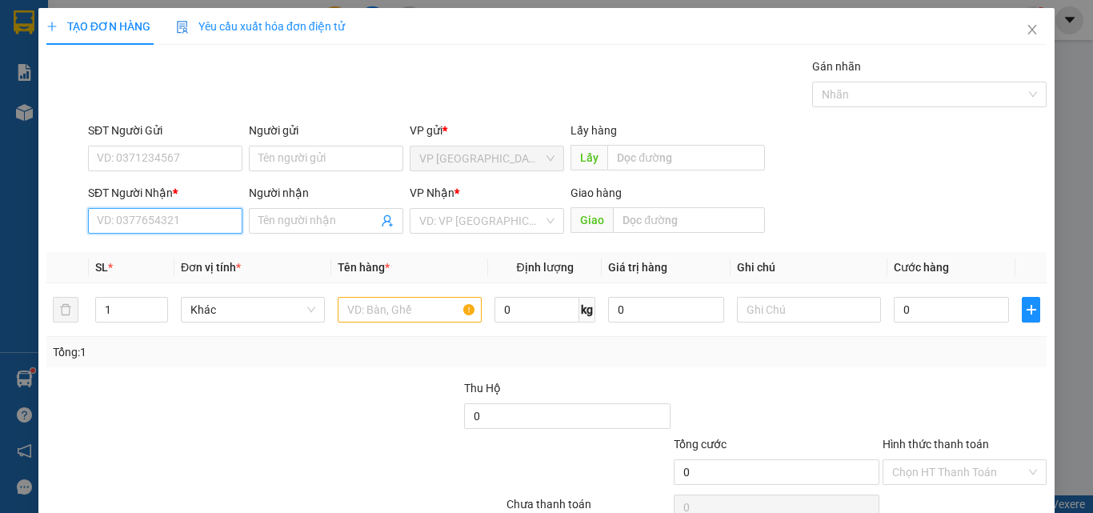
click at [215, 211] on input "SĐT Người Nhận *" at bounding box center [165, 221] width 154 height 26
click at [188, 257] on div "0865907953 - THUONG" at bounding box center [164, 253] width 134 height 18
type input "0865907953"
type input "THUONG"
type input "0865907953"
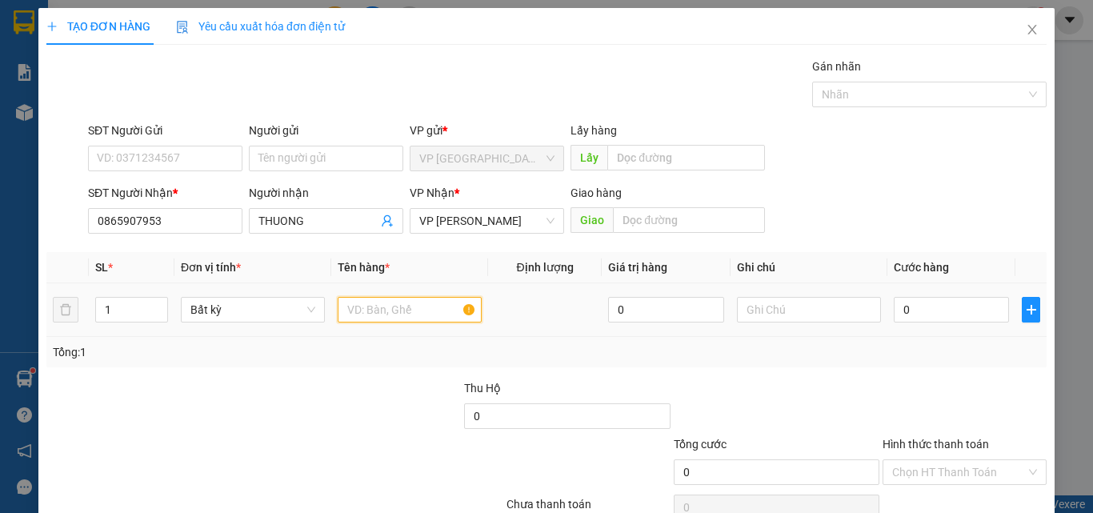
click at [375, 315] on input "text" at bounding box center [410, 310] width 144 height 26
type input "1 KIỆN"
click at [939, 312] on input "0" at bounding box center [951, 310] width 115 height 26
type input "5"
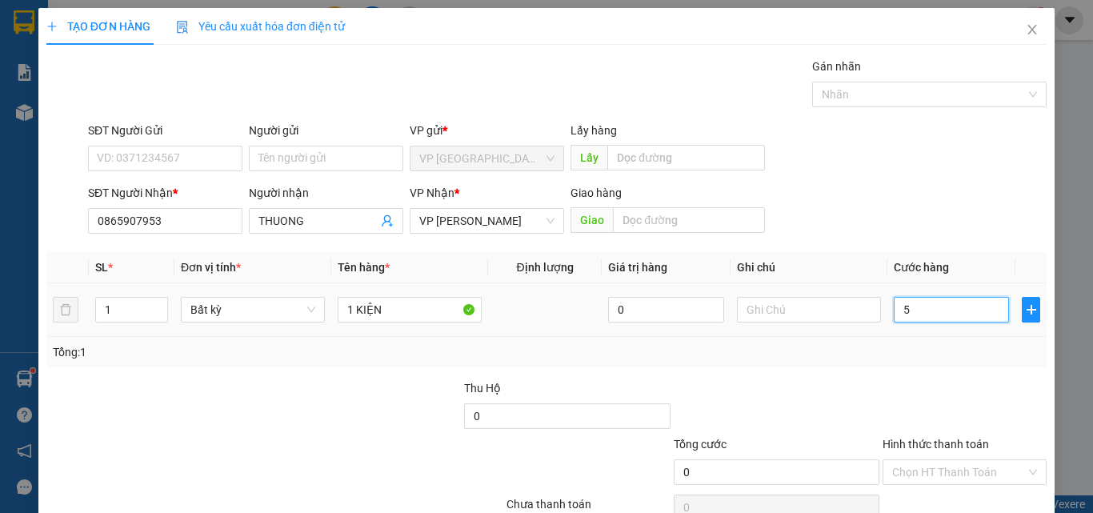
type input "5"
type input "50"
type input "50.000"
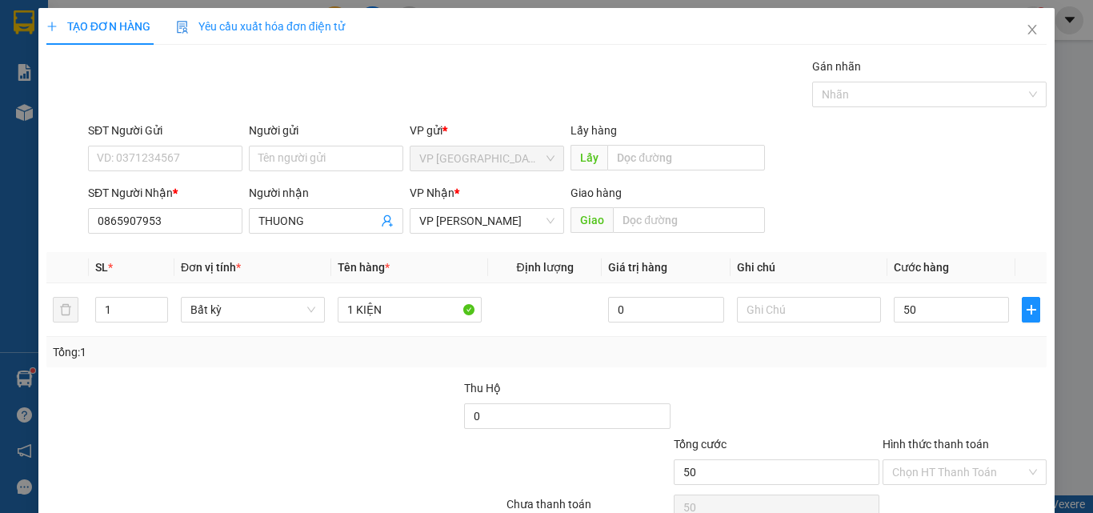
type input "50.000"
click at [912, 402] on div at bounding box center [964, 407] width 167 height 56
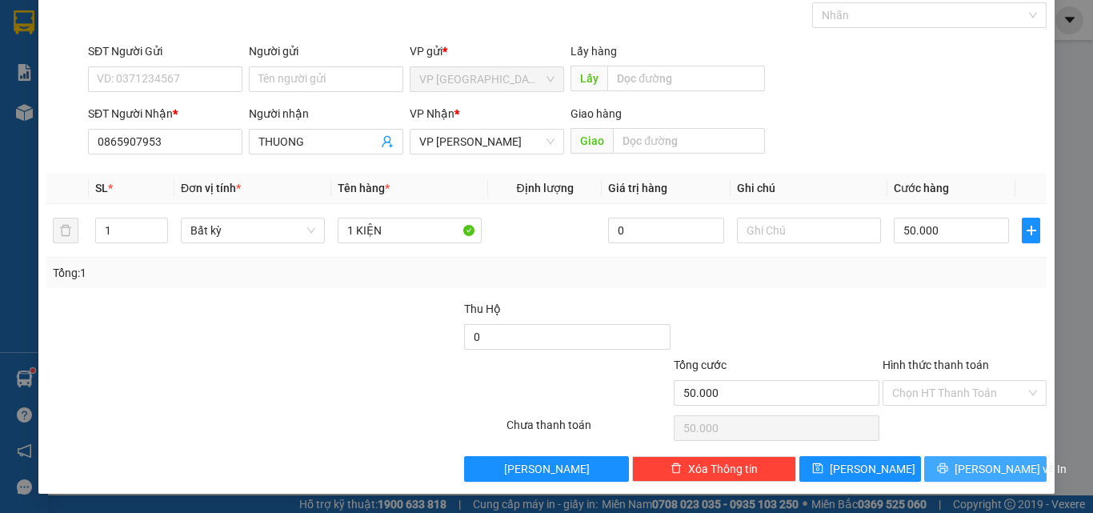
click at [963, 473] on span "[PERSON_NAME] và In" at bounding box center [1011, 469] width 112 height 18
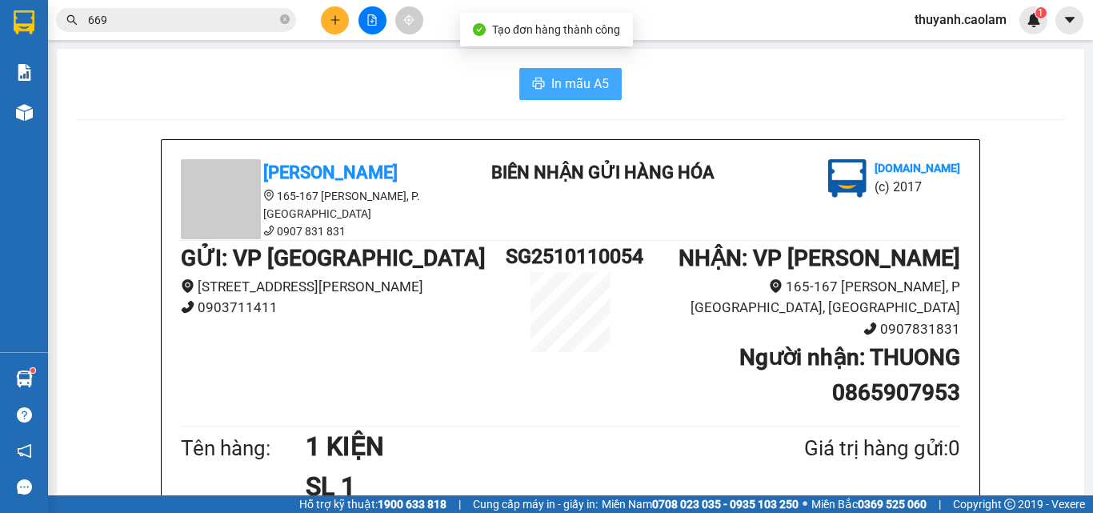
click at [597, 86] on span "In mẫu A5" at bounding box center [581, 84] width 58 height 20
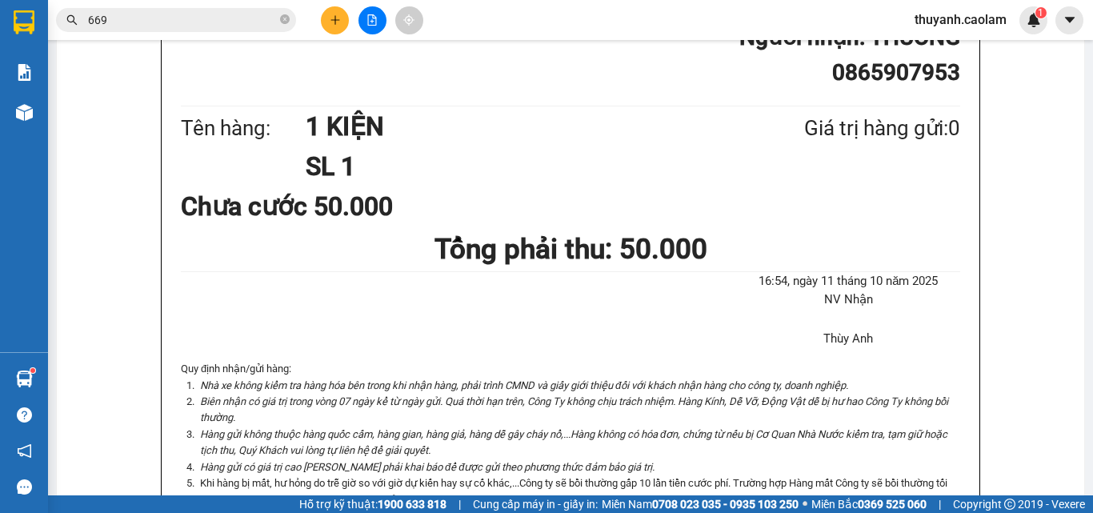
scroll to position [240, 0]
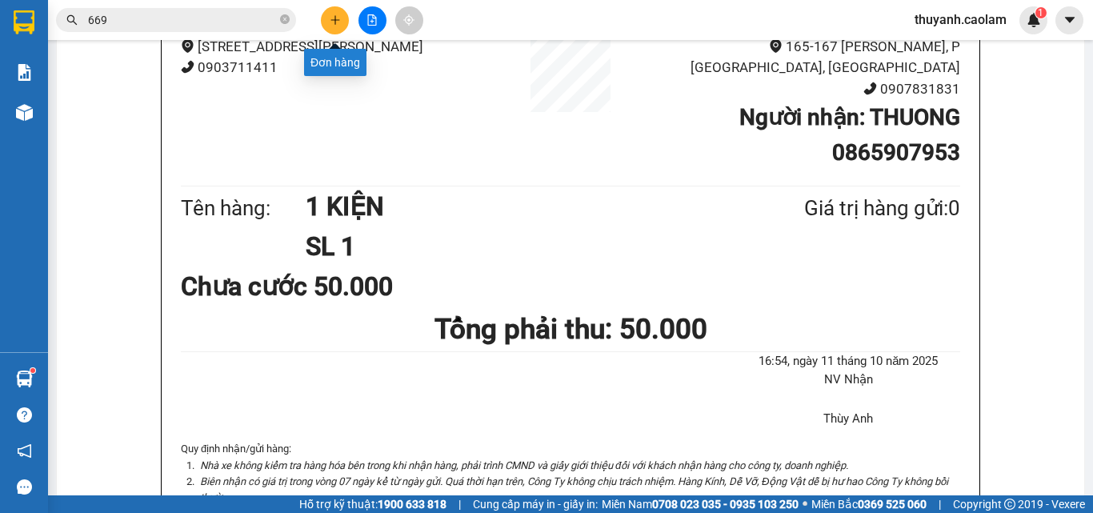
click at [341, 18] on button at bounding box center [335, 20] width 28 height 28
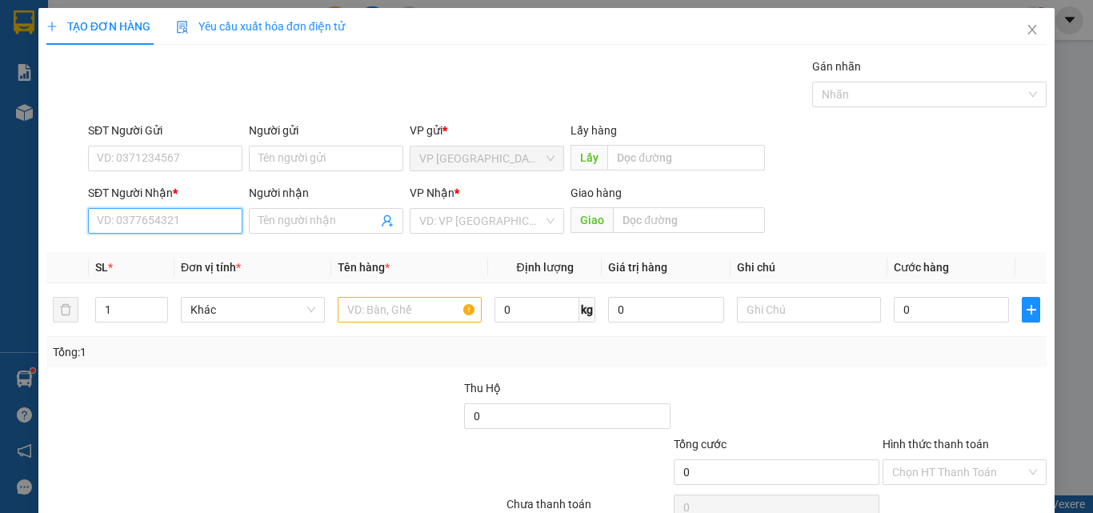
click at [184, 219] on input "SĐT Người Nhận *" at bounding box center [165, 221] width 154 height 26
type input "0902029913"
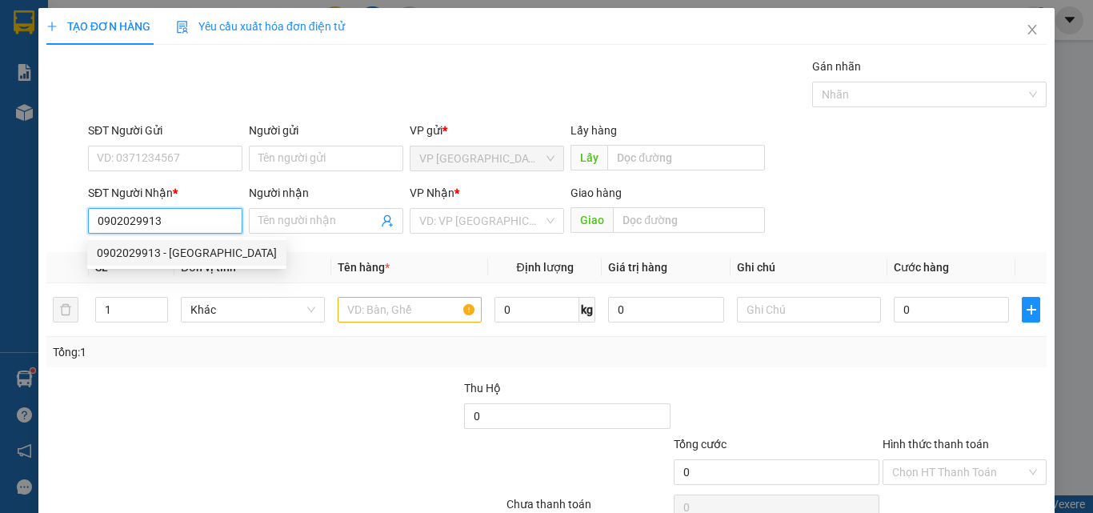
click at [242, 259] on div "0902029913 - [GEOGRAPHIC_DATA]" at bounding box center [186, 253] width 199 height 26
type input "[PERSON_NAME]"
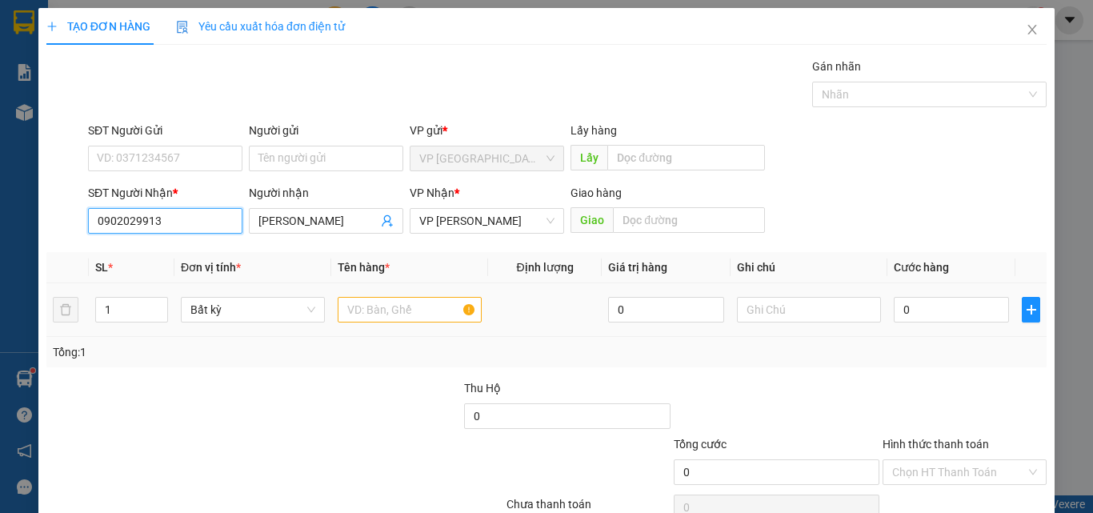
type input "0902029913"
click at [374, 313] on input "text" at bounding box center [410, 310] width 144 height 26
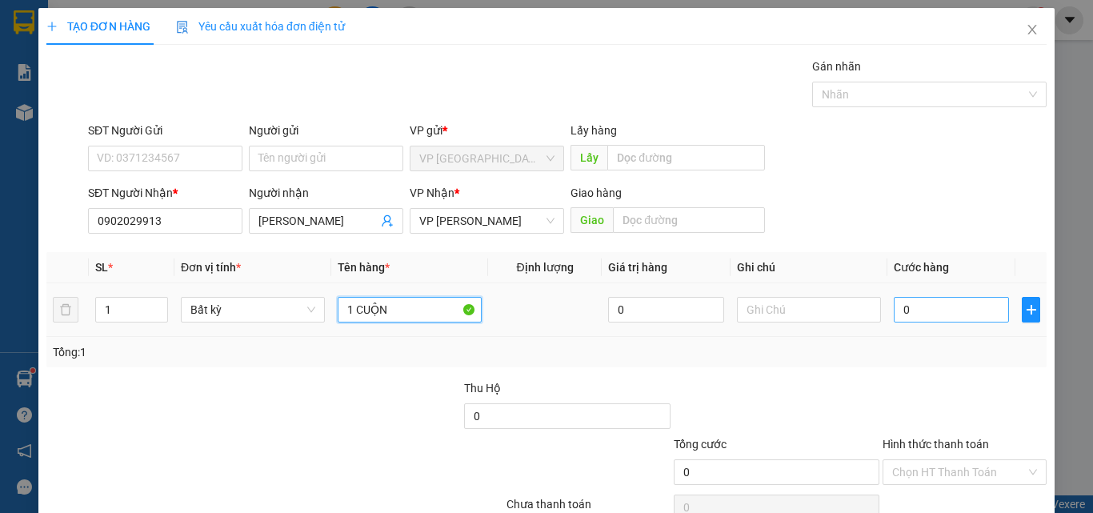
type input "1 CUỘN"
click at [909, 306] on input "0" at bounding box center [951, 310] width 115 height 26
type input "4"
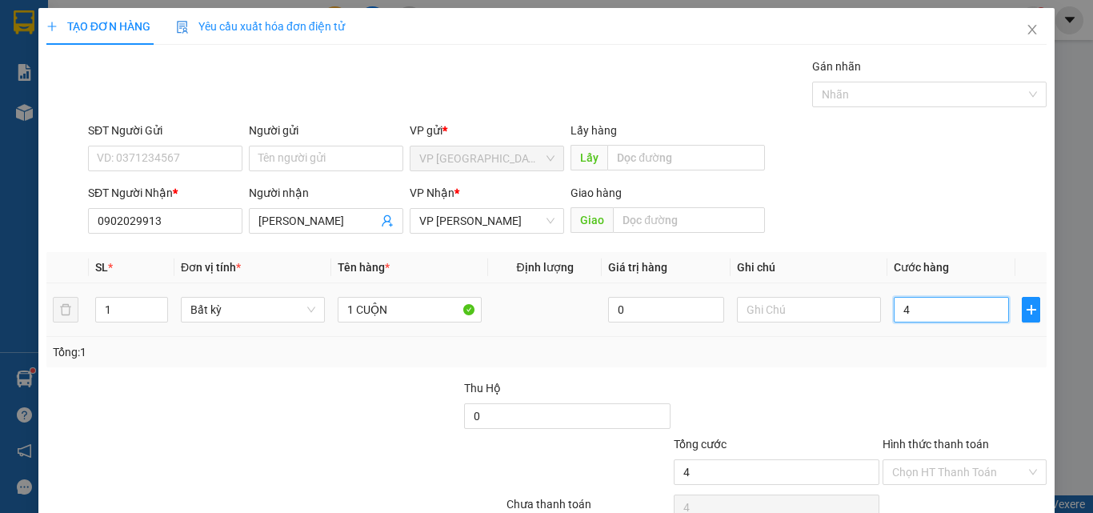
type input "40"
type input "40.000"
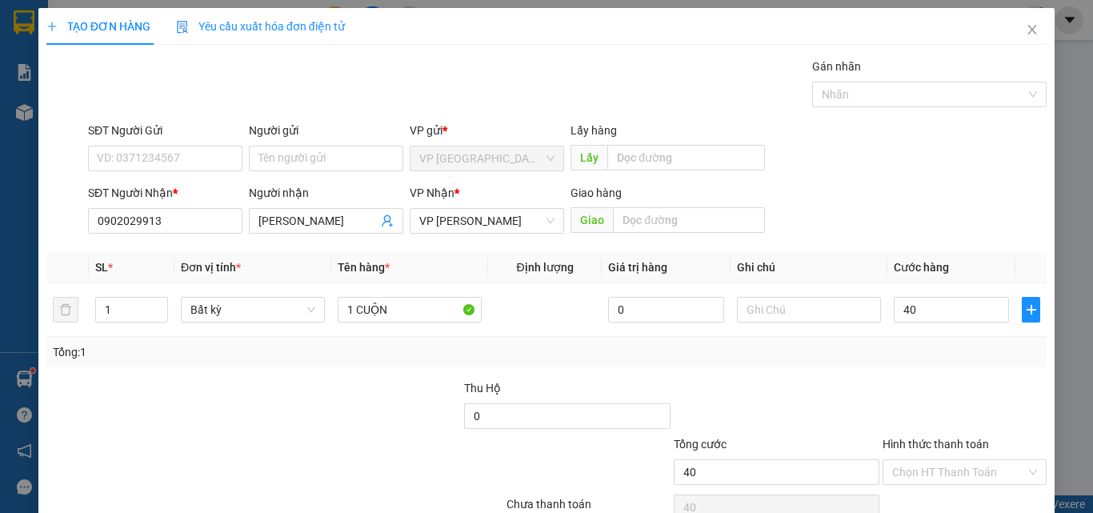
type input "40.000"
click at [881, 408] on div at bounding box center [964, 407] width 167 height 56
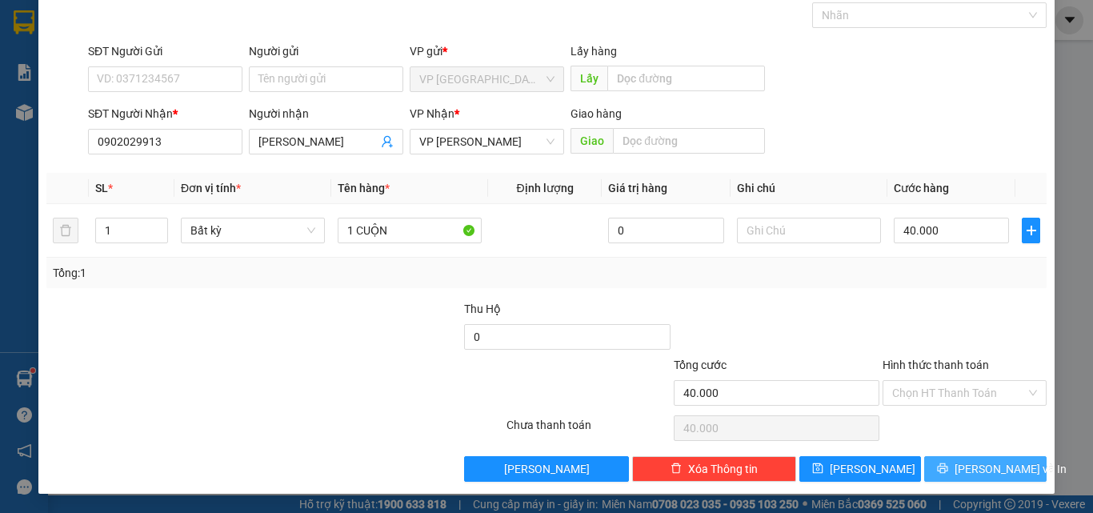
click at [957, 464] on button "[PERSON_NAME] và In" at bounding box center [986, 469] width 122 height 26
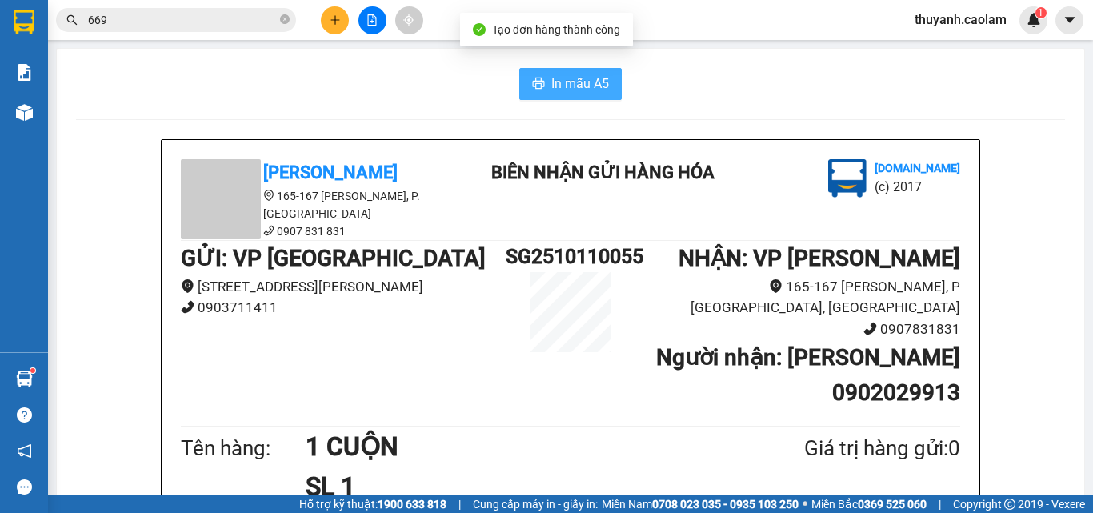
click at [556, 83] on span "In mẫu A5" at bounding box center [581, 84] width 58 height 20
click at [331, 17] on icon "plus" at bounding box center [335, 19] width 11 height 11
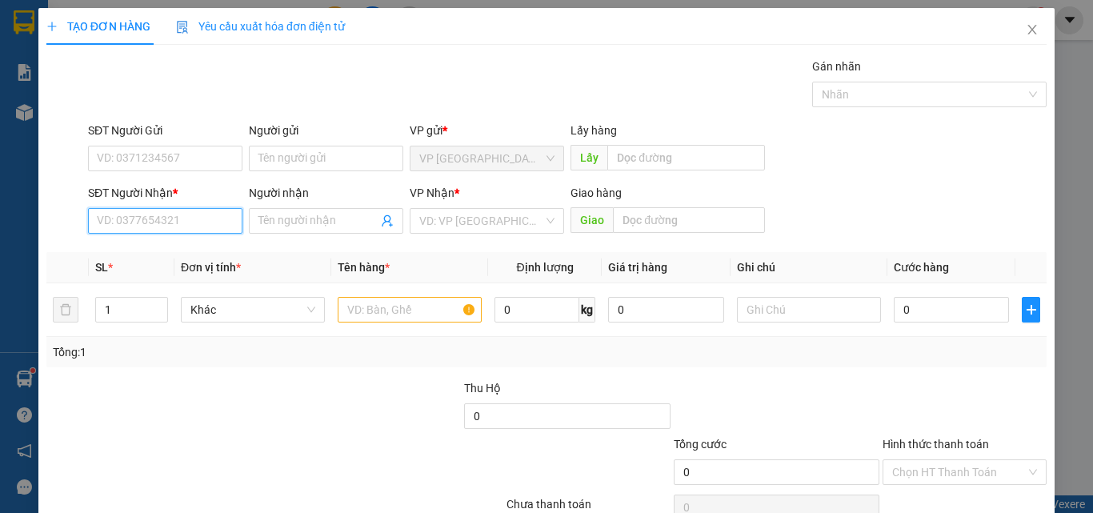
click at [208, 223] on input "SĐT Người Nhận *" at bounding box center [165, 221] width 154 height 26
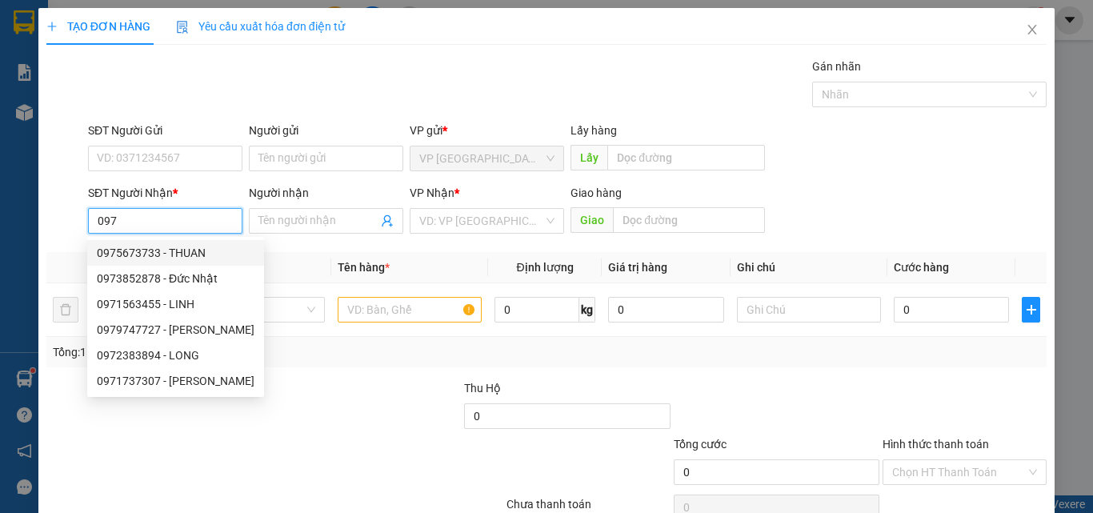
click at [99, 218] on input "097" at bounding box center [165, 221] width 154 height 26
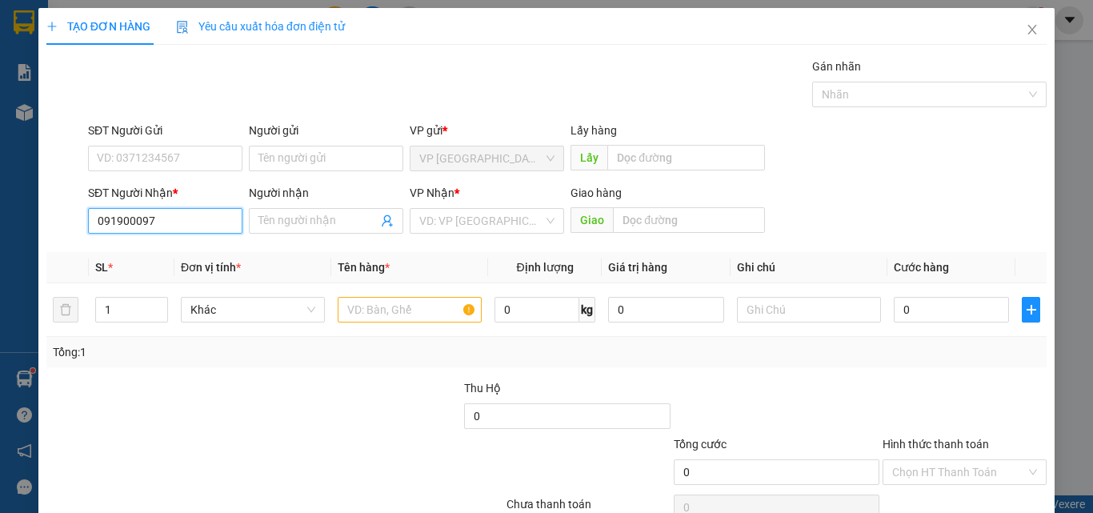
type input "0919003097"
click at [215, 259] on div "0919003097 - HUNG" at bounding box center [164, 253] width 134 height 18
type input "HUNG"
type input "0919003097"
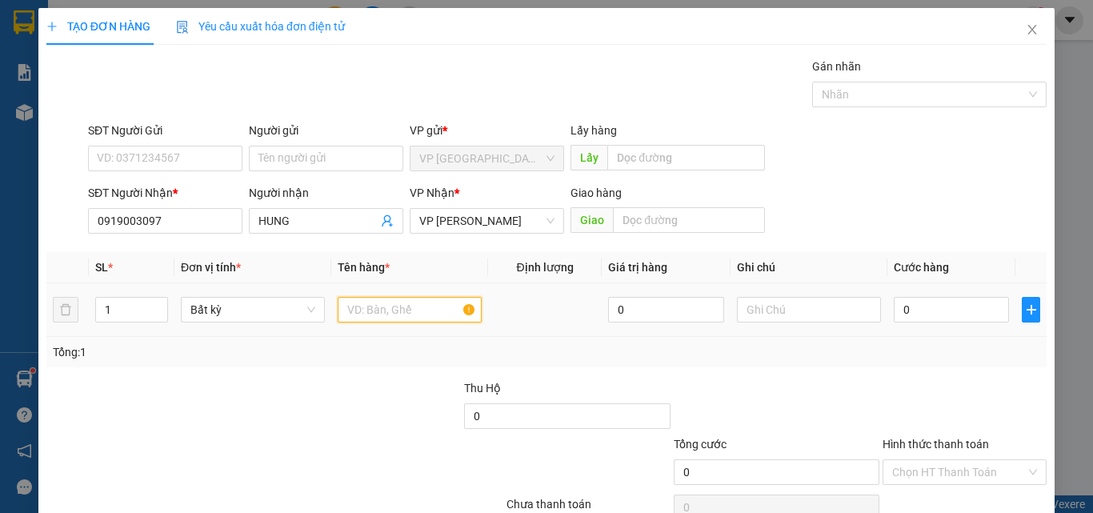
click at [355, 307] on input "text" at bounding box center [410, 310] width 144 height 26
type input "1 THÙNG"
click at [973, 311] on input "0" at bounding box center [951, 310] width 115 height 26
type input "3"
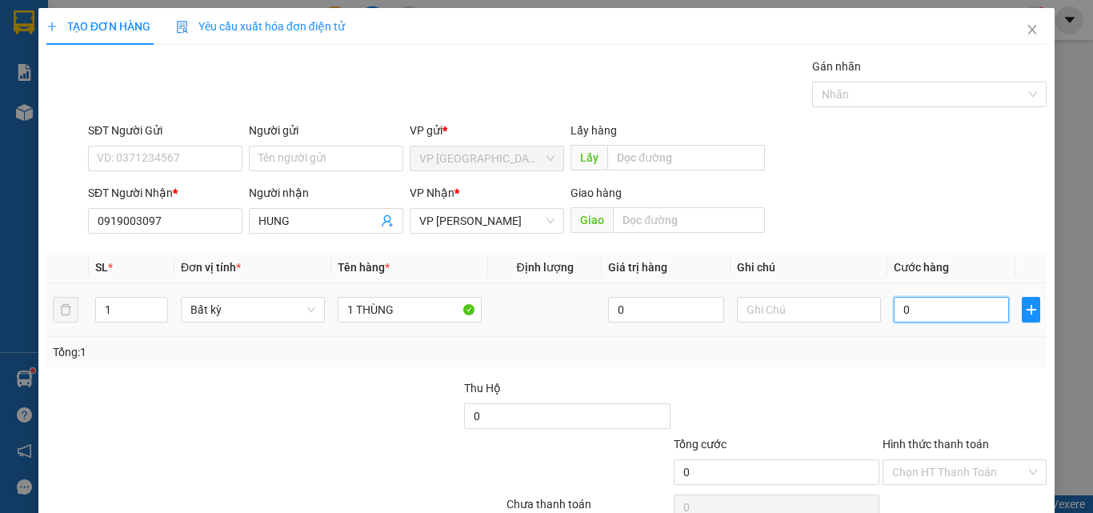
type input "3"
type input "30"
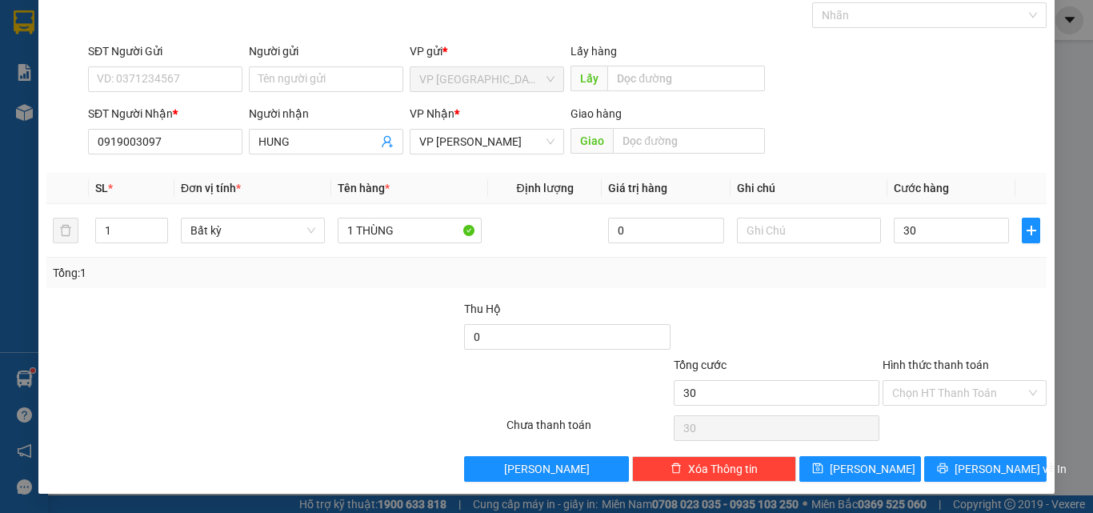
type input "30.000"
click at [961, 320] on div at bounding box center [964, 328] width 167 height 56
click at [969, 472] on span "[PERSON_NAME] và In" at bounding box center [1011, 469] width 112 height 18
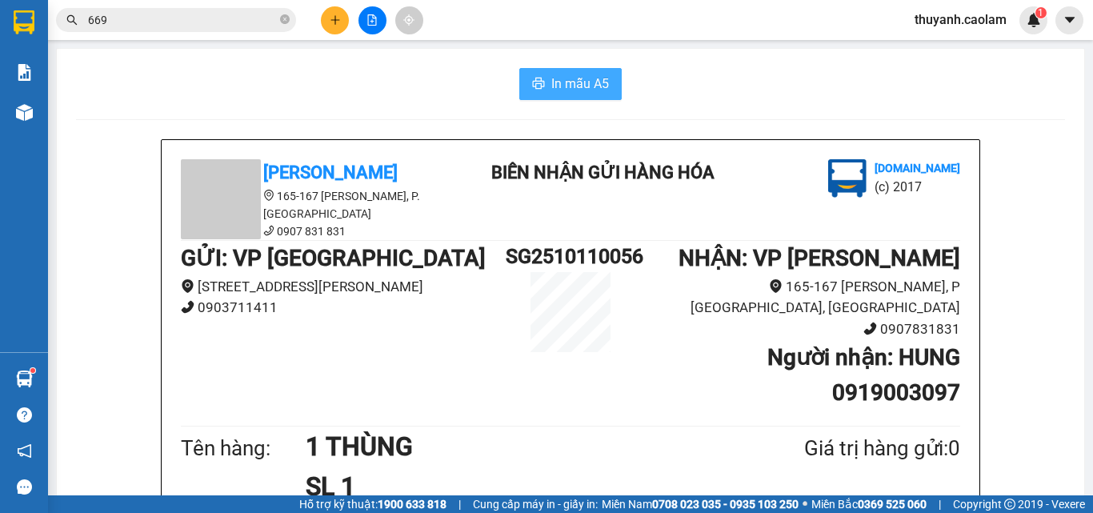
drag, startPoint x: 560, startPoint y: 88, endPoint x: 642, endPoint y: 137, distance: 95.1
click at [560, 87] on span "In mẫu A5" at bounding box center [581, 84] width 58 height 20
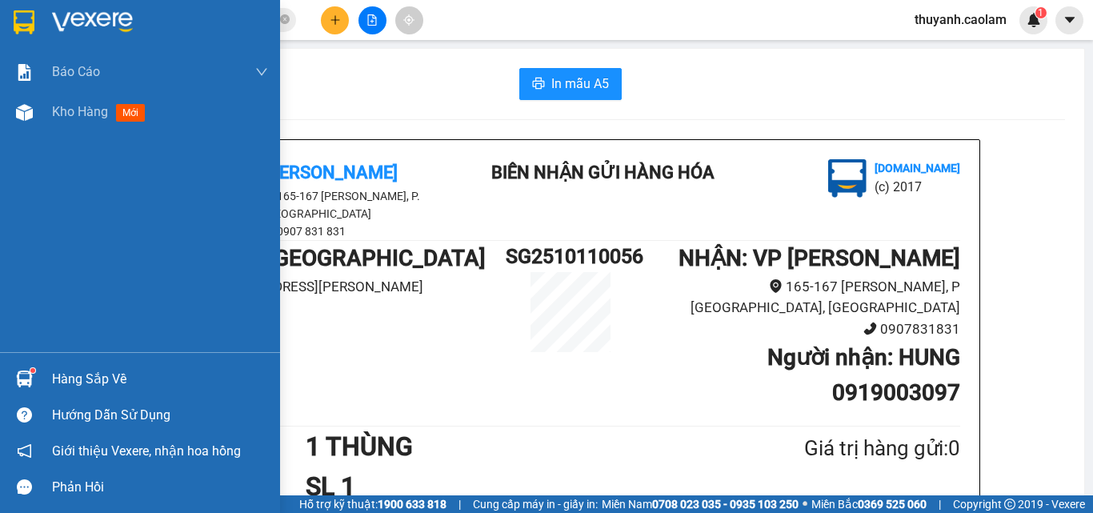
click at [23, 24] on img at bounding box center [24, 22] width 21 height 24
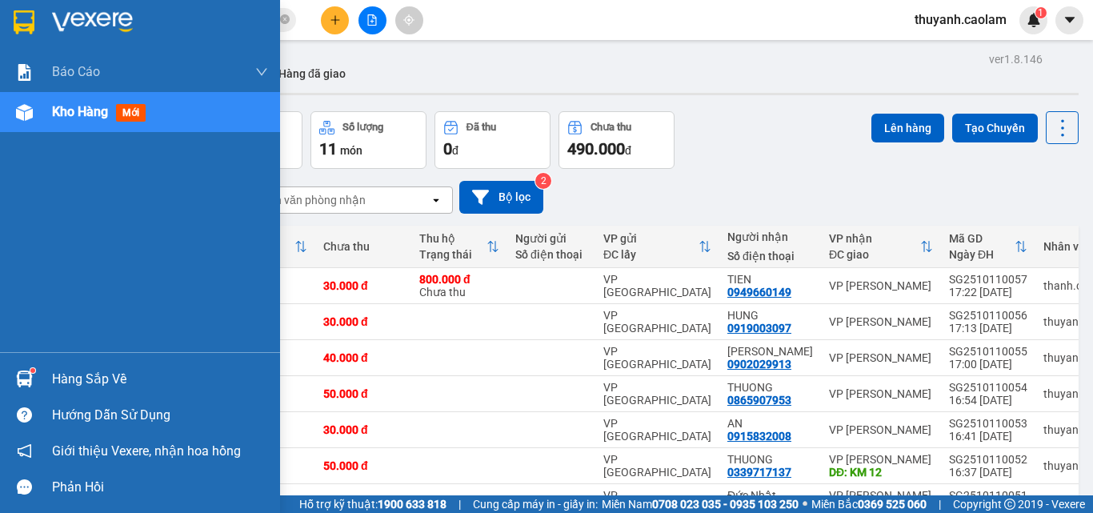
click at [24, 34] on div at bounding box center [24, 22] width 28 height 28
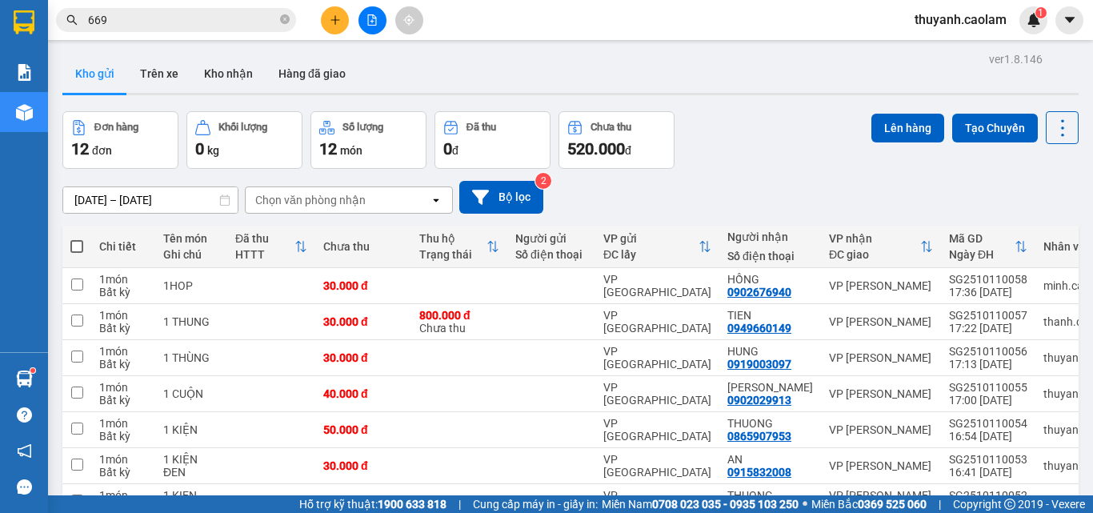
click at [69, 239] on th at bounding box center [76, 247] width 29 height 42
click at [78, 247] on span at bounding box center [76, 246] width 13 height 13
click at [77, 239] on input "checkbox" at bounding box center [77, 239] width 0 height 0
checkbox input "true"
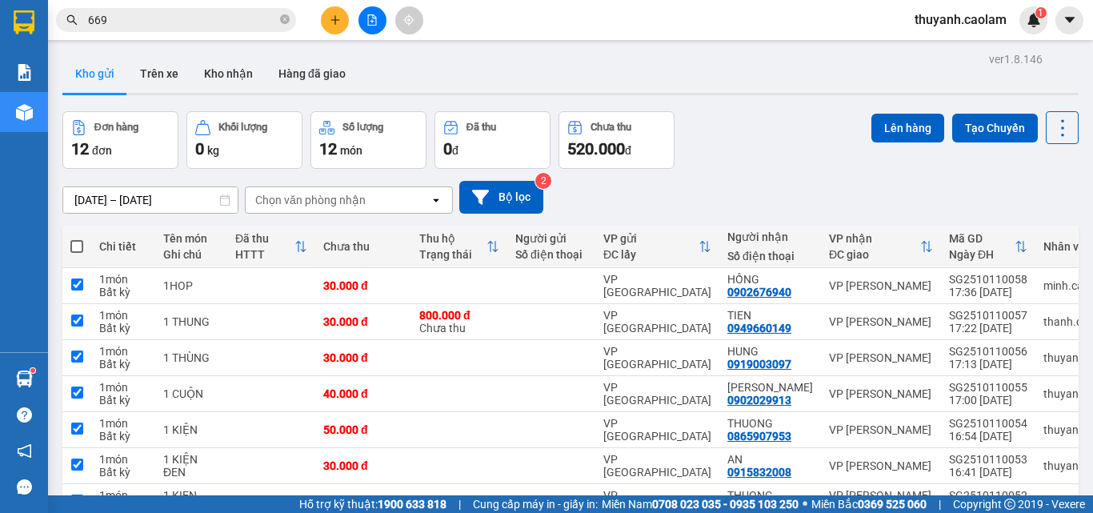
checkbox input "true"
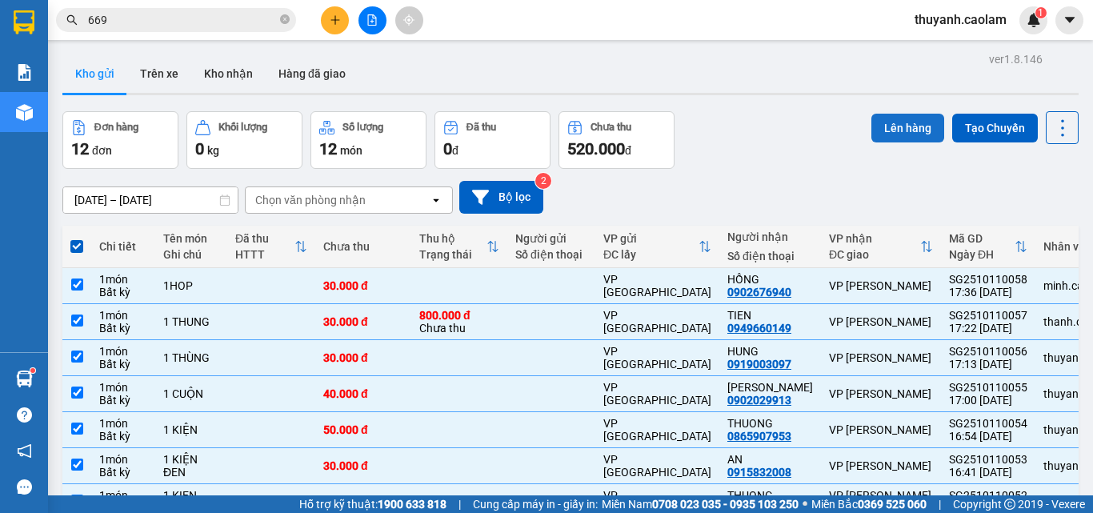
click at [904, 120] on button "Lên hàng" at bounding box center [908, 128] width 73 height 29
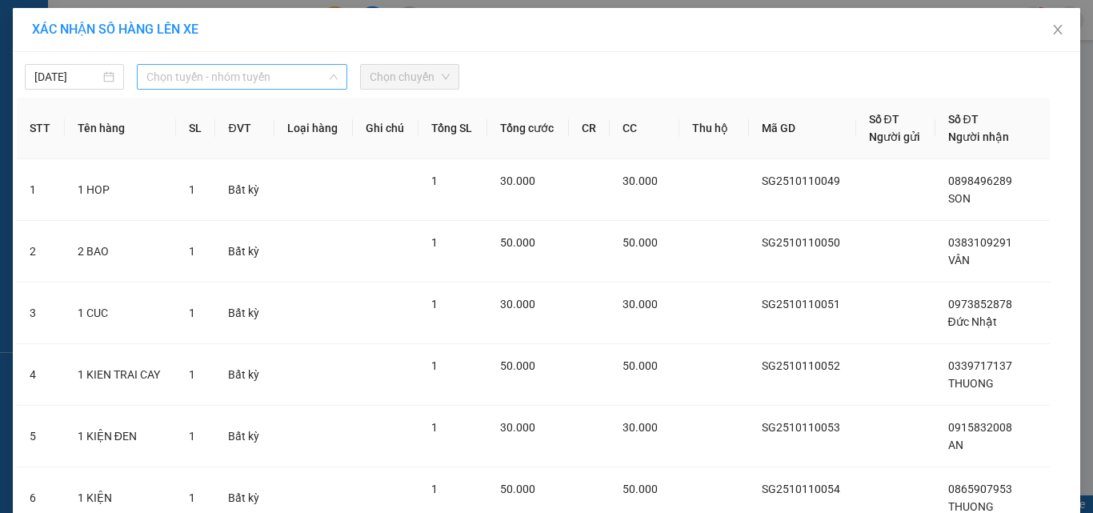
click at [268, 67] on span "Chọn tuyến - nhóm tuyến" at bounding box center [241, 77] width 191 height 24
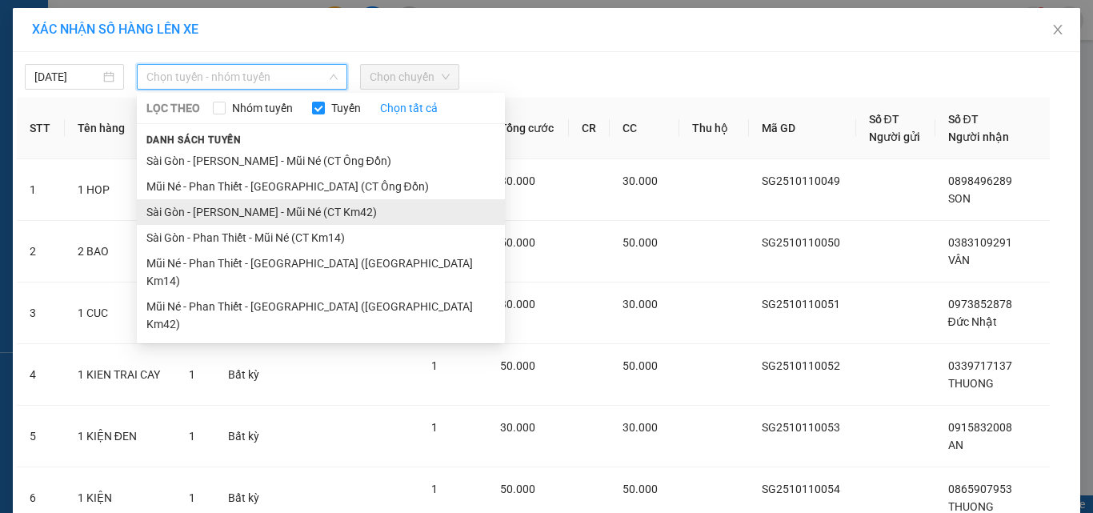
click at [342, 215] on li "Sài Gòn - [PERSON_NAME] - Mũi Né (CT Km42)" at bounding box center [321, 212] width 368 height 26
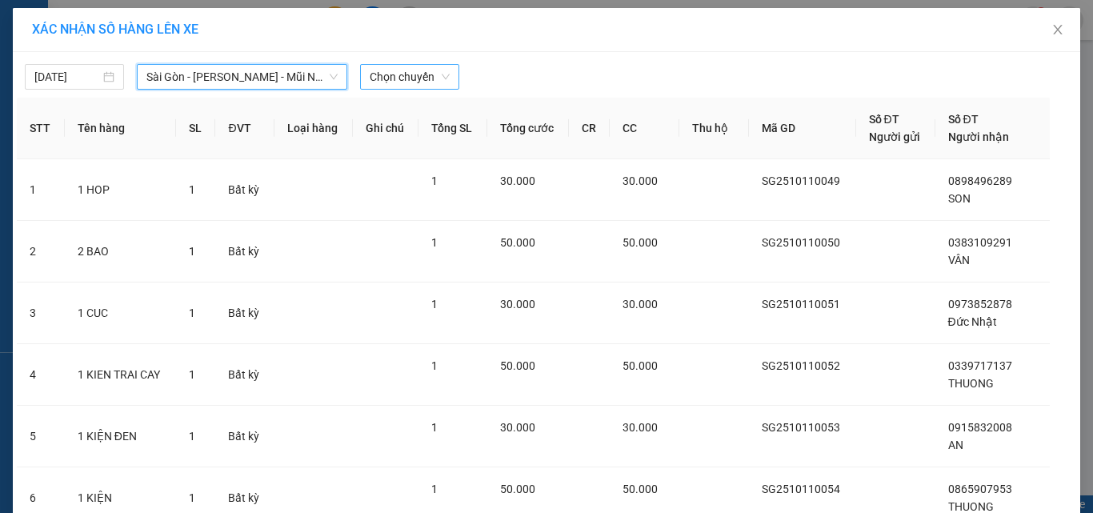
click at [388, 78] on span "Chọn chuyến" at bounding box center [410, 77] width 80 height 24
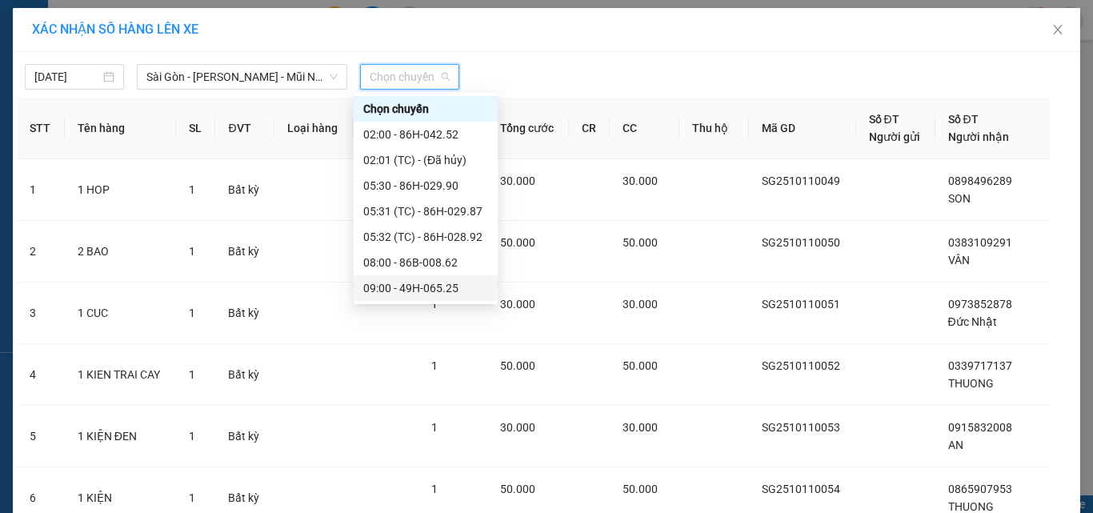
scroll to position [256, 0]
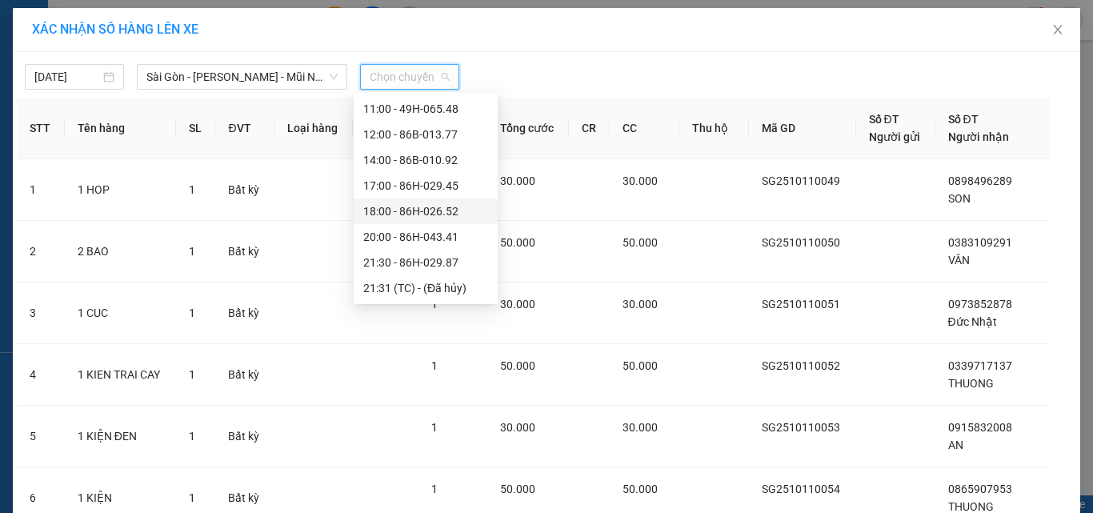
click at [443, 213] on div "18:00 - 86H-026.52" at bounding box center [425, 212] width 125 height 18
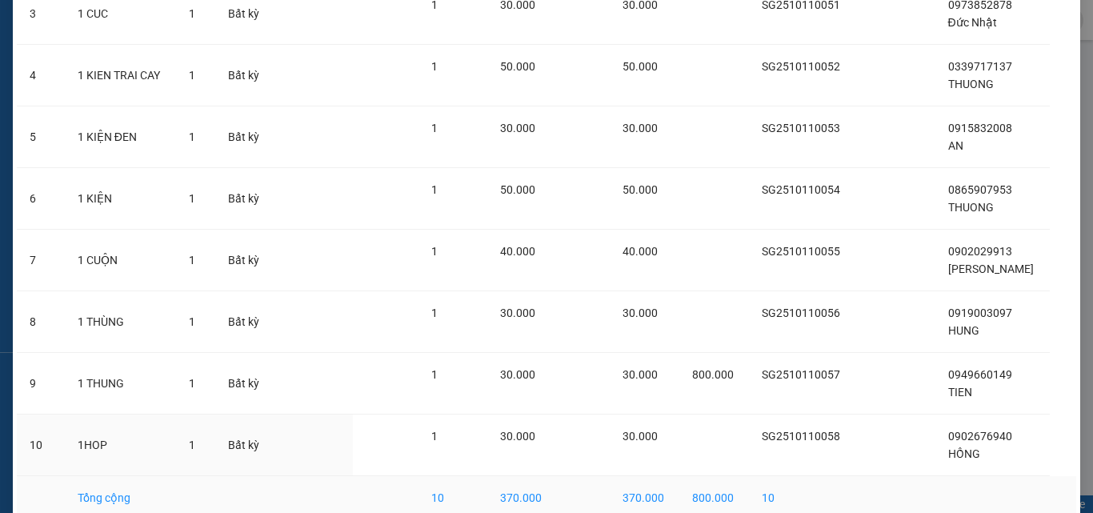
scroll to position [389, 0]
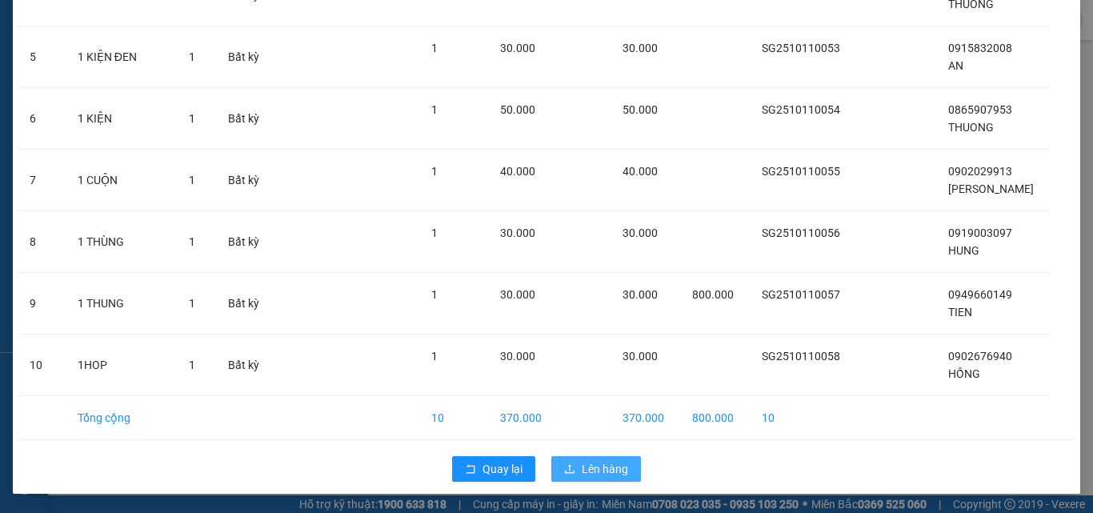
drag, startPoint x: 564, startPoint y: 468, endPoint x: 582, endPoint y: 456, distance: 21.3
click at [567, 467] on icon "upload" at bounding box center [569, 468] width 11 height 11
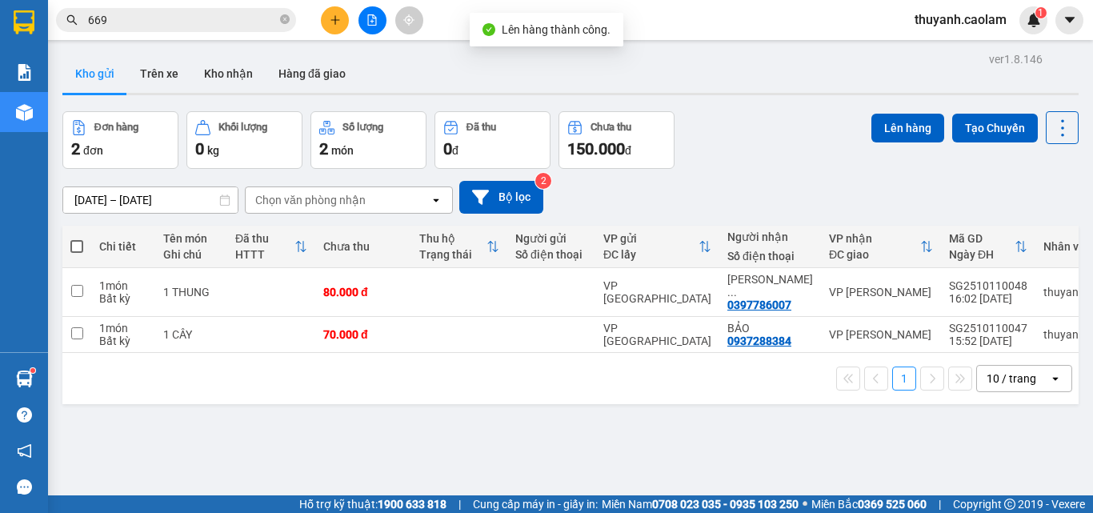
click at [86, 250] on th at bounding box center [76, 247] width 29 height 42
click at [80, 247] on span at bounding box center [76, 246] width 13 height 13
click at [77, 239] on input "checkbox" at bounding box center [77, 239] width 0 height 0
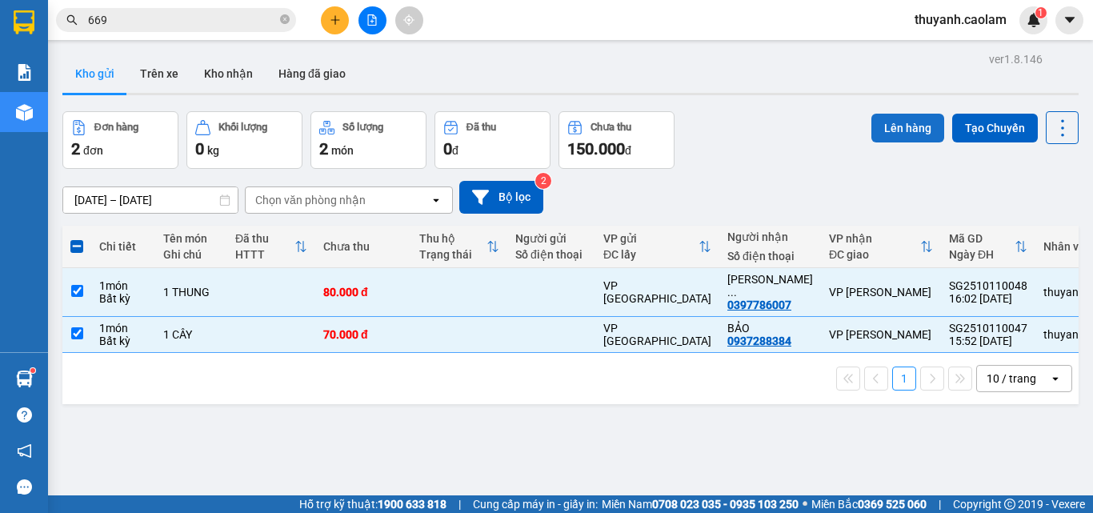
click at [895, 126] on button "Lên hàng" at bounding box center [908, 128] width 73 height 29
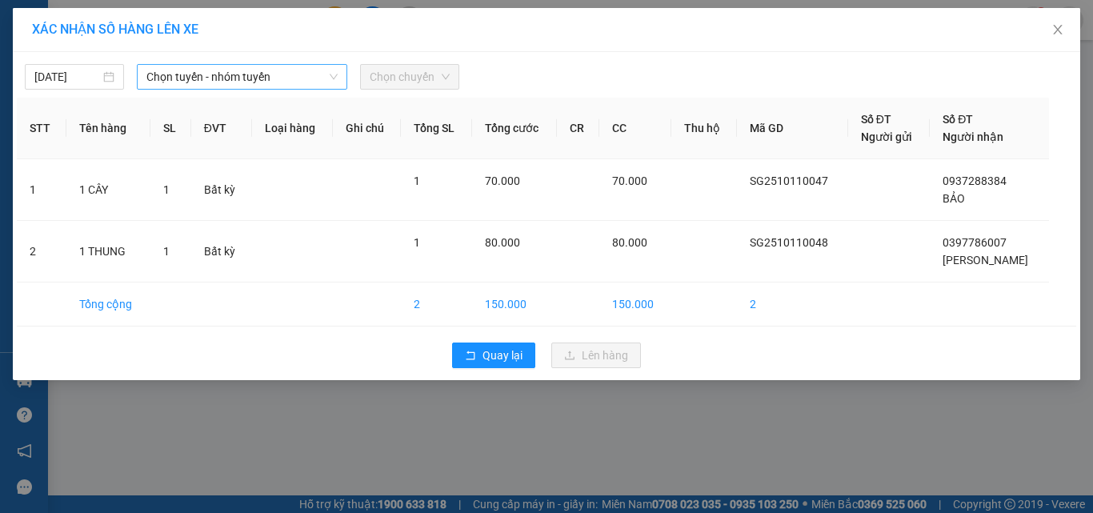
click at [236, 74] on span "Chọn tuyến - nhóm tuyến" at bounding box center [241, 77] width 191 height 24
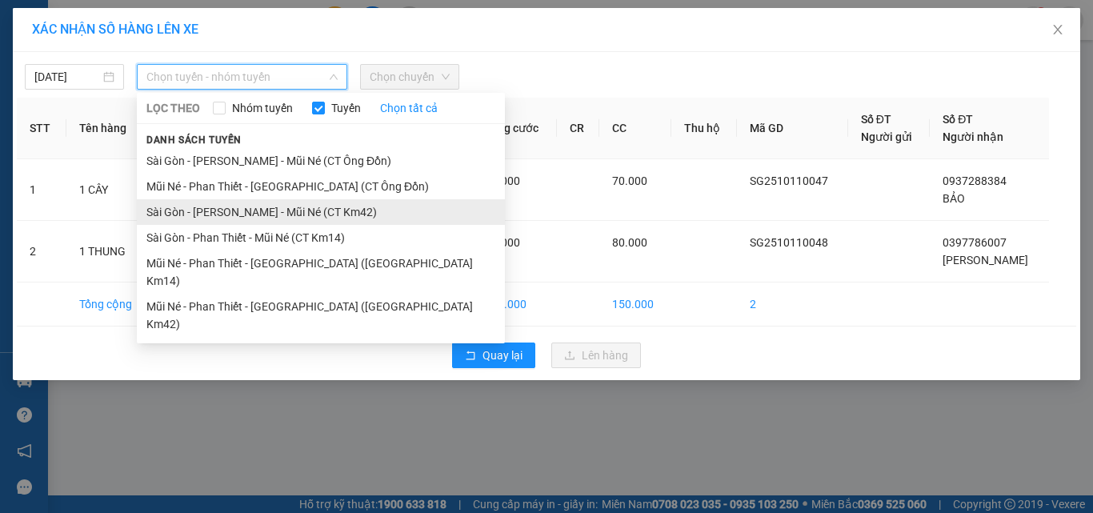
click at [353, 208] on li "Sài Gòn - [PERSON_NAME] - Mũi Né (CT Km42)" at bounding box center [321, 212] width 368 height 26
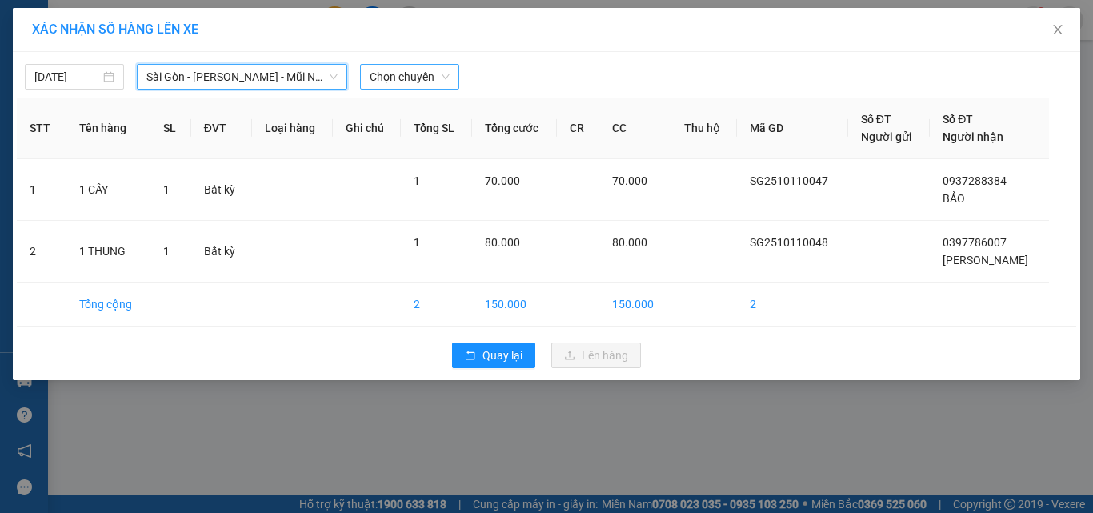
click at [405, 76] on span "Chọn chuyến" at bounding box center [410, 77] width 80 height 24
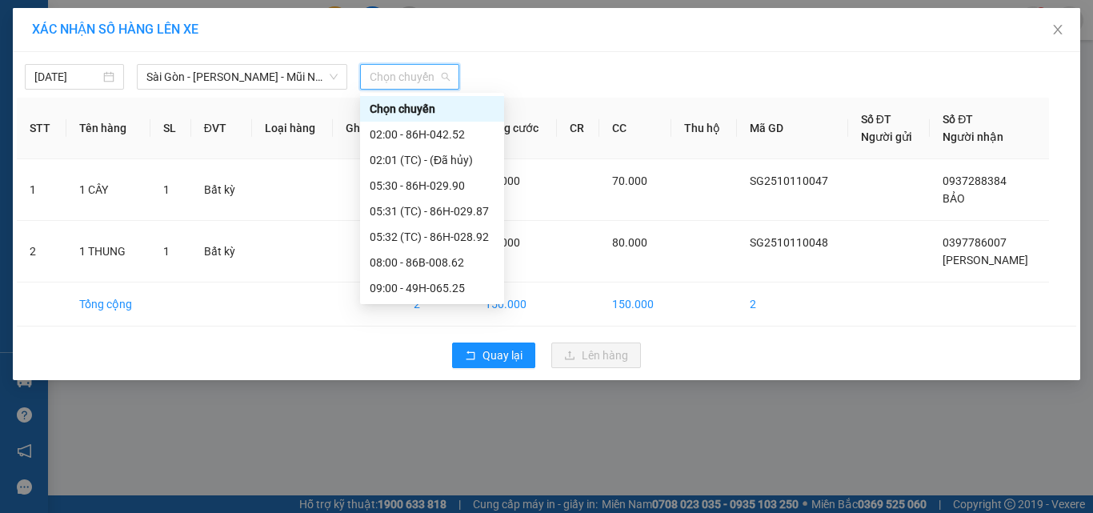
scroll to position [256, 0]
click at [426, 209] on div "18:00 - 86H-026.52" at bounding box center [432, 212] width 125 height 18
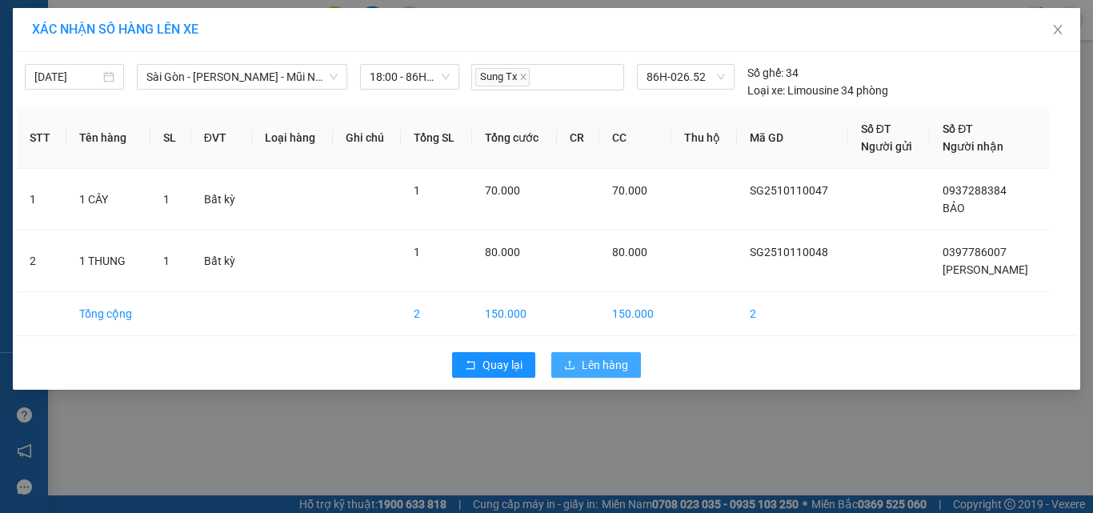
click at [615, 372] on span "Lên hàng" at bounding box center [605, 365] width 46 height 18
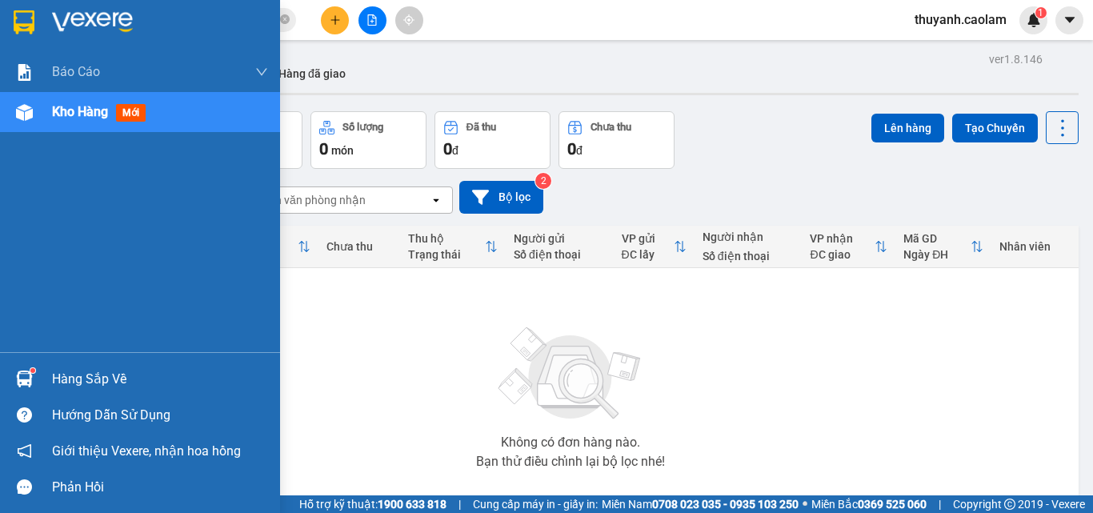
click at [35, 35] on div at bounding box center [24, 22] width 28 height 28
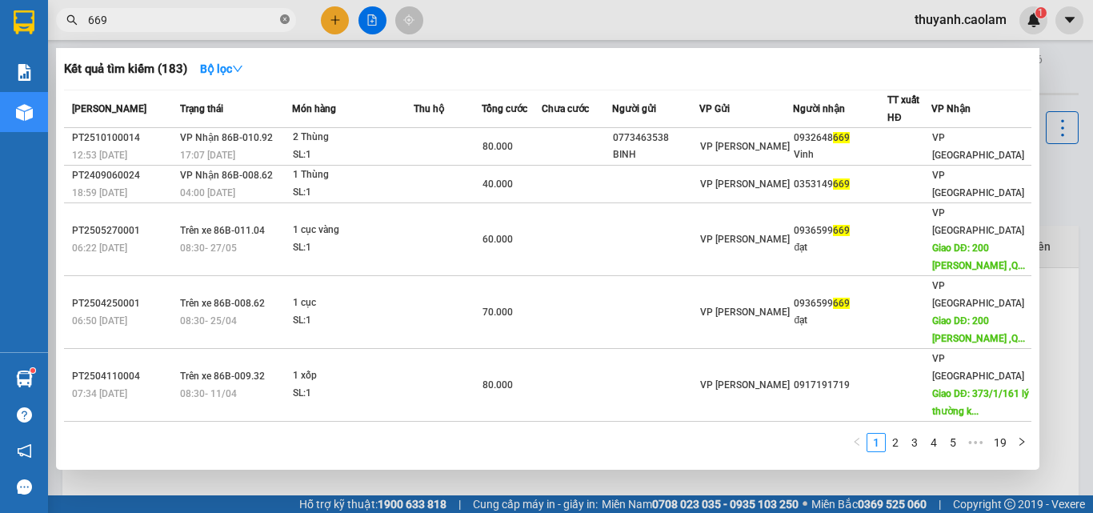
click at [282, 22] on icon "close-circle" at bounding box center [285, 19] width 10 height 10
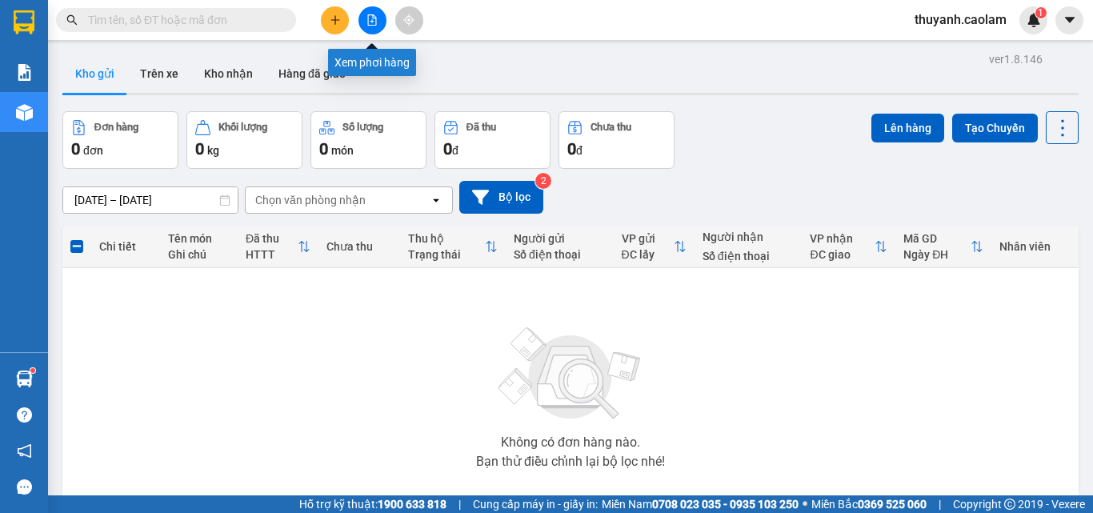
click at [368, 13] on button at bounding box center [373, 20] width 28 height 28
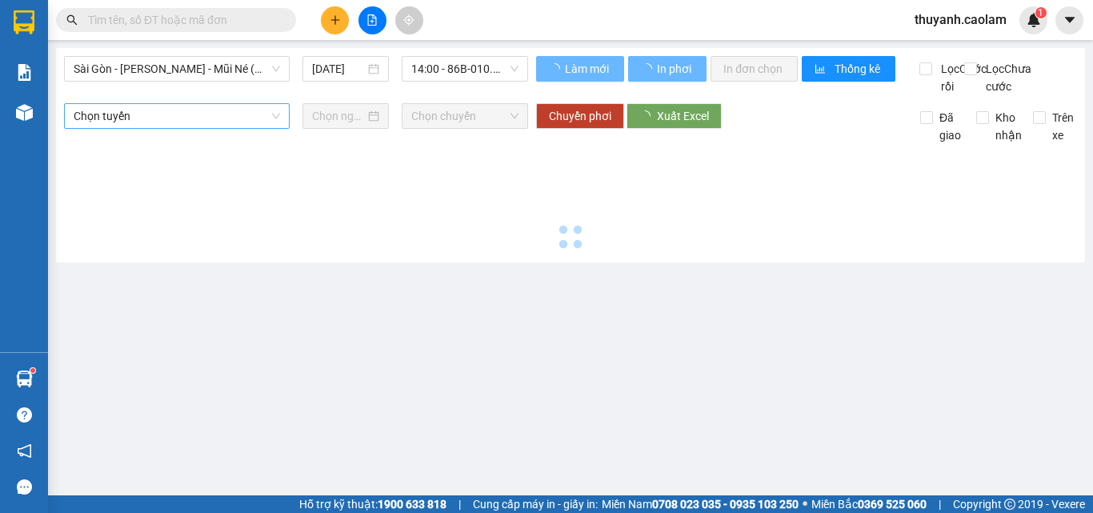
click at [172, 70] on span "Sài Gòn - [PERSON_NAME] - Mũi Né (CT Ông Đồn)" at bounding box center [177, 69] width 207 height 24
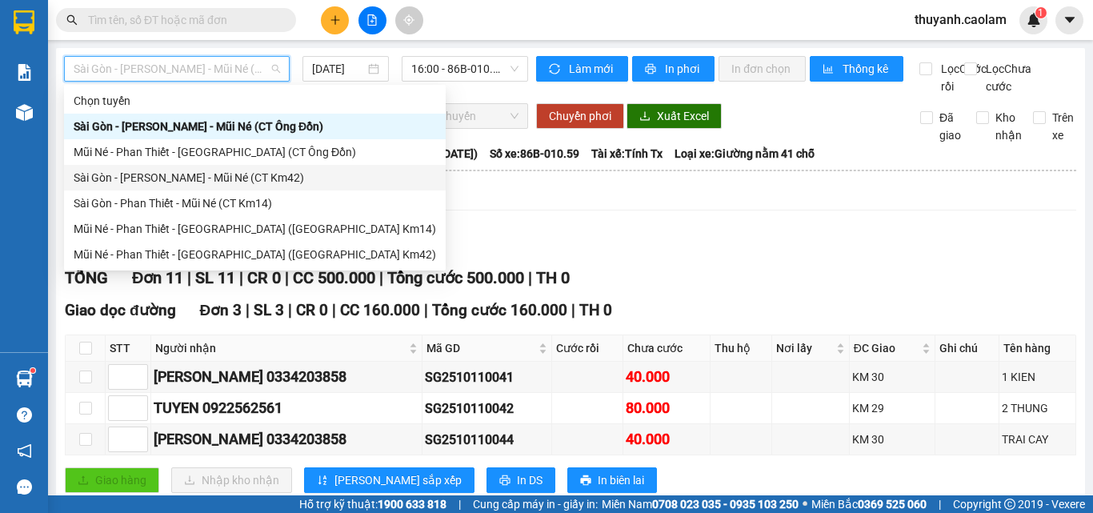
click at [258, 178] on div "Sài Gòn - [PERSON_NAME] - Mũi Né (CT Km42)" at bounding box center [255, 178] width 363 height 18
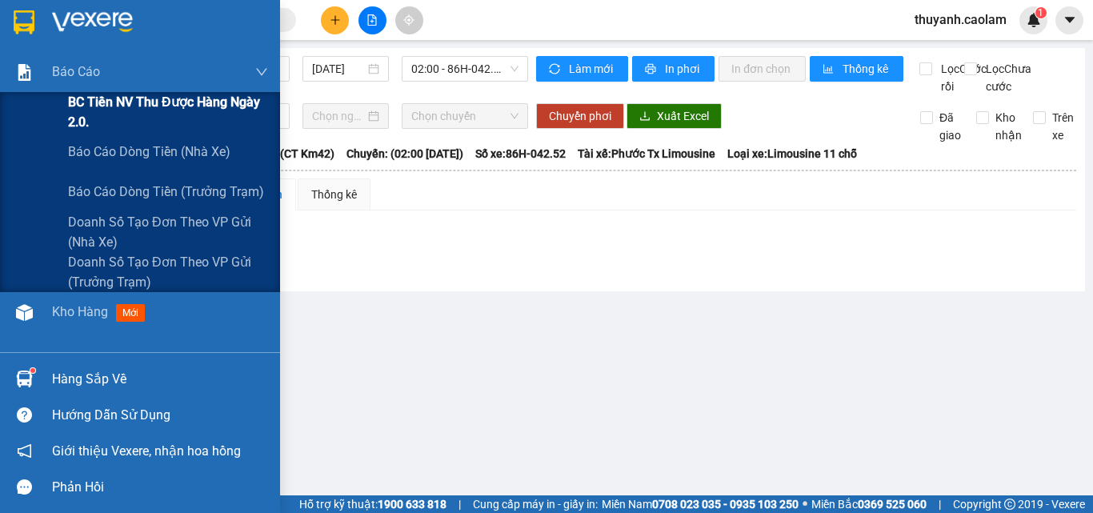
drag, startPoint x: 59, startPoint y: 74, endPoint x: 120, endPoint y: 113, distance: 72.4
click at [70, 79] on span "Báo cáo" at bounding box center [76, 72] width 48 height 20
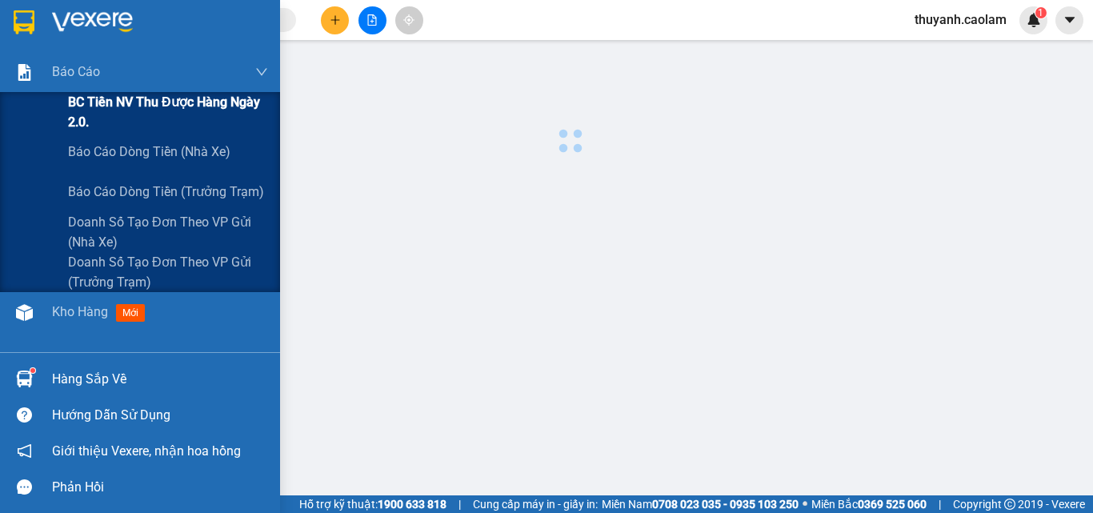
drag, startPoint x: 120, startPoint y: 113, endPoint x: 187, endPoint y: 117, distance: 66.6
click at [121, 110] on span "BC Tiền NV thu được hàng ngày 2.0." at bounding box center [168, 112] width 200 height 40
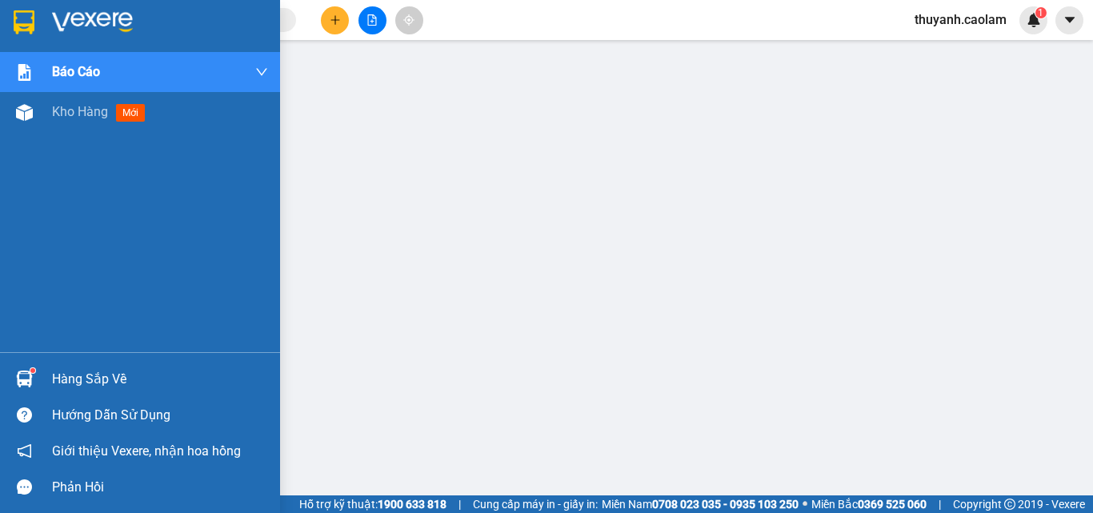
drag, startPoint x: 28, startPoint y: 43, endPoint x: 259, endPoint y: 89, distance: 235.8
click at [30, 40] on div at bounding box center [140, 26] width 280 height 52
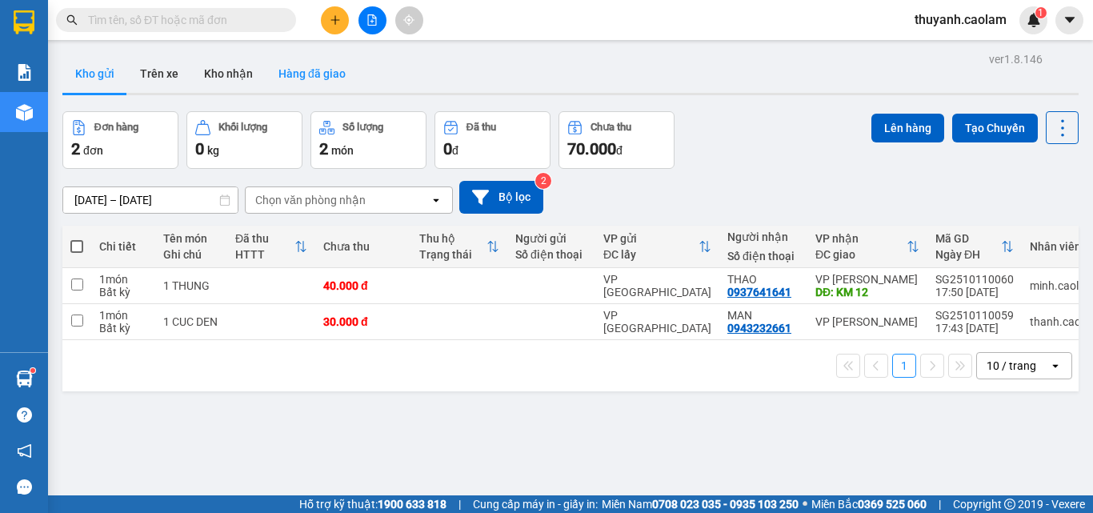
click at [327, 82] on button "Hàng đã giao" at bounding box center [312, 73] width 93 height 38
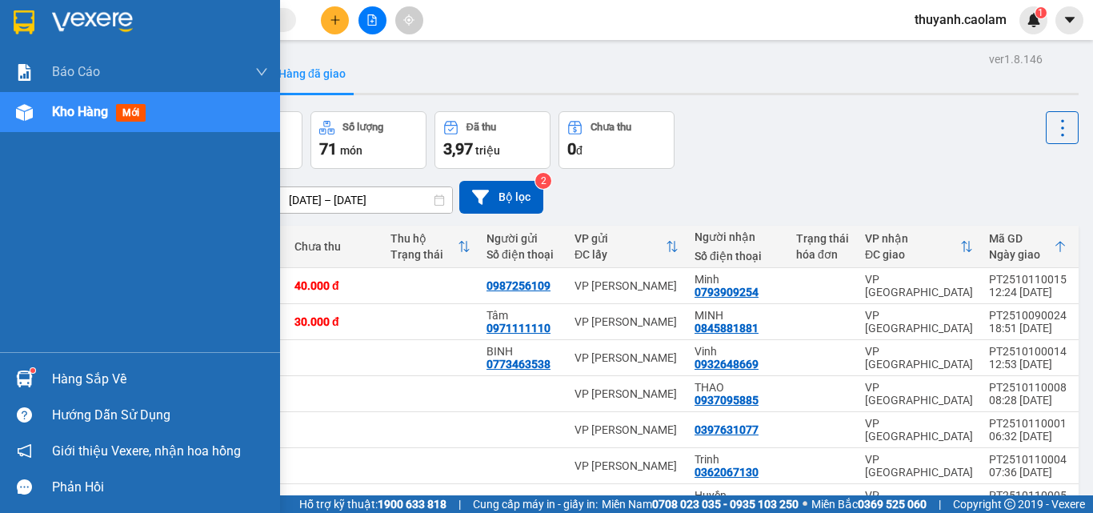
click at [36, 17] on div at bounding box center [24, 22] width 28 height 28
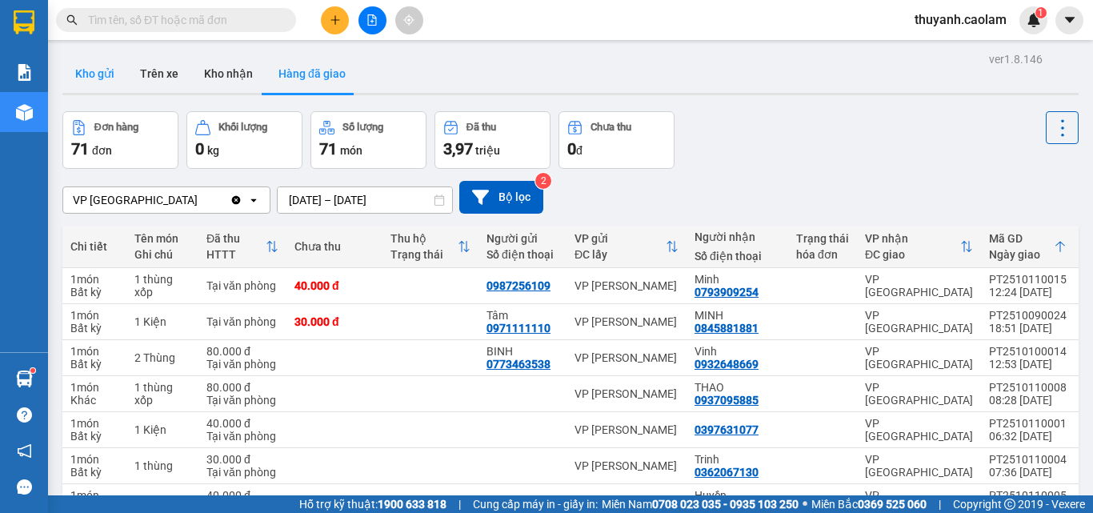
click at [100, 62] on button "Kho gửi" at bounding box center [94, 73] width 65 height 38
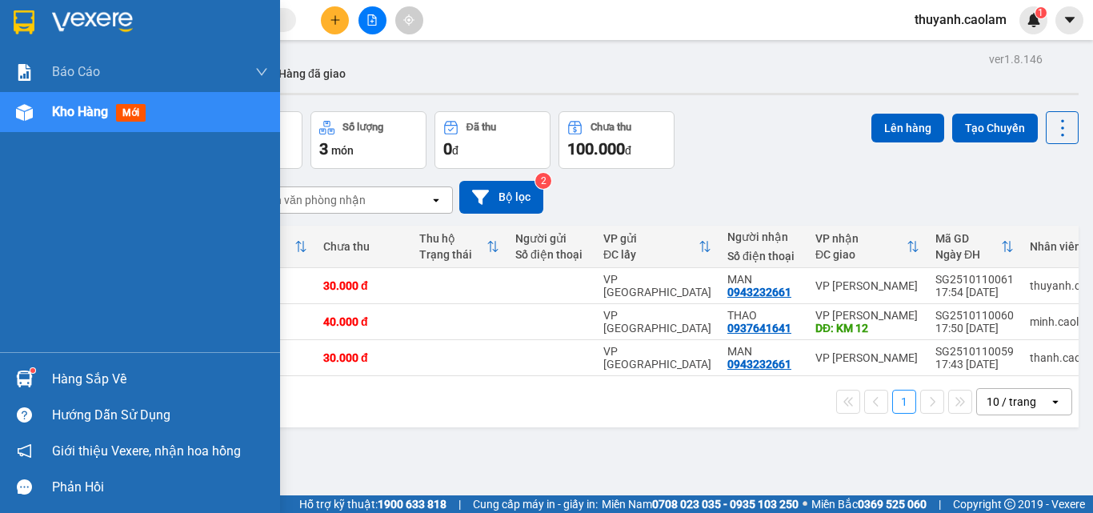
click at [1, 1] on div at bounding box center [140, 26] width 280 height 52
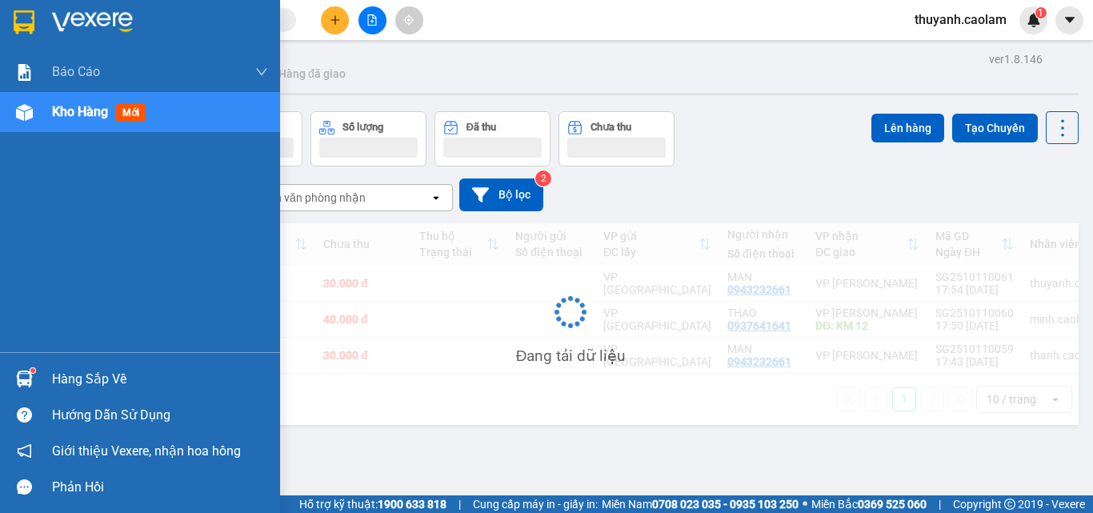
click at [42, 36] on div at bounding box center [140, 26] width 280 height 52
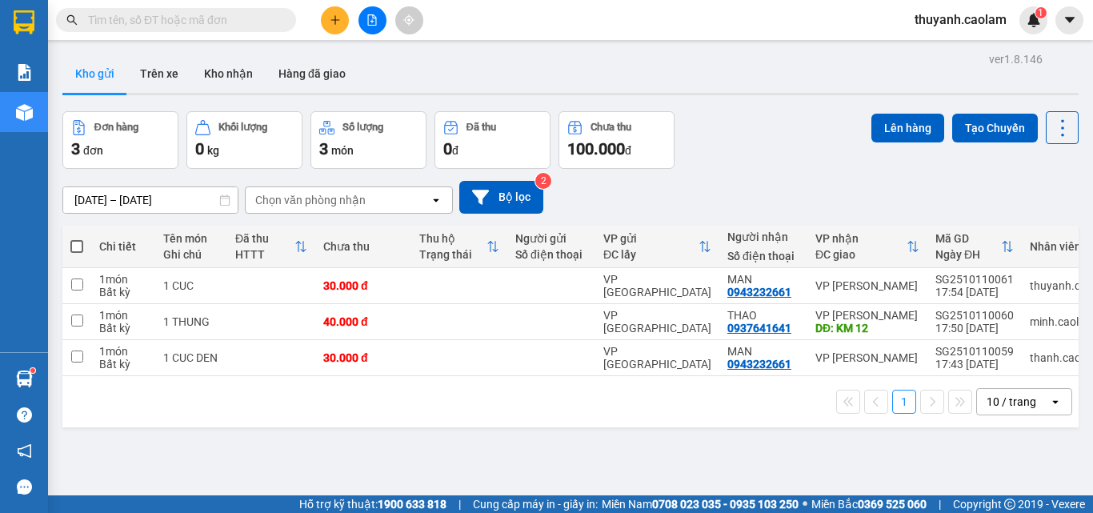
drag, startPoint x: 72, startPoint y: 247, endPoint x: 732, endPoint y: 199, distance: 662.2
click at [77, 239] on label at bounding box center [76, 247] width 13 height 16
click at [77, 239] on input "checkbox" at bounding box center [77, 239] width 0 height 0
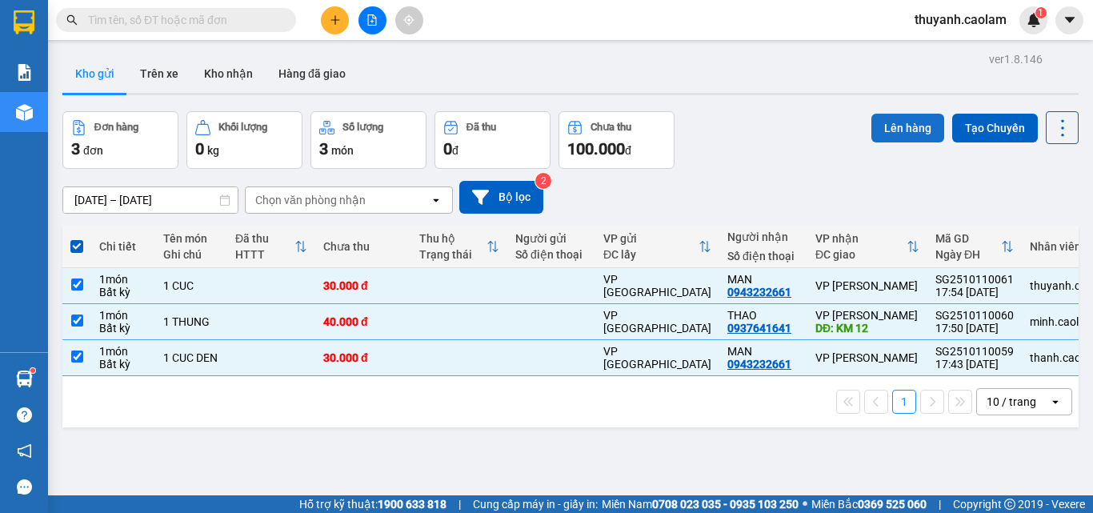
click at [889, 134] on button "Lên hàng" at bounding box center [908, 128] width 73 height 29
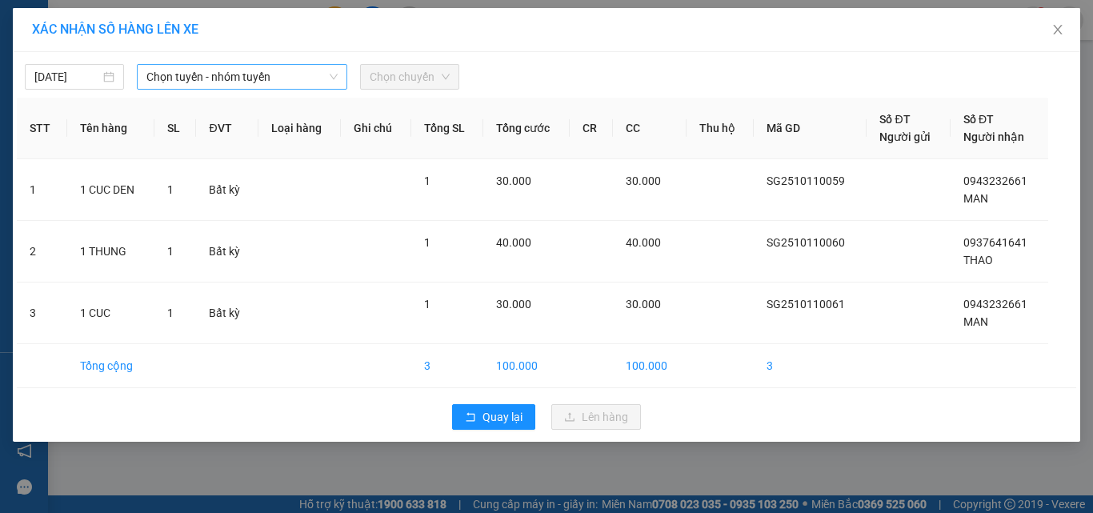
click at [221, 78] on span "Chọn tuyến - nhóm tuyến" at bounding box center [241, 77] width 191 height 24
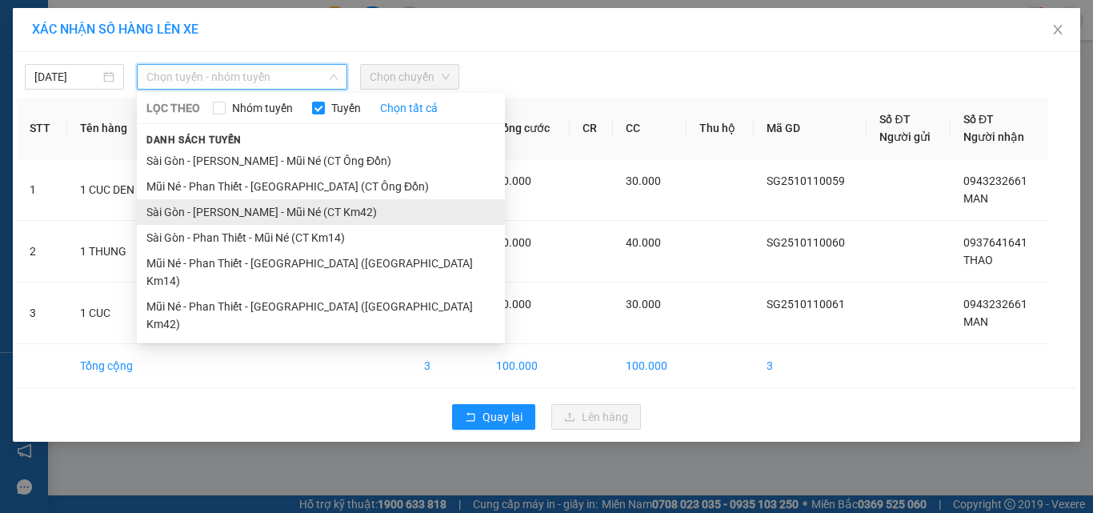
click at [352, 213] on li "Sài Gòn - [PERSON_NAME] - Mũi Né (CT Km42)" at bounding box center [321, 212] width 368 height 26
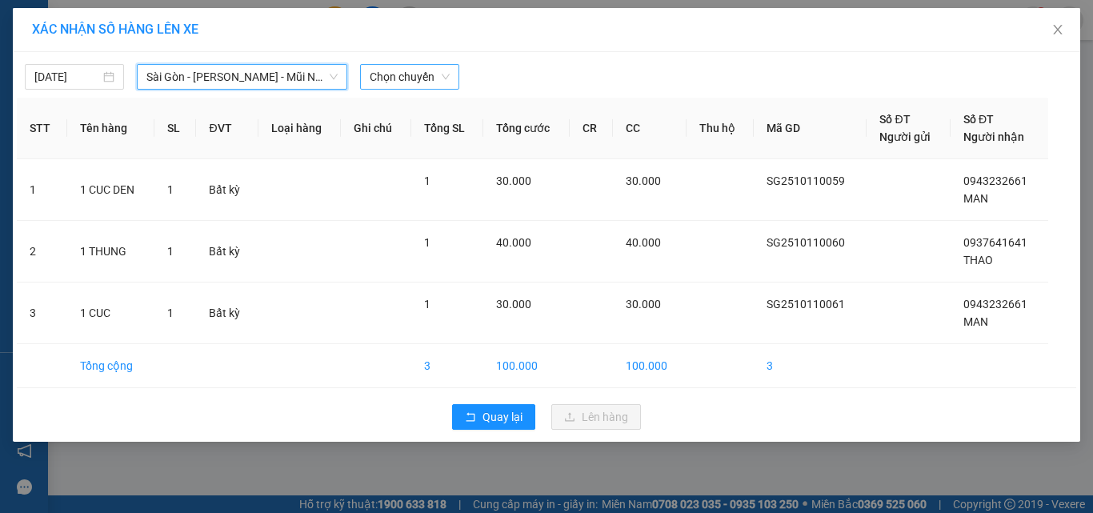
click at [426, 69] on span "Chọn chuyến" at bounding box center [410, 77] width 80 height 24
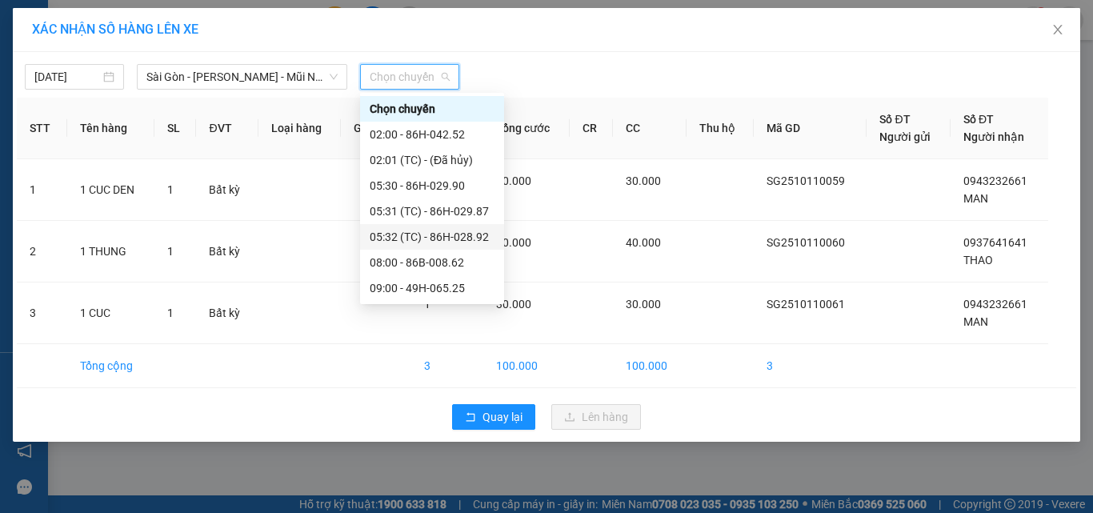
scroll to position [256, 0]
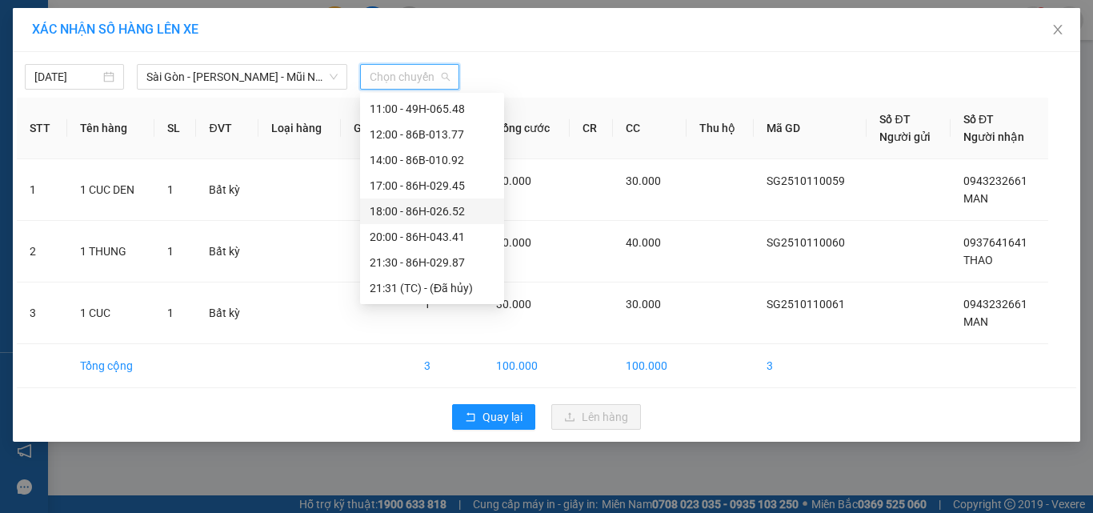
click at [447, 219] on div "18:00 - 86H-026.52" at bounding box center [432, 212] width 125 height 18
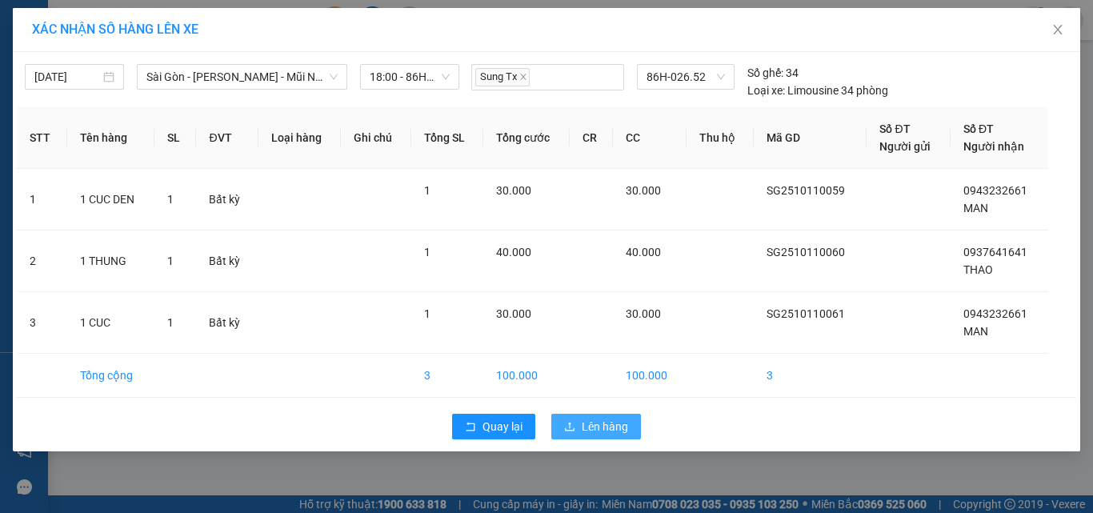
drag, startPoint x: 596, startPoint y: 431, endPoint x: 601, endPoint y: 416, distance: 16.2
click at [592, 429] on span "Lên hàng" at bounding box center [605, 427] width 46 height 18
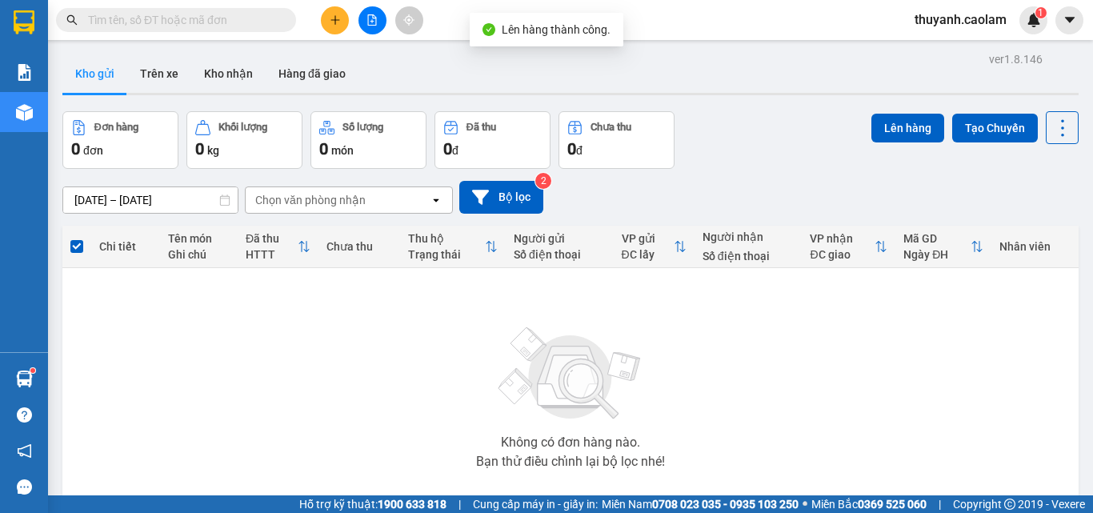
click at [375, 23] on icon "file-add" at bounding box center [372, 19] width 11 height 11
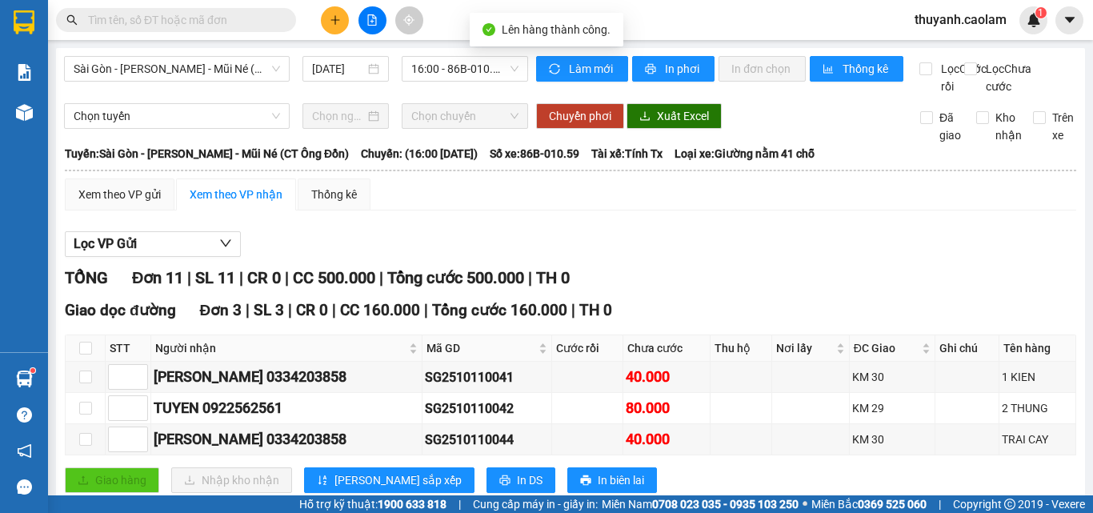
drag, startPoint x: 211, startPoint y: 74, endPoint x: 308, endPoint y: 158, distance: 127.7
click at [218, 73] on span "Sài Gòn - [PERSON_NAME] - Mũi Né (CT Ông Đồn)" at bounding box center [177, 69] width 207 height 24
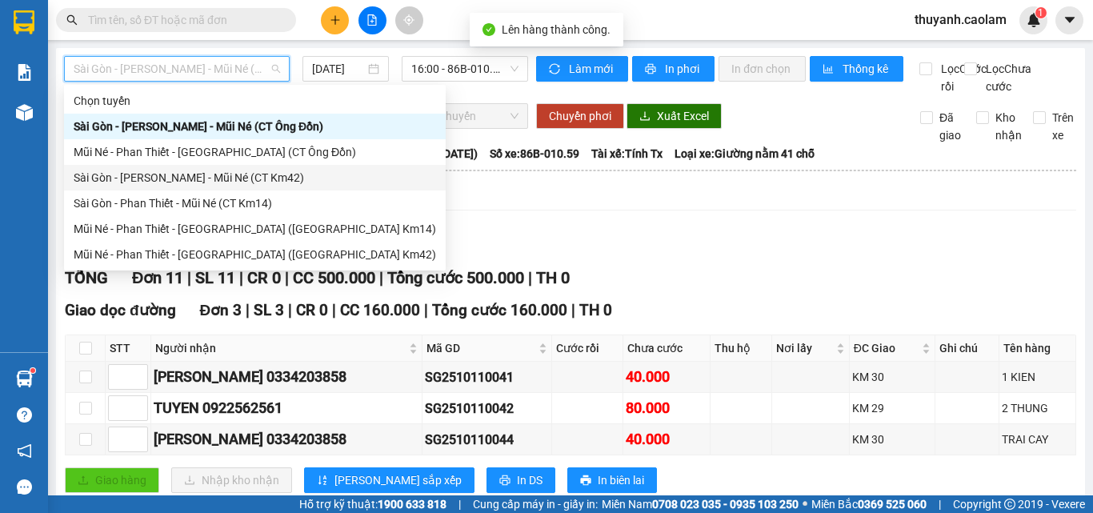
drag, startPoint x: 265, startPoint y: 170, endPoint x: 316, endPoint y: 127, distance: 67.0
click at [267, 170] on div "Sài Gòn - [PERSON_NAME] - Mũi Né (CT Km42)" at bounding box center [255, 178] width 363 height 18
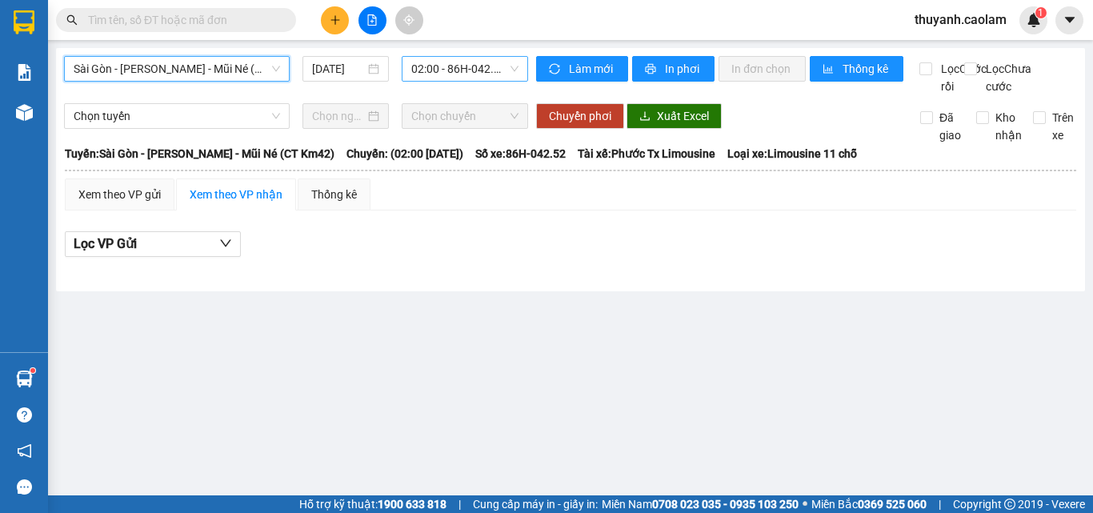
click at [407, 68] on div "02:00 - 86H-042.52" at bounding box center [465, 69] width 126 height 26
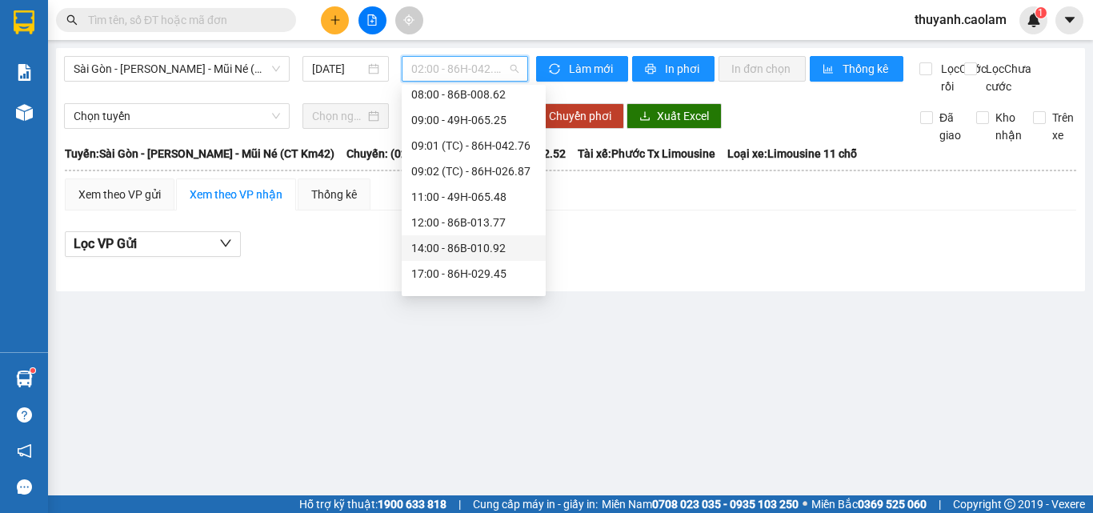
scroll to position [256, 0]
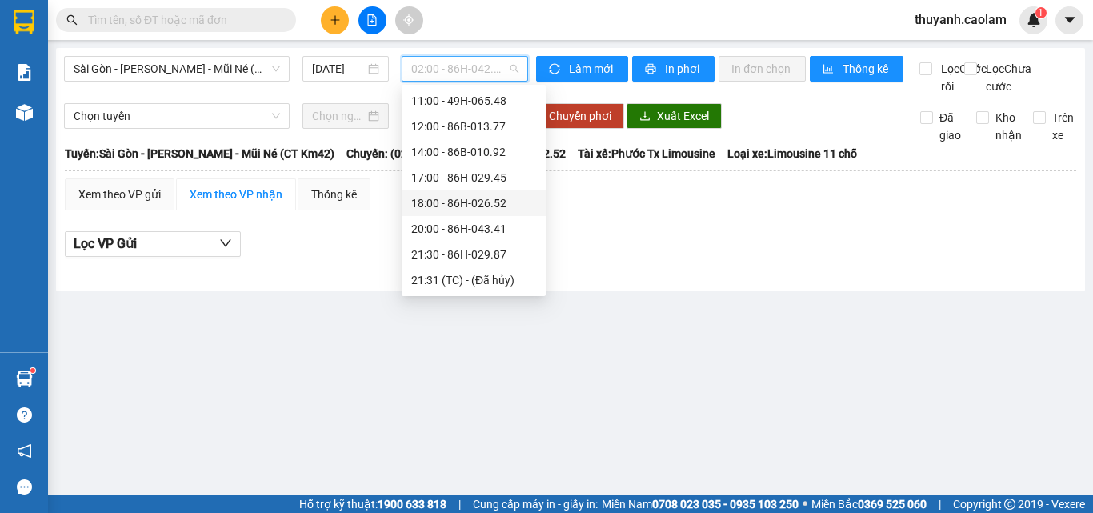
click at [491, 207] on div "18:00 - 86H-026.52" at bounding box center [473, 204] width 125 height 18
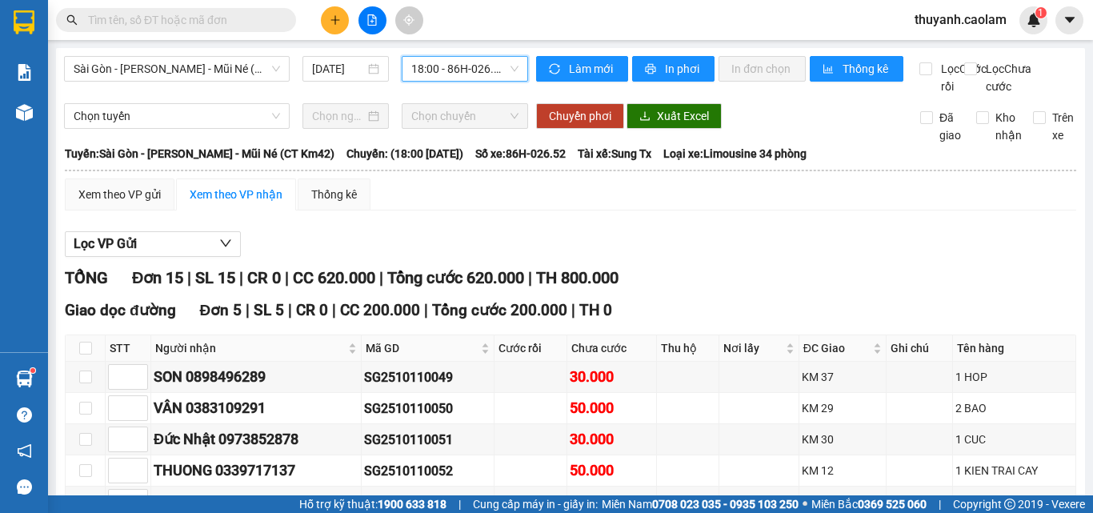
click at [483, 56] on div "18:00 - 86H-026.52" at bounding box center [465, 69] width 126 height 26
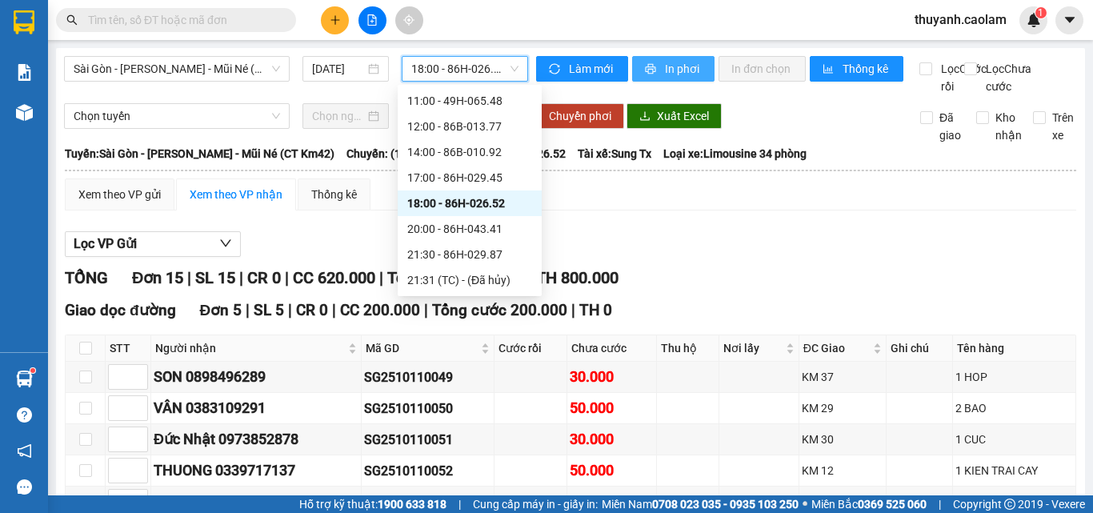
click at [671, 73] on span "In phơi" at bounding box center [683, 69] width 37 height 18
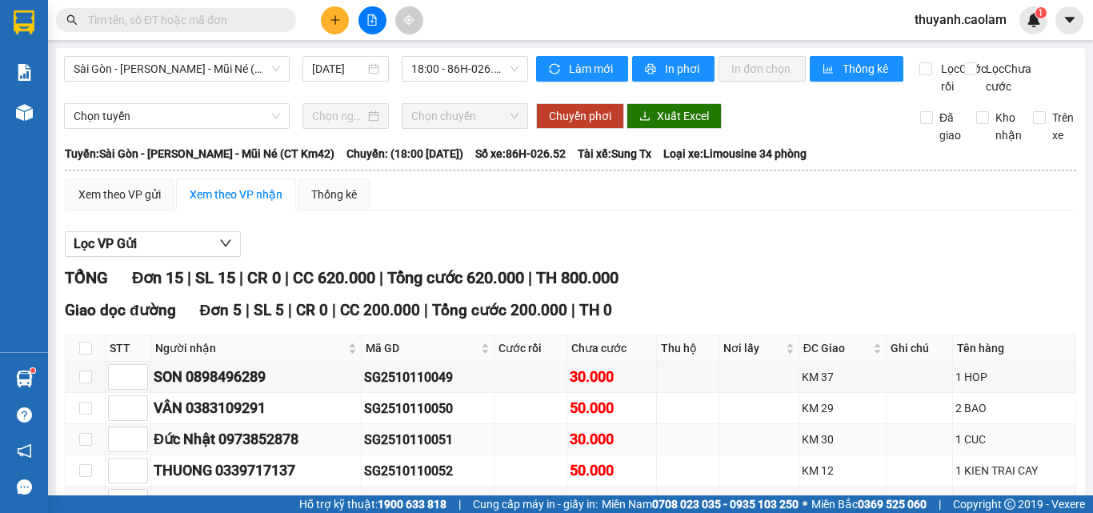
click at [843, 448] on div "KM 30" at bounding box center [843, 440] width 82 height 18
click at [331, 16] on icon "plus" at bounding box center [335, 19] width 11 height 11
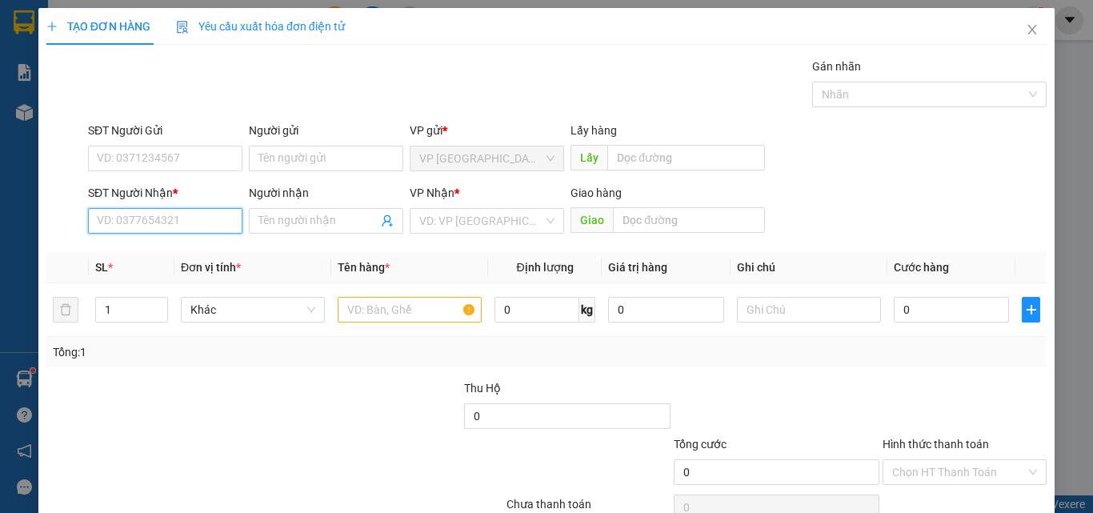
click at [183, 214] on input "SĐT Người Nhận *" at bounding box center [165, 221] width 154 height 26
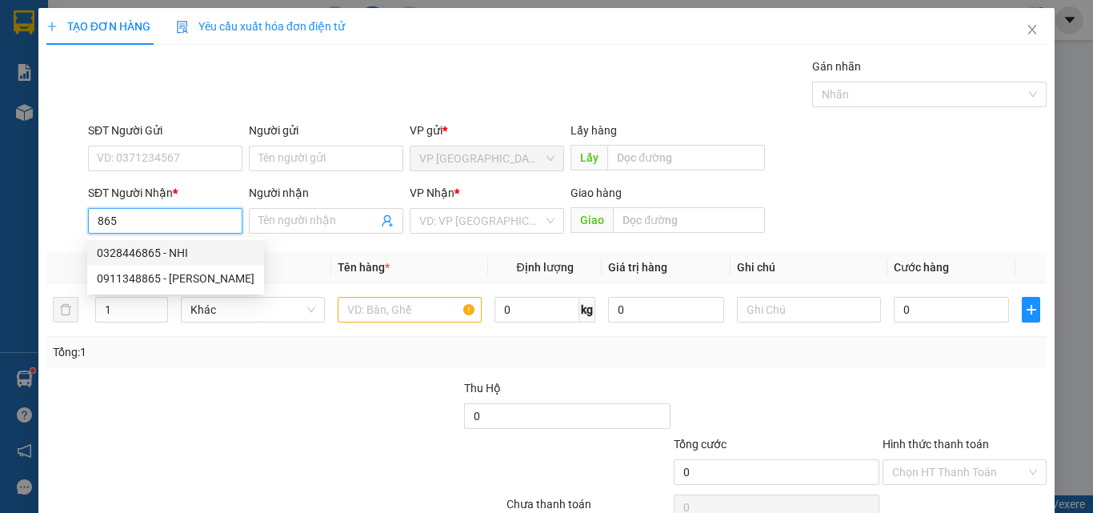
click at [192, 248] on div "0328446865 - NHI" at bounding box center [176, 253] width 158 height 18
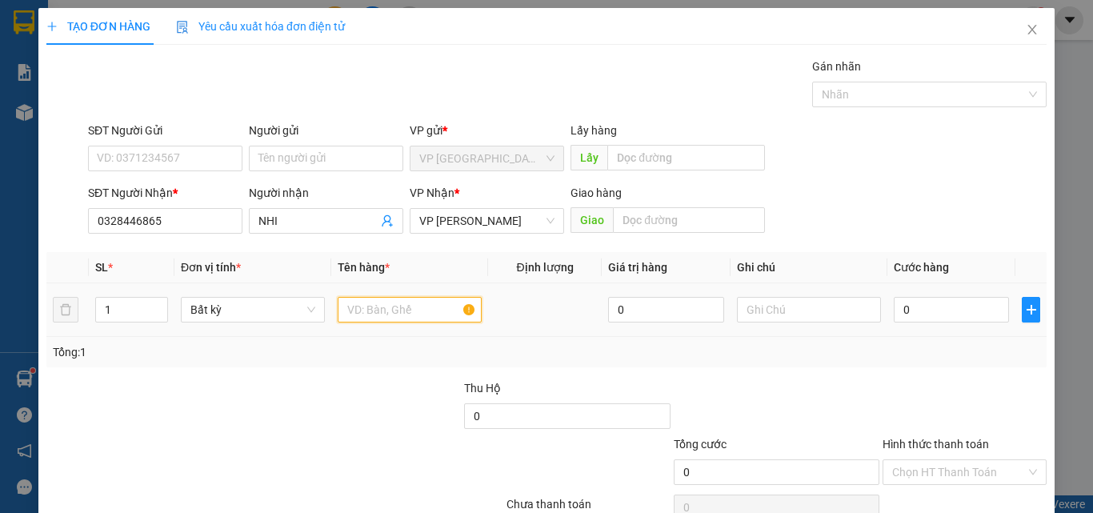
click at [418, 297] on input "text" at bounding box center [410, 310] width 144 height 26
click at [936, 307] on input "0" at bounding box center [951, 310] width 115 height 26
click at [919, 375] on div "Transit Pickup Surcharge Ids Transit Deliver Surcharge Ids Transit Deliver Surc…" at bounding box center [546, 309] width 1001 height 503
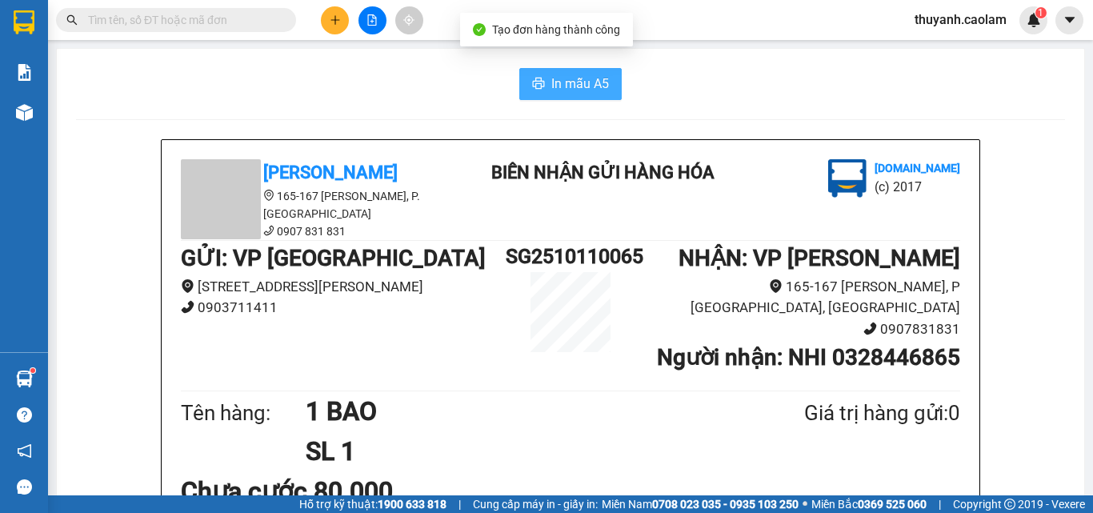
click at [589, 79] on span "In mẫu A5" at bounding box center [581, 84] width 58 height 20
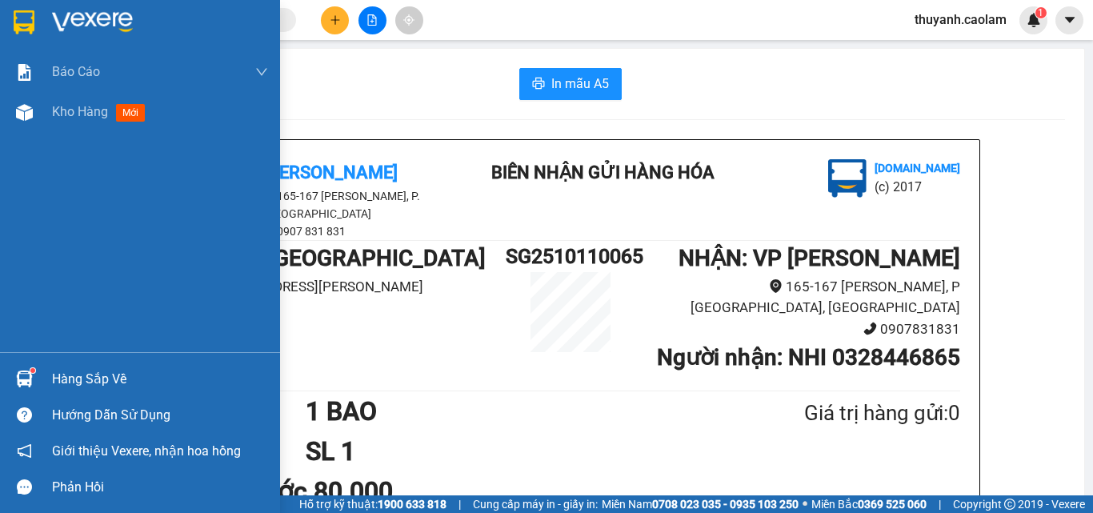
click at [10, 31] on div at bounding box center [24, 22] width 28 height 28
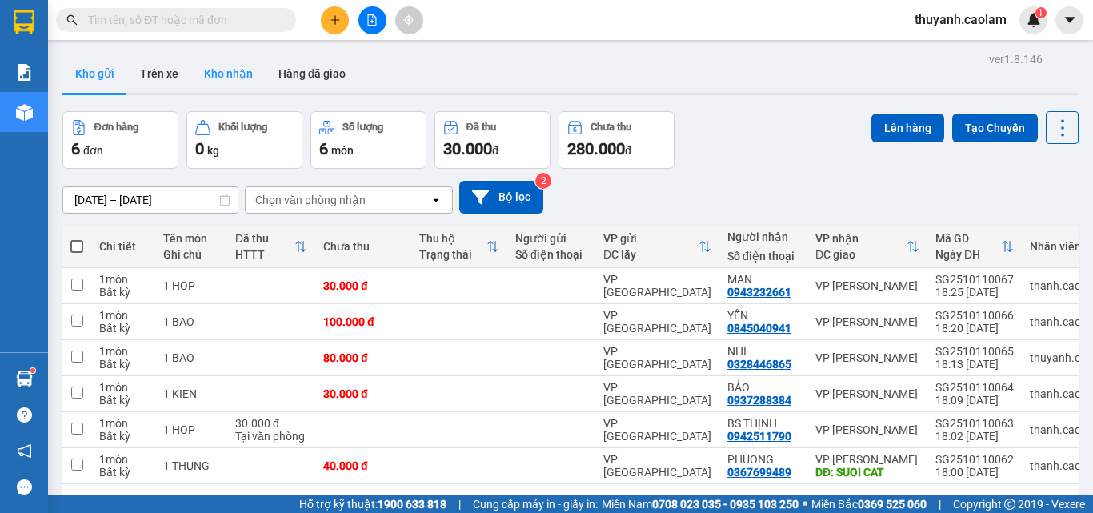
click at [214, 68] on button "Kho nhận" at bounding box center [228, 73] width 74 height 38
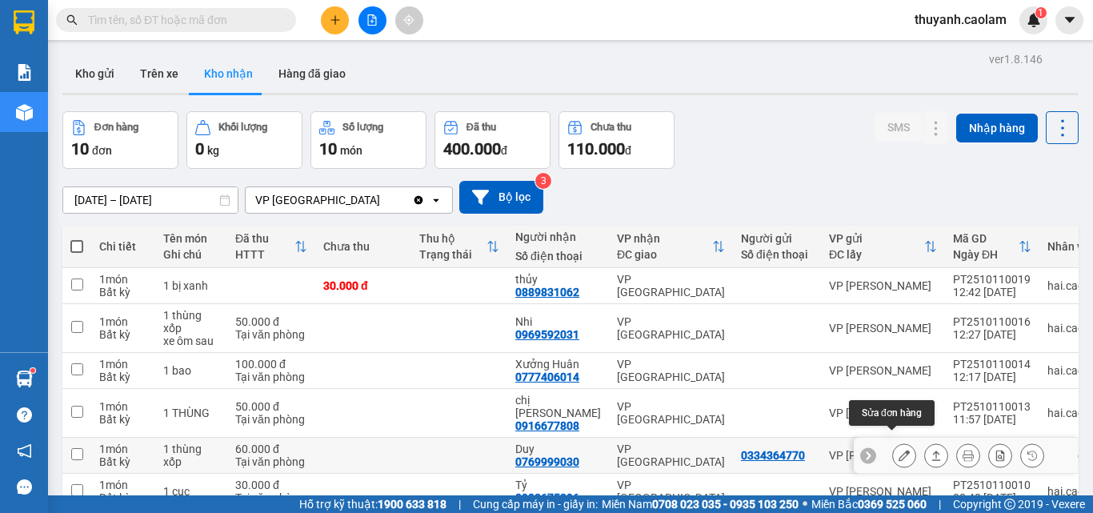
click at [899, 450] on icon at bounding box center [904, 455] width 11 height 11
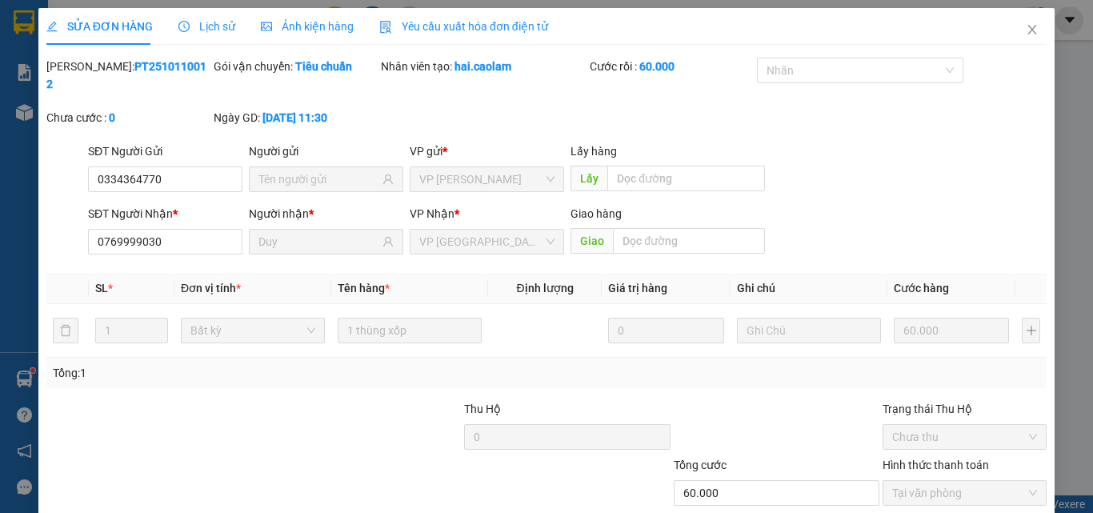
drag, startPoint x: 759, startPoint y: 476, endPoint x: 731, endPoint y: 475, distance: 28.1
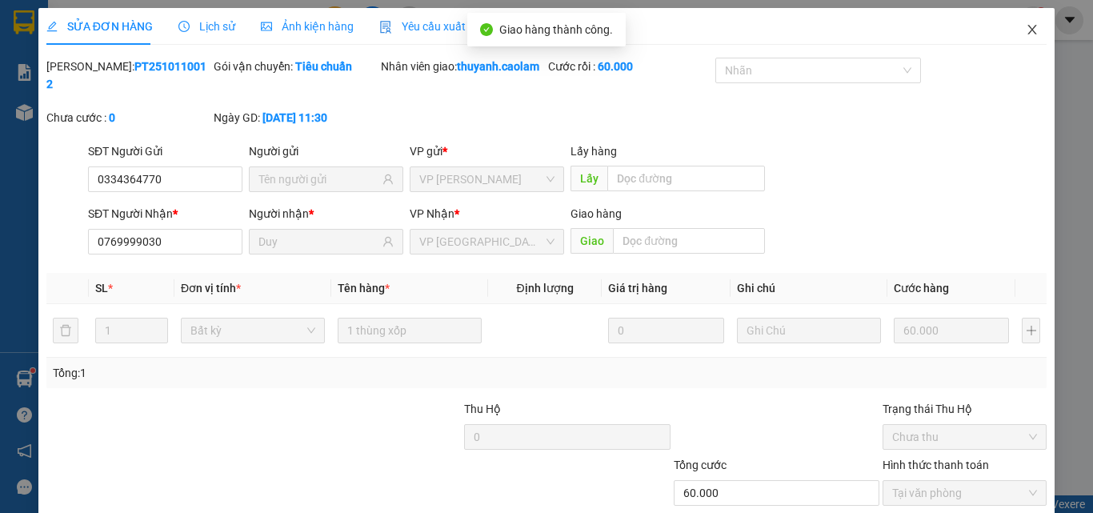
click at [1026, 26] on icon "close" at bounding box center [1032, 29] width 13 height 13
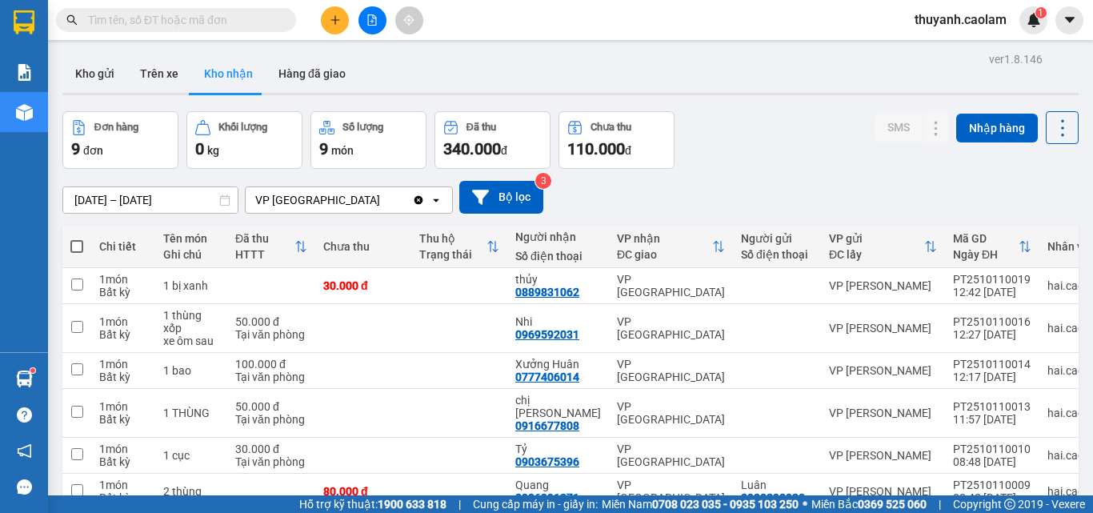
drag, startPoint x: 696, startPoint y: 1, endPoint x: 740, endPoint y: 77, distance: 88.3
click at [782, 77] on div "Kho gửi Trên xe Kho nhận Hàng đã giao" at bounding box center [570, 75] width 1017 height 42
click at [364, 22] on button at bounding box center [373, 20] width 28 height 28
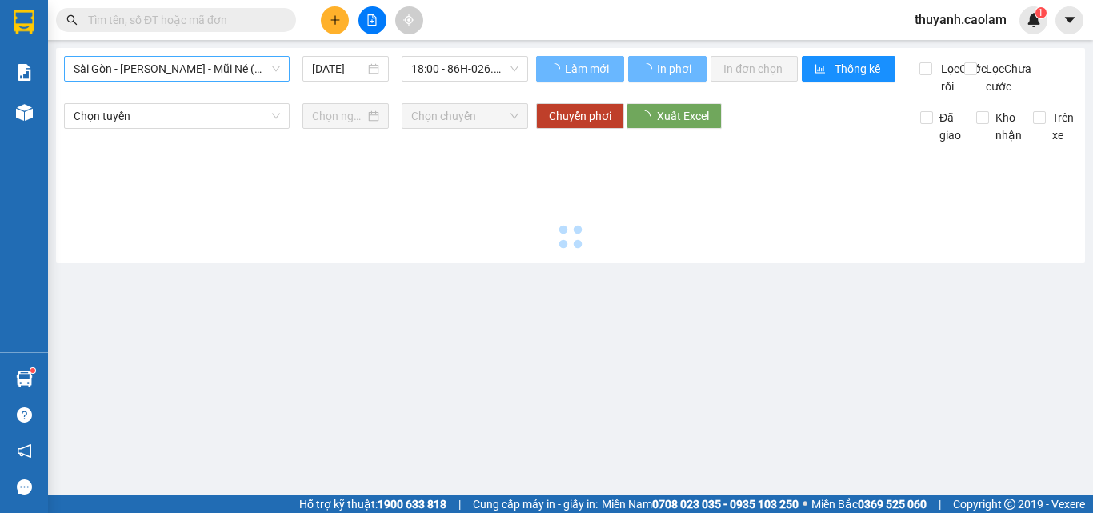
click at [212, 74] on div "Sài Gòn - [PERSON_NAME] - Mũi Né (CT Ông Đồn)" at bounding box center [177, 69] width 226 height 26
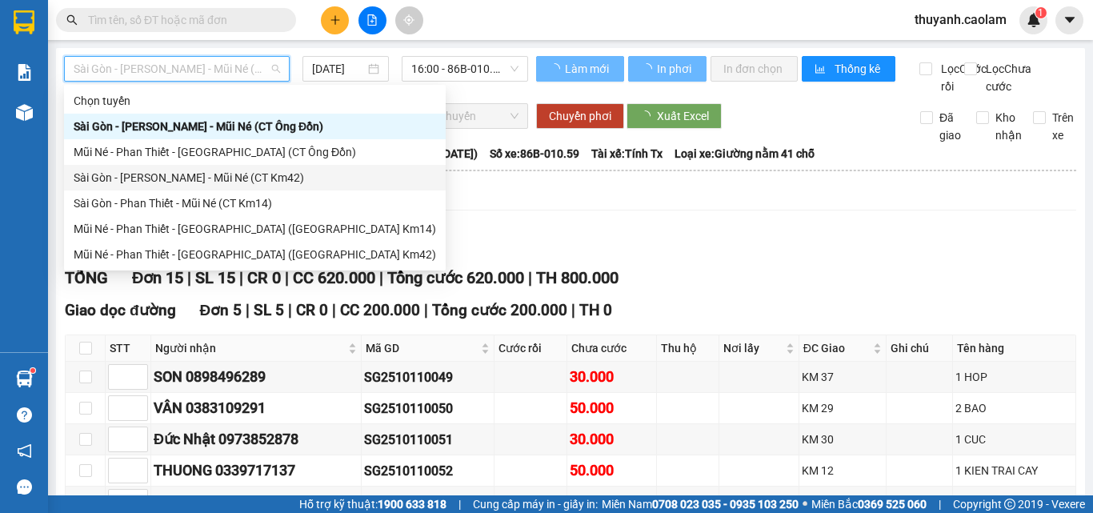
click at [268, 173] on div "Sài Gòn - [PERSON_NAME] - Mũi Né (CT Km42)" at bounding box center [255, 178] width 363 height 18
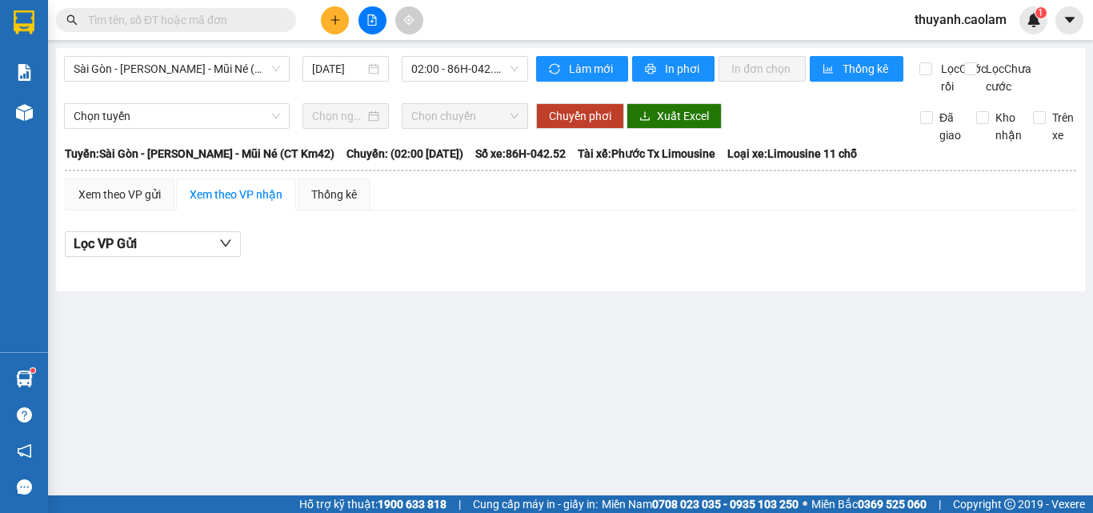
click at [454, 54] on div "Sài Gòn - [PERSON_NAME] - Mũi Né (CT Km42) [DATE] 02:00 - 86H-042.52 Làm mới In…" at bounding box center [570, 169] width 1029 height 243
click at [446, 59] on span "02:00 - 86H-042.52" at bounding box center [464, 69] width 107 height 24
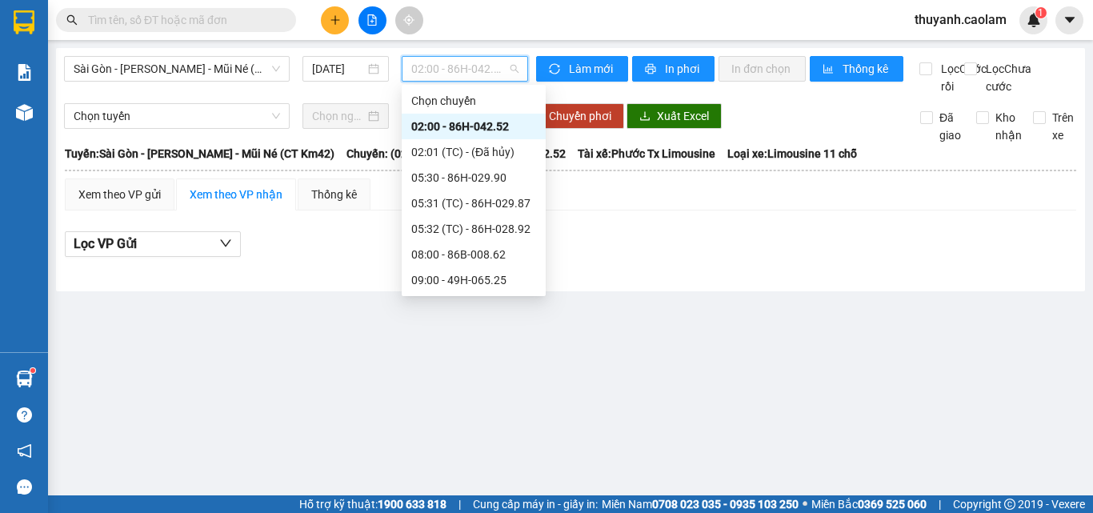
click at [481, 451] on div "18:00 - 86H-026.52" at bounding box center [473, 460] width 125 height 18
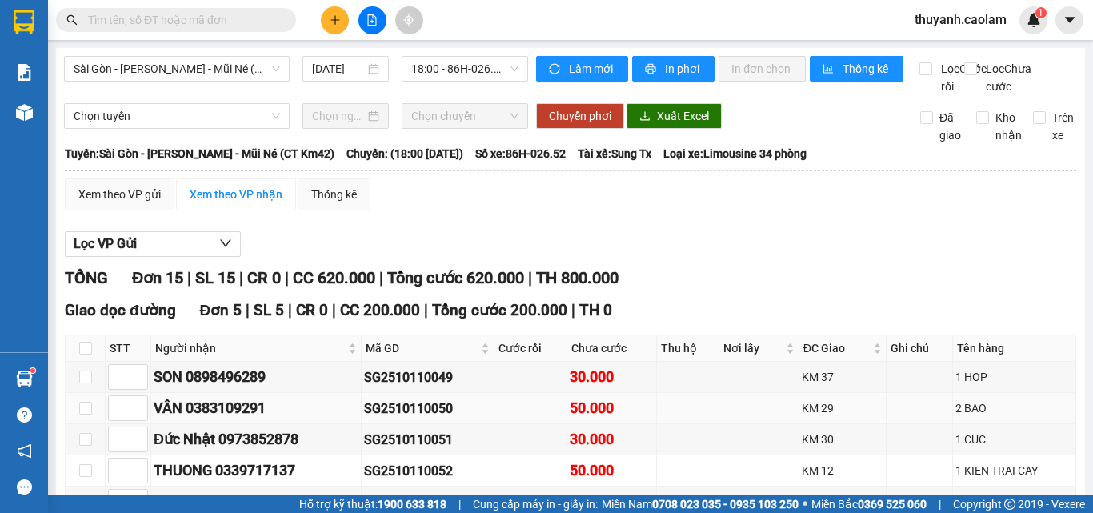
drag, startPoint x: 199, startPoint y: 182, endPoint x: 271, endPoint y: 182, distance: 71.2
click at [271, 397] on div "VÂN 0383109291" at bounding box center [256, 408] width 205 height 22
click at [192, 25] on input "text" at bounding box center [182, 20] width 189 height 18
paste input "0383109291"
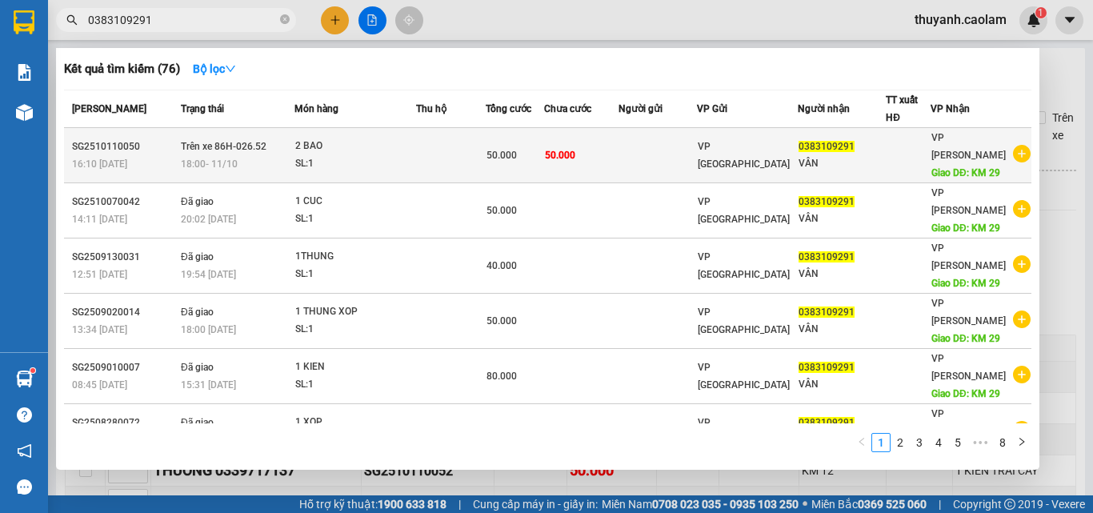
click at [333, 145] on div "2 BAO" at bounding box center [355, 147] width 120 height 18
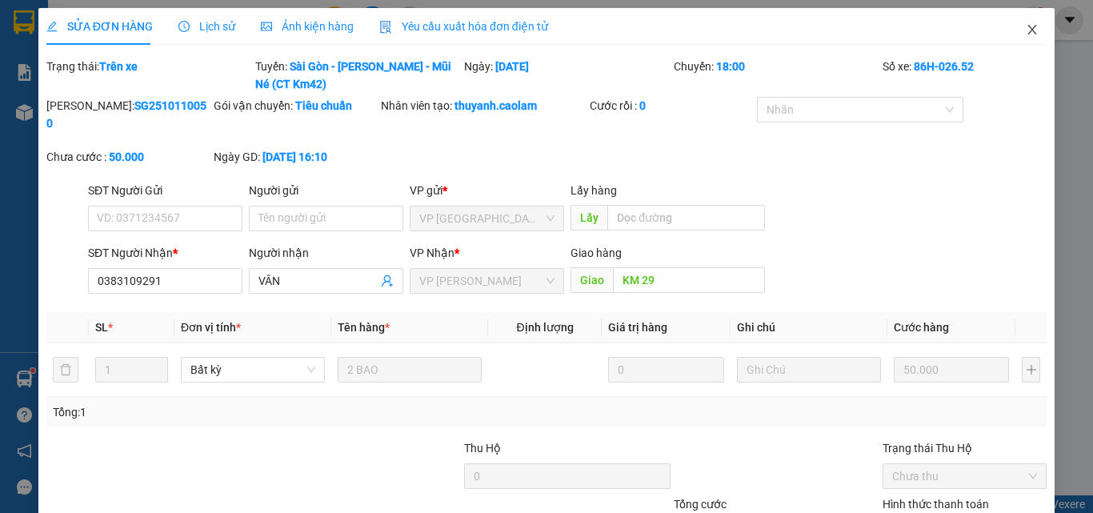
click at [1026, 30] on icon "close" at bounding box center [1032, 29] width 13 height 13
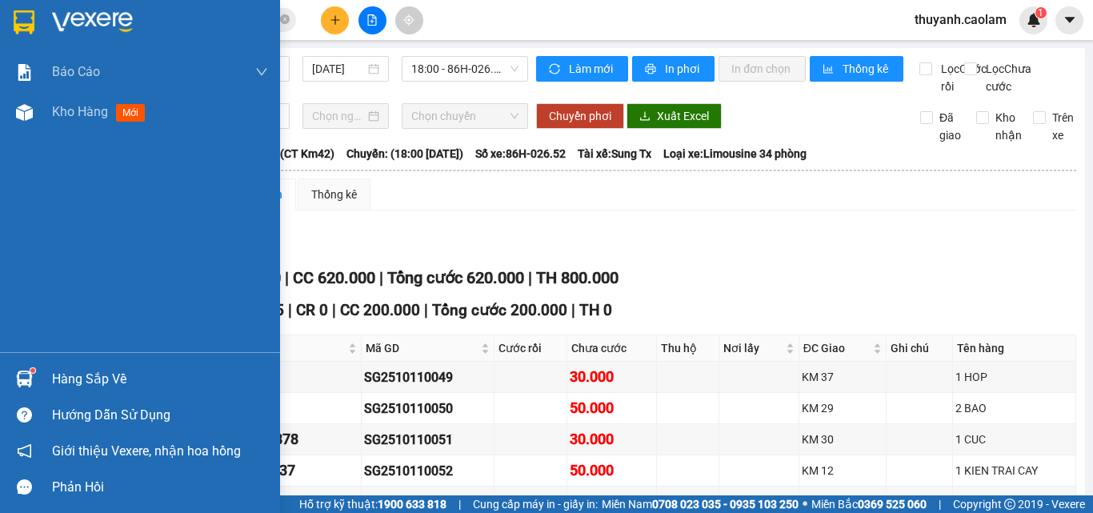
drag, startPoint x: 19, startPoint y: 9, endPoint x: 95, endPoint y: 6, distance: 76.1
click at [18, 9] on div at bounding box center [24, 22] width 28 height 28
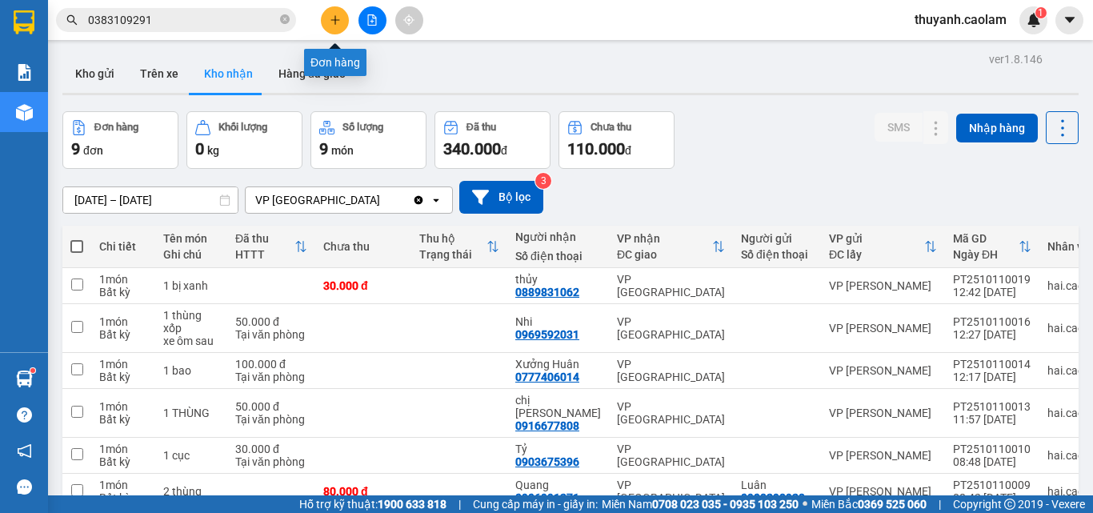
click at [333, 14] on button at bounding box center [335, 20] width 28 height 28
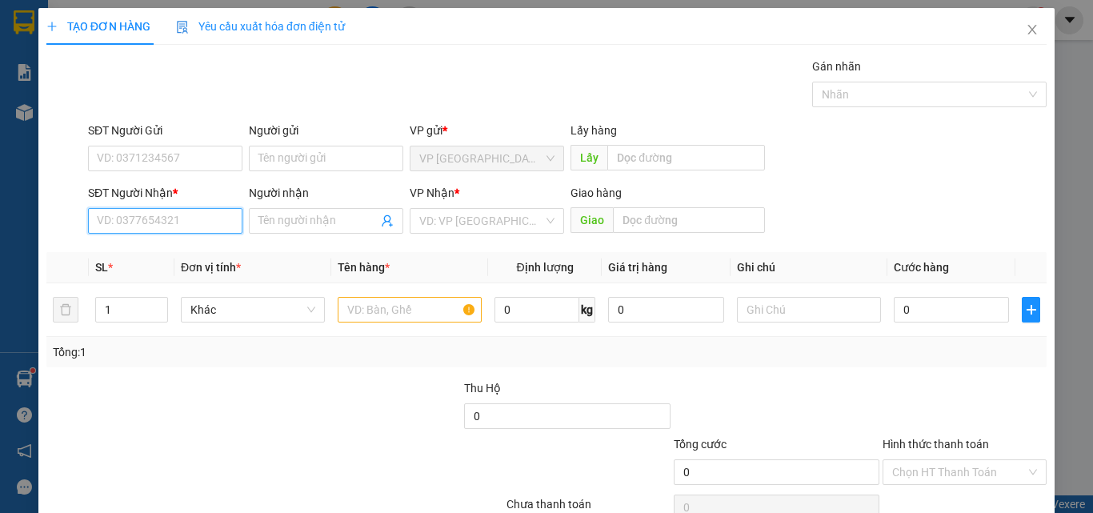
click at [199, 230] on input "SĐT Người Nhận *" at bounding box center [165, 221] width 154 height 26
click at [186, 248] on div "0973450085 - LỘI" at bounding box center [164, 253] width 134 height 18
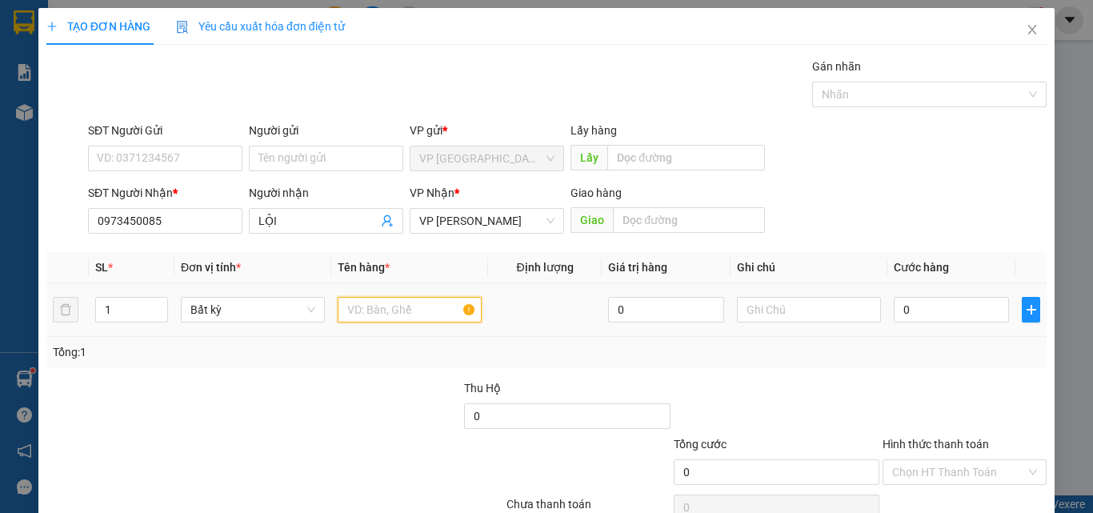
click at [393, 315] on input "text" at bounding box center [410, 310] width 144 height 26
click at [917, 310] on input "0" at bounding box center [951, 310] width 115 height 26
click at [848, 403] on div at bounding box center [776, 407] width 209 height 56
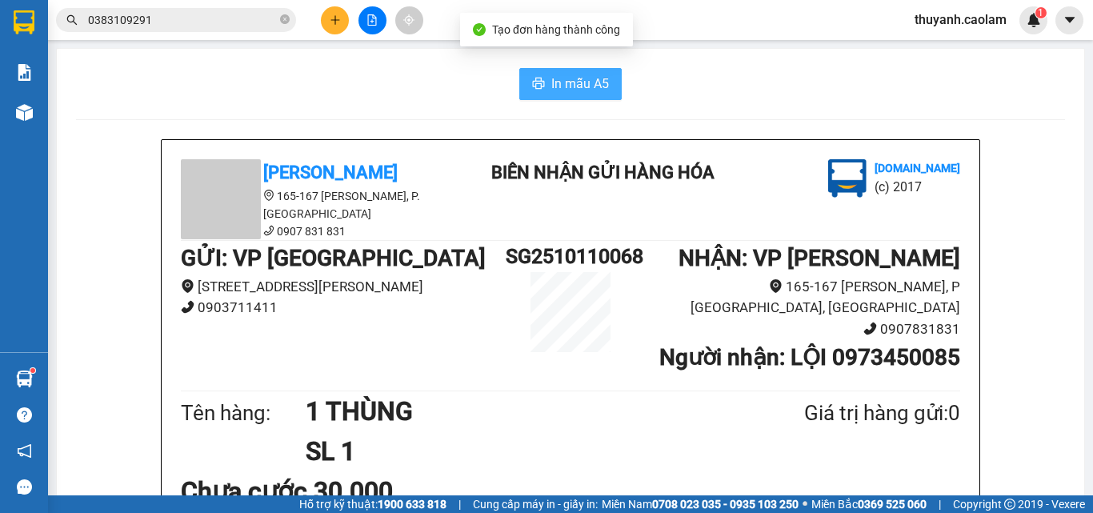
click at [554, 82] on span "In mẫu A5" at bounding box center [581, 84] width 58 height 20
click at [367, 20] on icon "file-add" at bounding box center [372, 19] width 11 height 11
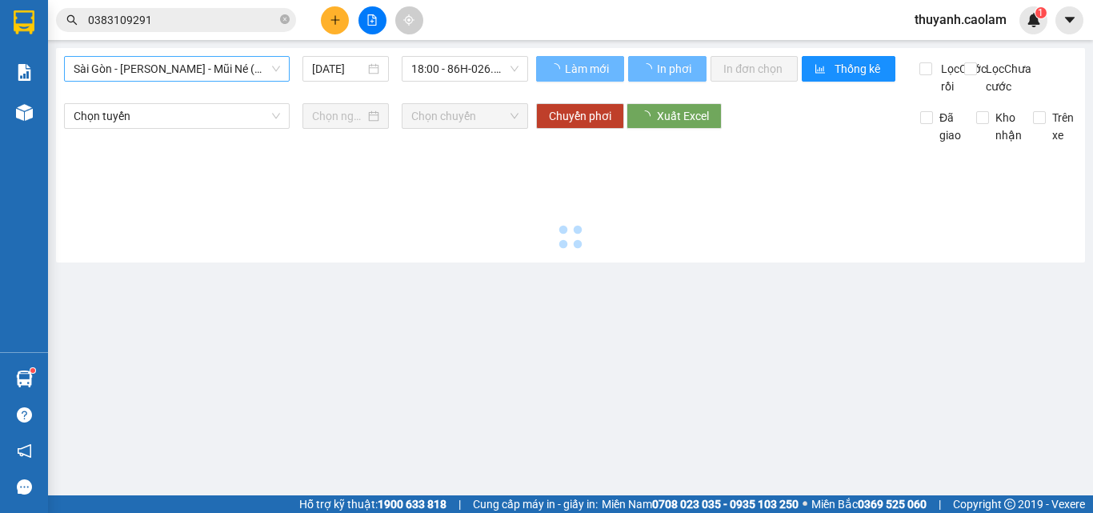
click at [223, 69] on span "Sài Gòn - [PERSON_NAME] - Mũi Né (CT Ông Đồn)" at bounding box center [177, 69] width 207 height 24
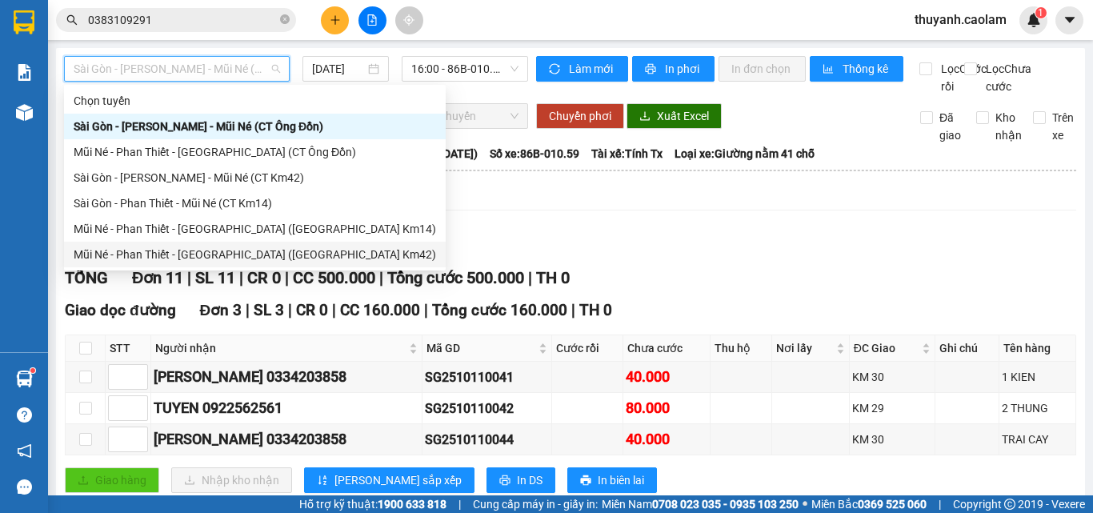
click at [254, 258] on div "Mũi Né - Phan Thiết - [GEOGRAPHIC_DATA] ([GEOGRAPHIC_DATA] Km42)" at bounding box center [255, 255] width 363 height 18
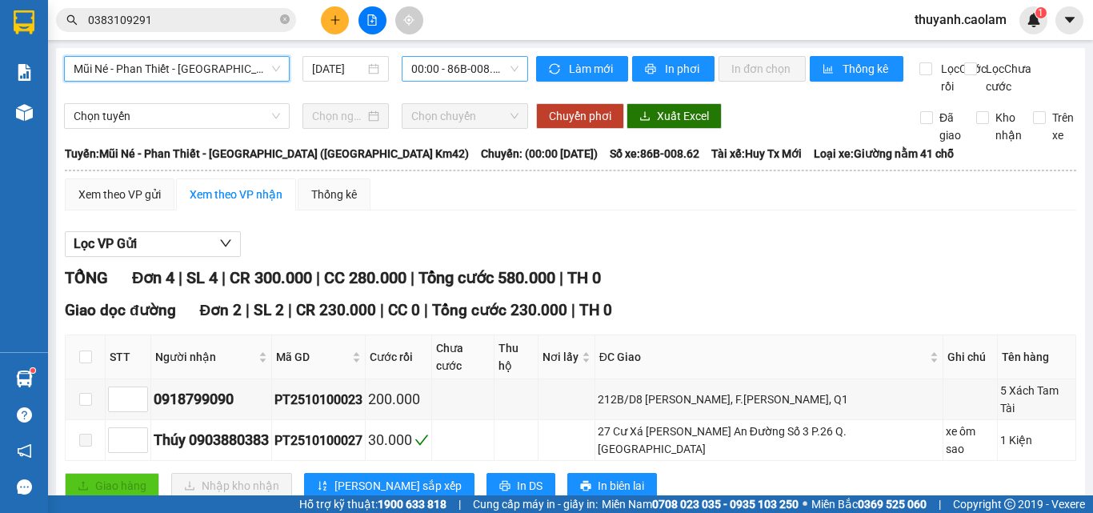
click at [471, 64] on span "00:00 - 86B-008.62" at bounding box center [464, 69] width 107 height 24
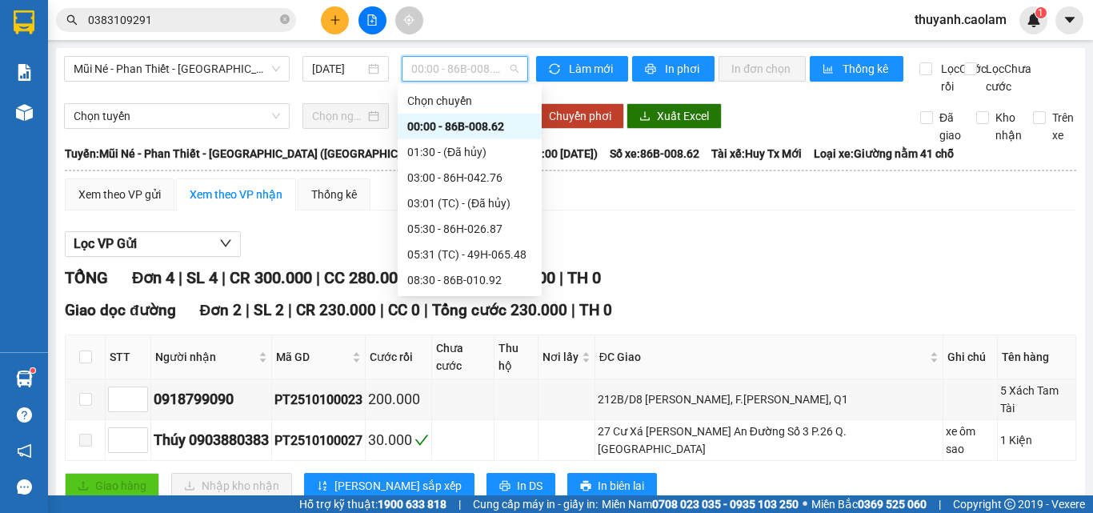
click at [488, 399] on div "15:00 - 86H-026.52" at bounding box center [469, 408] width 125 height 18
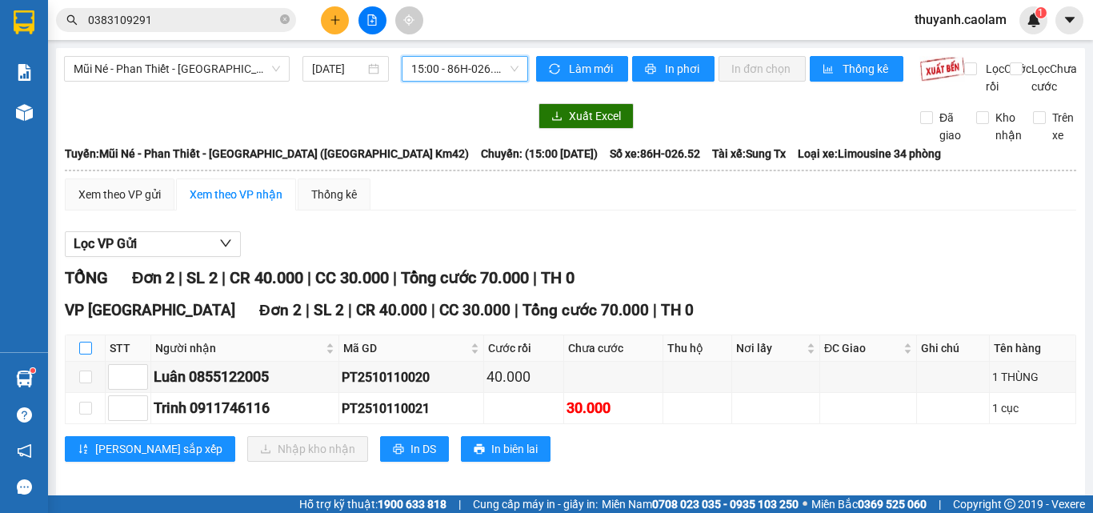
click at [85, 355] on input "checkbox" at bounding box center [85, 348] width 13 height 13
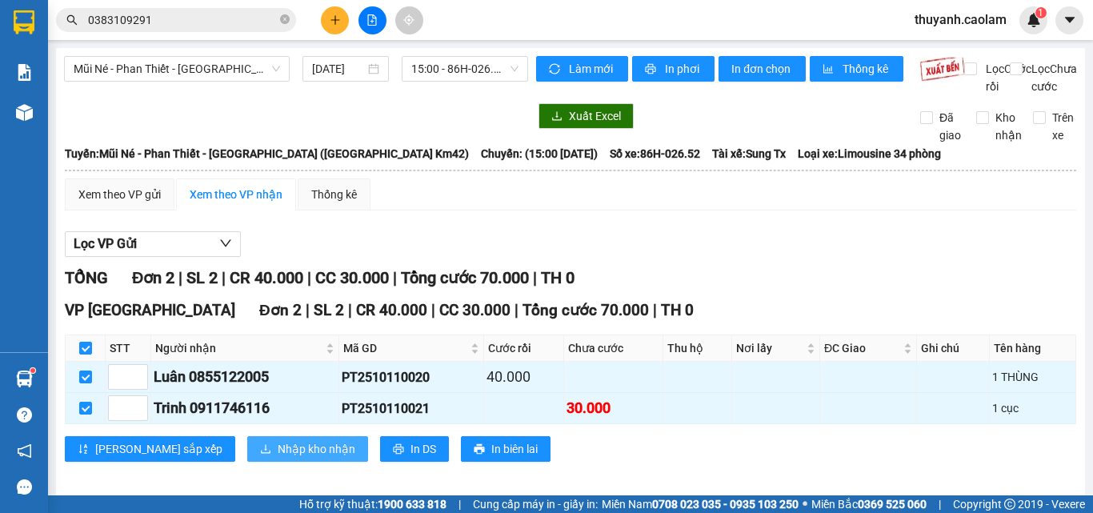
click at [278, 458] on span "Nhập kho nhận" at bounding box center [317, 449] width 78 height 18
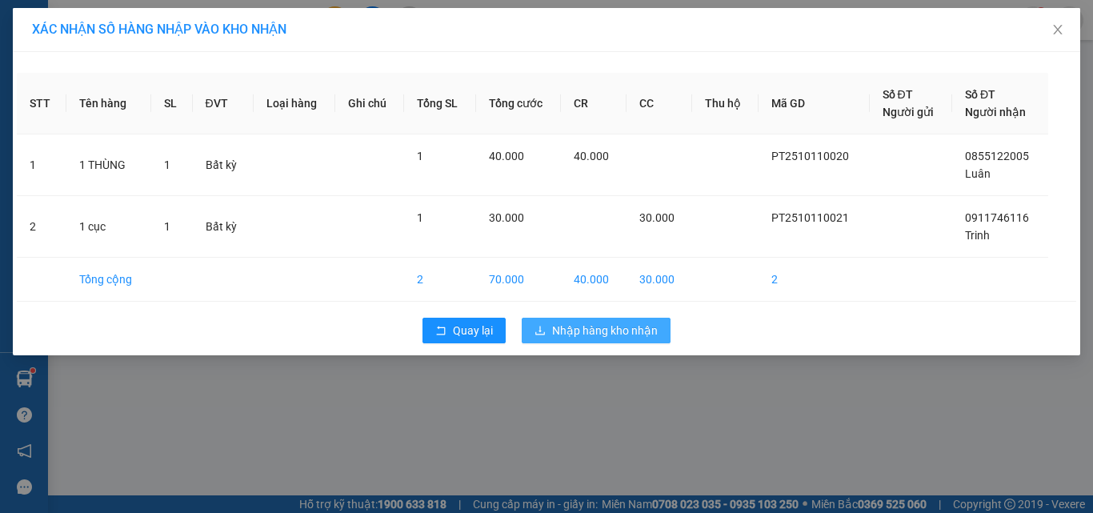
click at [578, 329] on span "Nhập hàng kho nhận" at bounding box center [605, 331] width 106 height 18
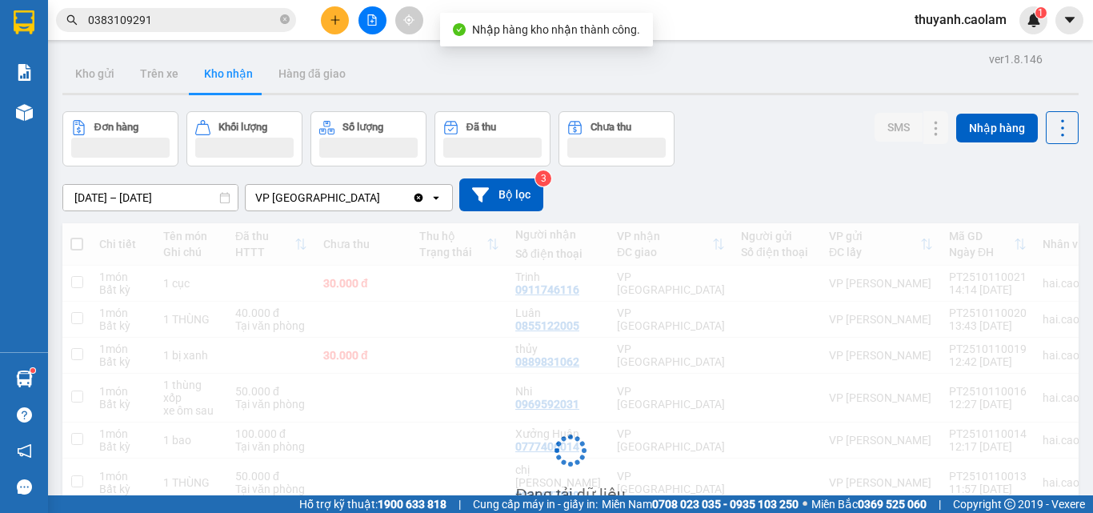
click at [770, 411] on div "Đang tải dữ liệu" at bounding box center [570, 462] width 1017 height 479
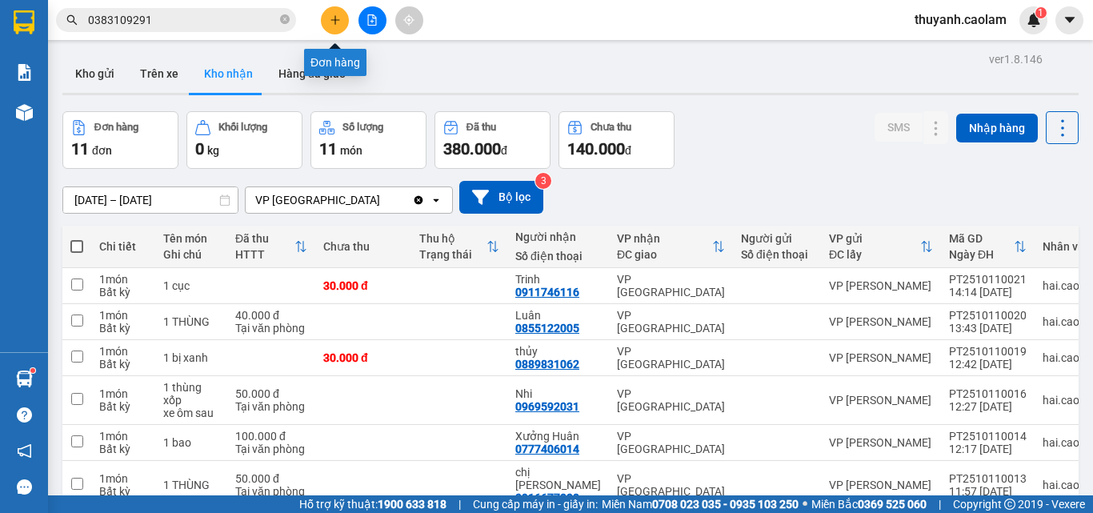
click at [335, 18] on icon "plus" at bounding box center [335, 19] width 1 height 9
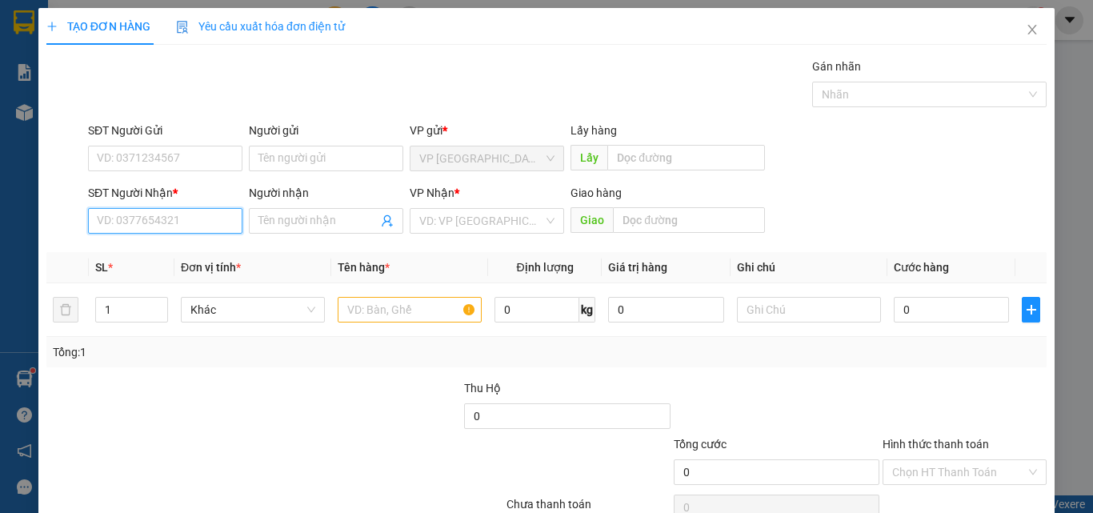
click at [207, 225] on input "SĐT Người Nhận *" at bounding box center [165, 221] width 154 height 26
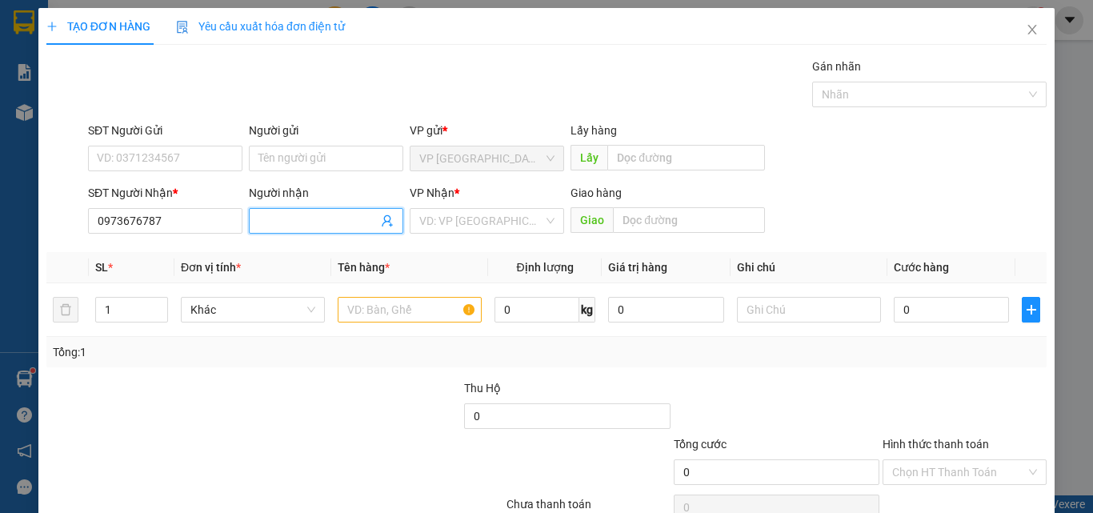
click at [296, 227] on input "Người nhận" at bounding box center [318, 221] width 119 height 18
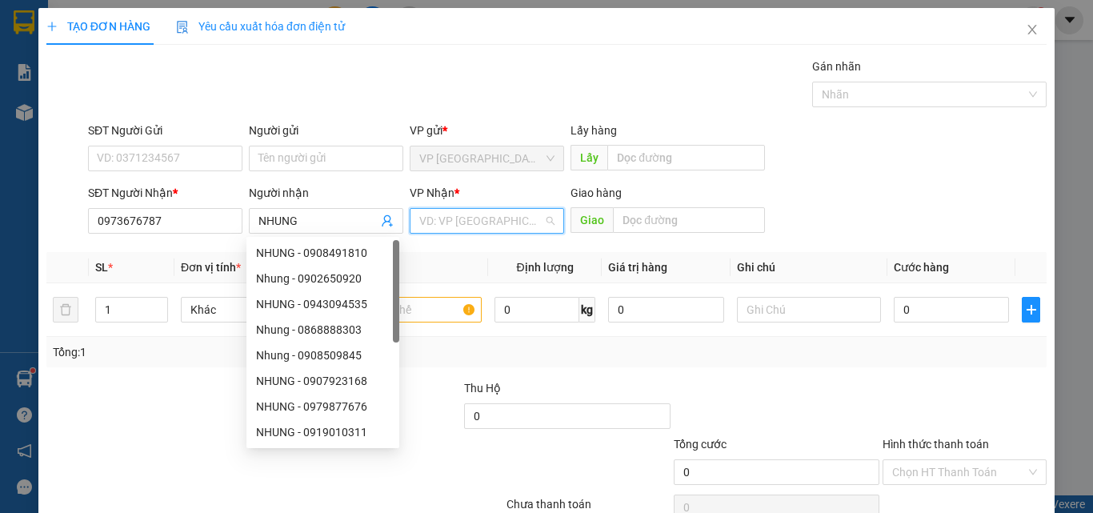
click at [440, 214] on input "search" at bounding box center [481, 221] width 124 height 24
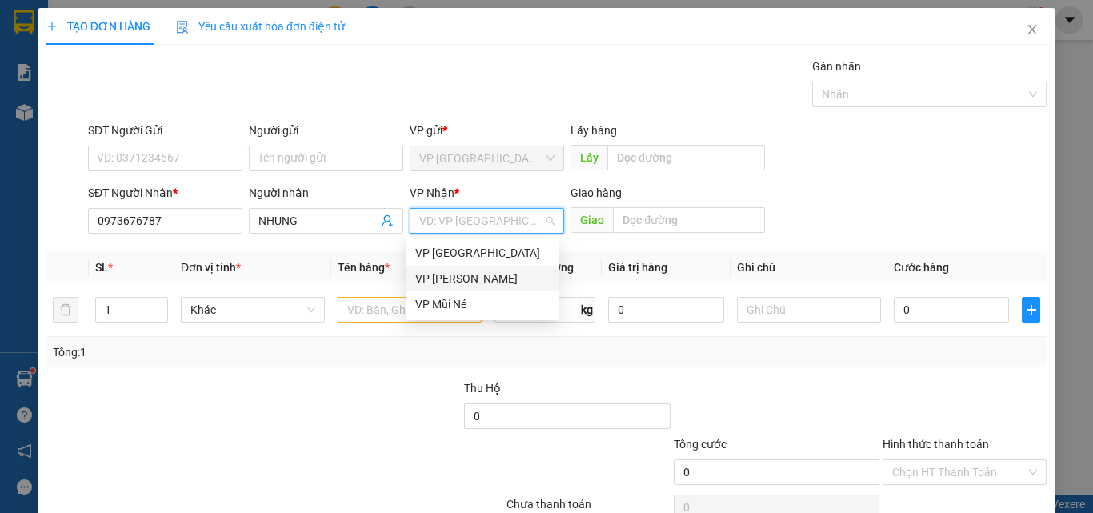
click at [482, 279] on div "VP [PERSON_NAME]" at bounding box center [482, 279] width 134 height 18
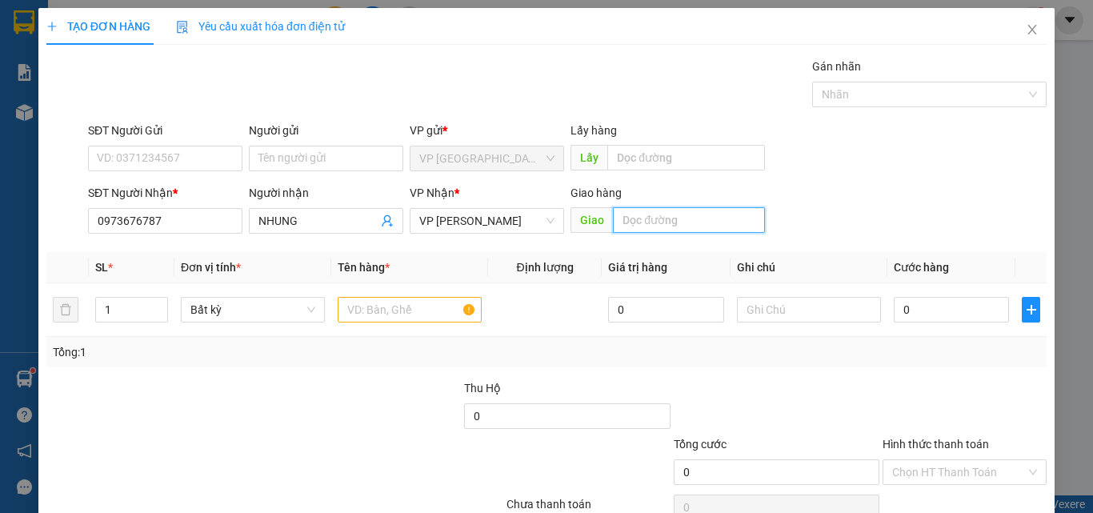
click at [684, 218] on input "text" at bounding box center [689, 220] width 152 height 26
click at [423, 299] on input "text" at bounding box center [410, 310] width 144 height 26
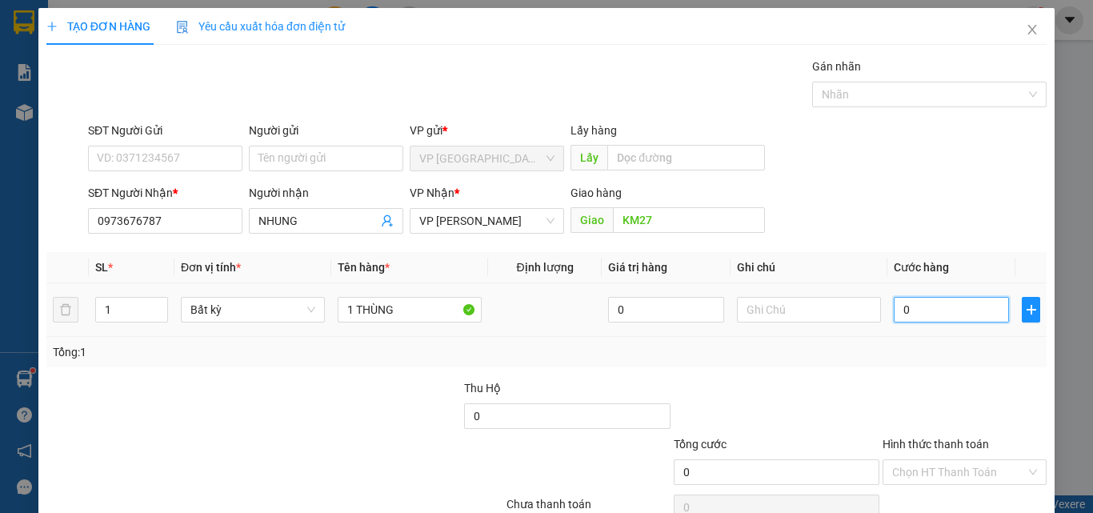
click at [930, 304] on input "0" at bounding box center [951, 310] width 115 height 26
click at [866, 357] on div "Tổng: 1" at bounding box center [547, 352] width 988 height 18
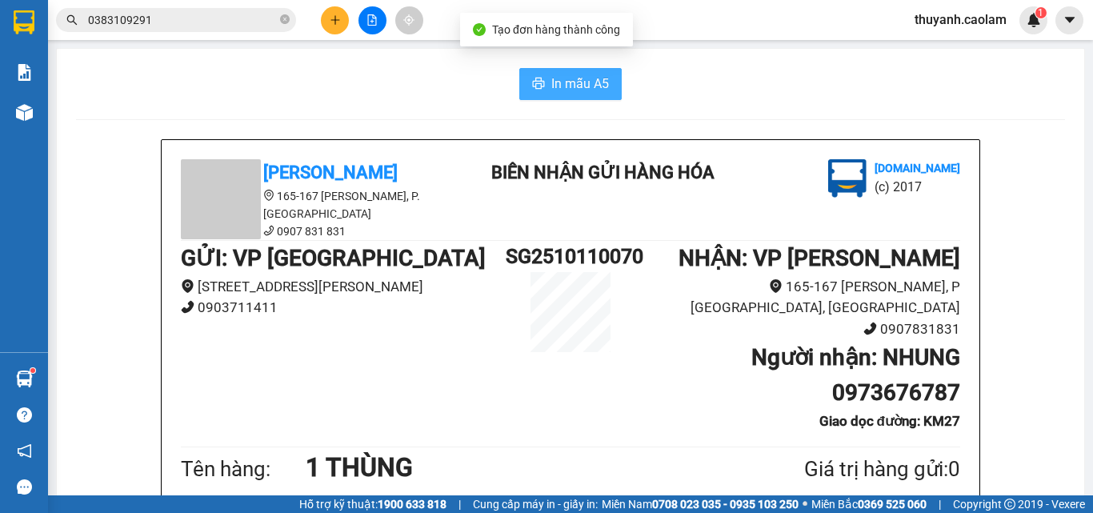
click at [580, 79] on span "In mẫu A5" at bounding box center [581, 84] width 58 height 20
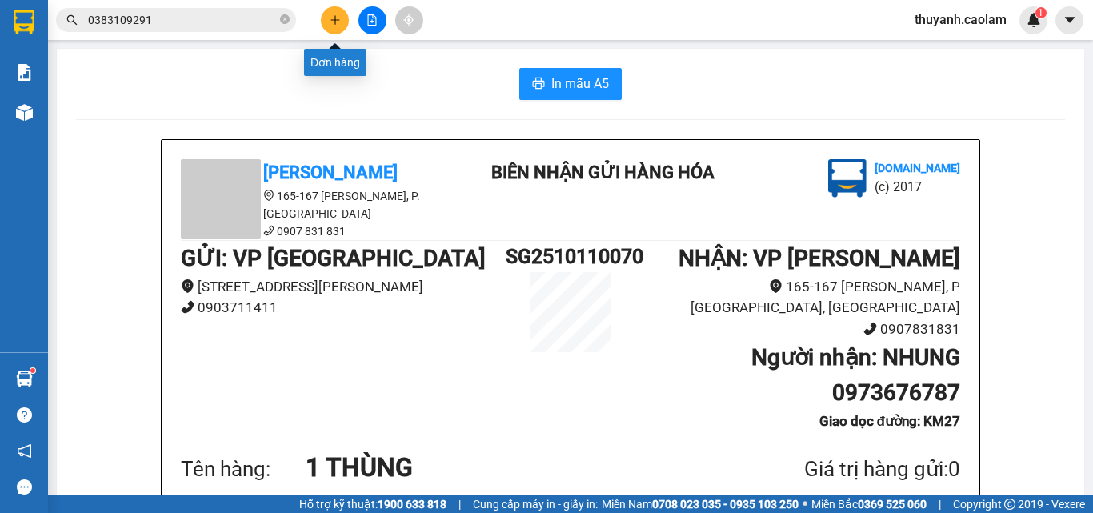
click at [336, 21] on icon "plus" at bounding box center [335, 19] width 11 height 11
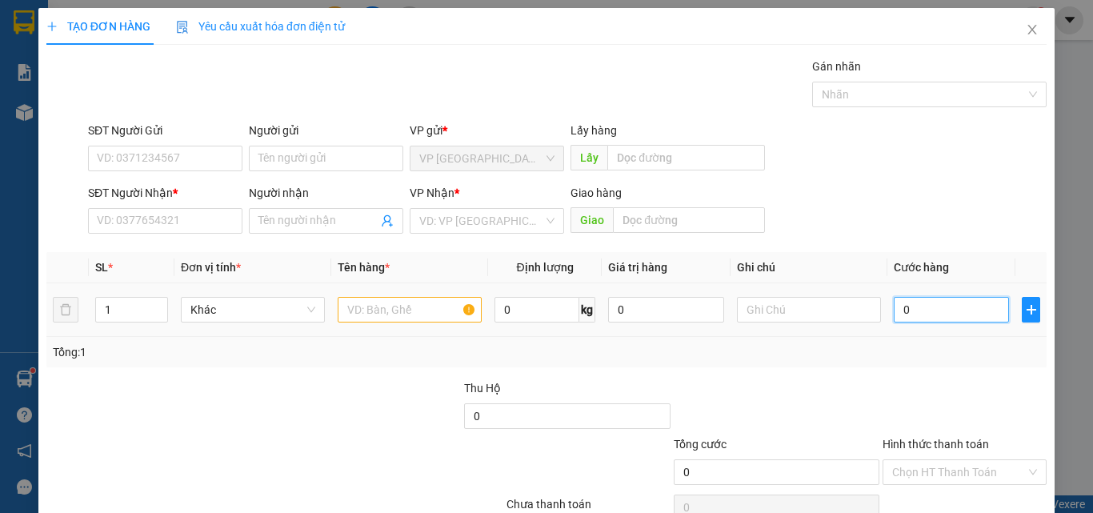
click at [913, 310] on input "0" at bounding box center [951, 310] width 115 height 26
click at [420, 313] on input "text" at bounding box center [410, 310] width 144 height 26
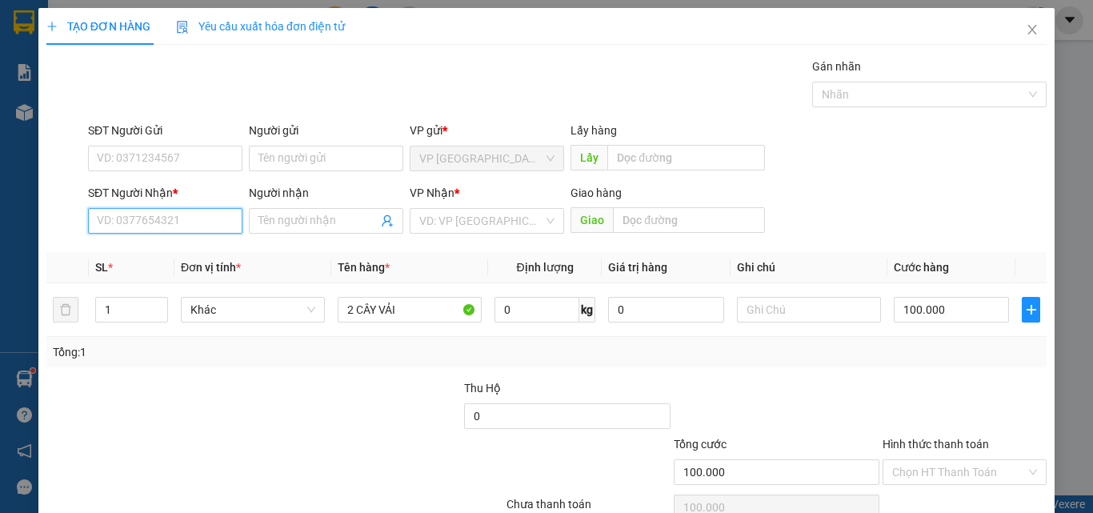
click at [149, 215] on input "SĐT Người Nhận *" at bounding box center [165, 221] width 154 height 26
click at [120, 218] on input "SĐT Người Nhận *" at bounding box center [165, 221] width 154 height 26
click at [1026, 31] on icon "close" at bounding box center [1032, 29] width 13 height 13
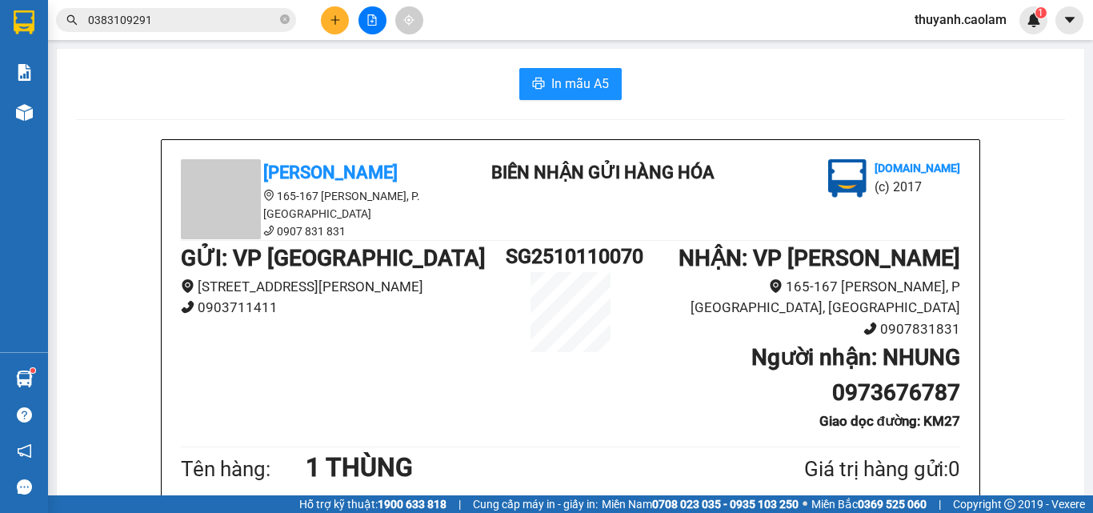
click at [981, 16] on span "thuyanh.caolam" at bounding box center [961, 20] width 118 height 20
click at [979, 48] on span "Đăng xuất" at bounding box center [968, 50] width 83 height 18
